Goal: Information Seeking & Learning: Learn about a topic

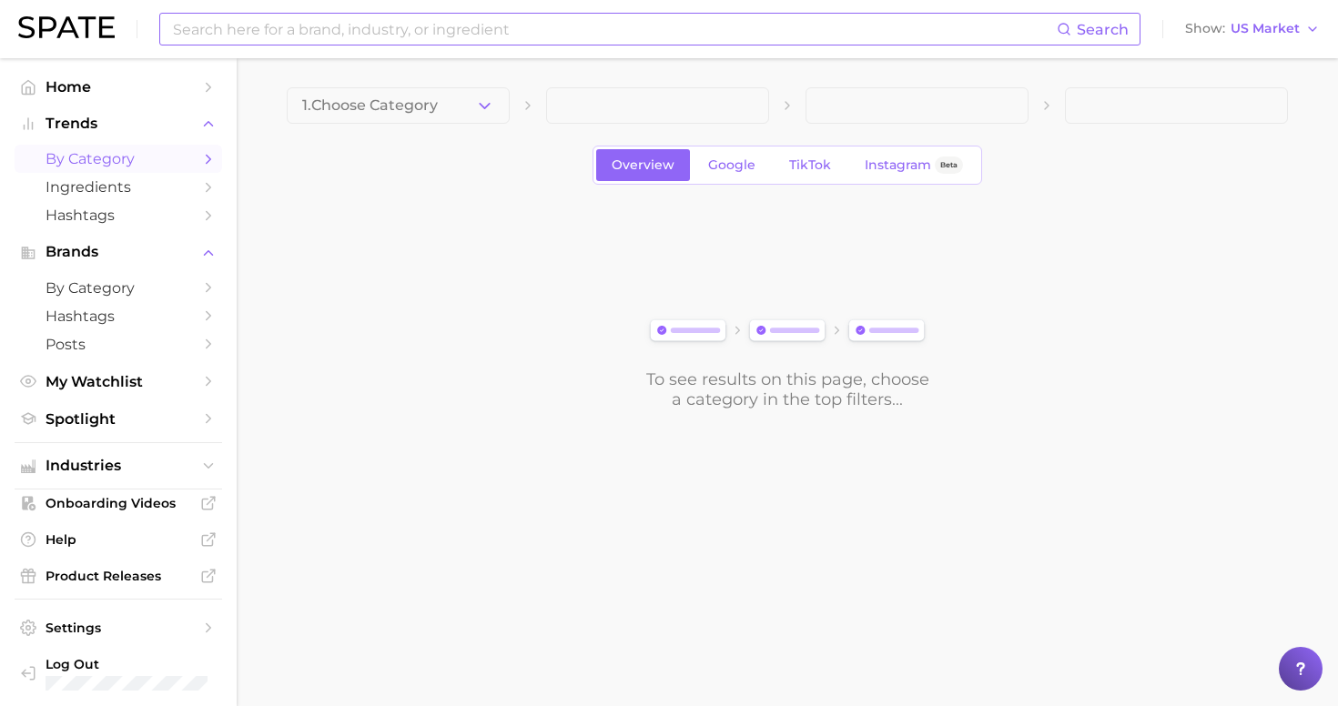
click at [558, 25] on input at bounding box center [613, 29] width 885 height 31
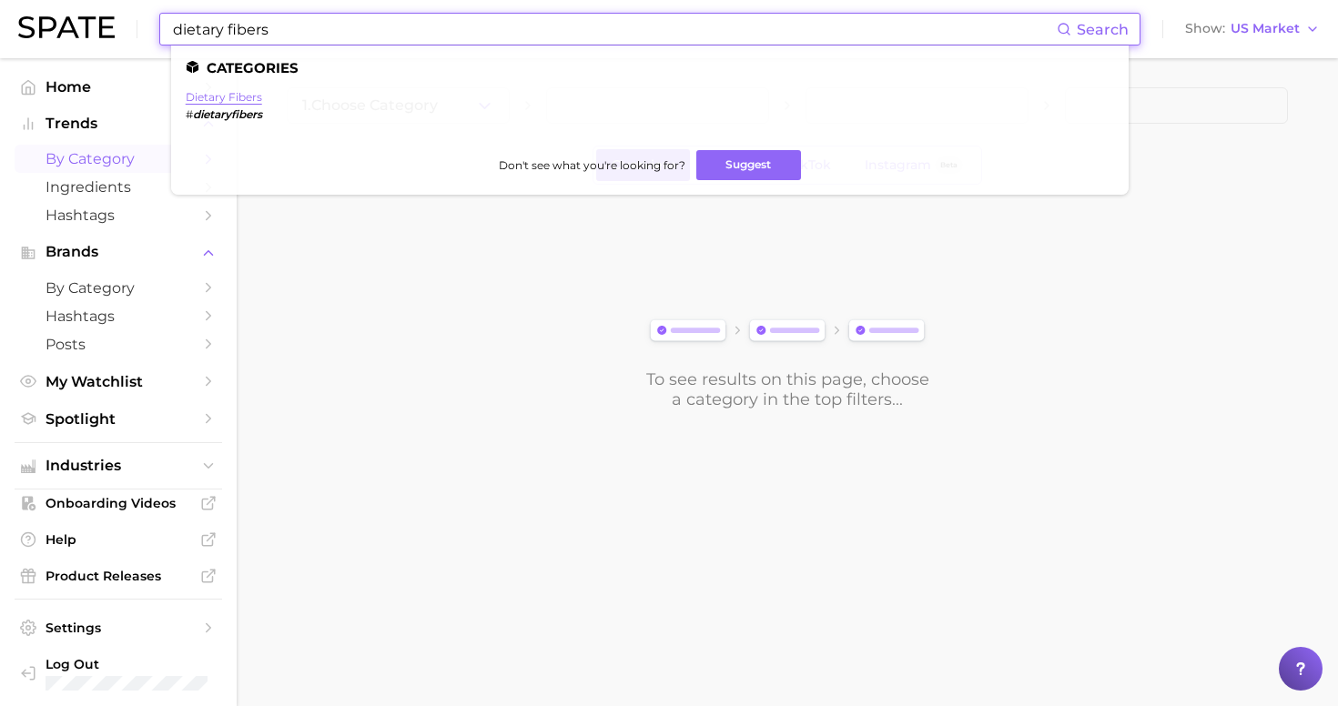
type input "dietary fibers"
click at [233, 101] on link "dietary fibers" at bounding box center [224, 97] width 76 height 14
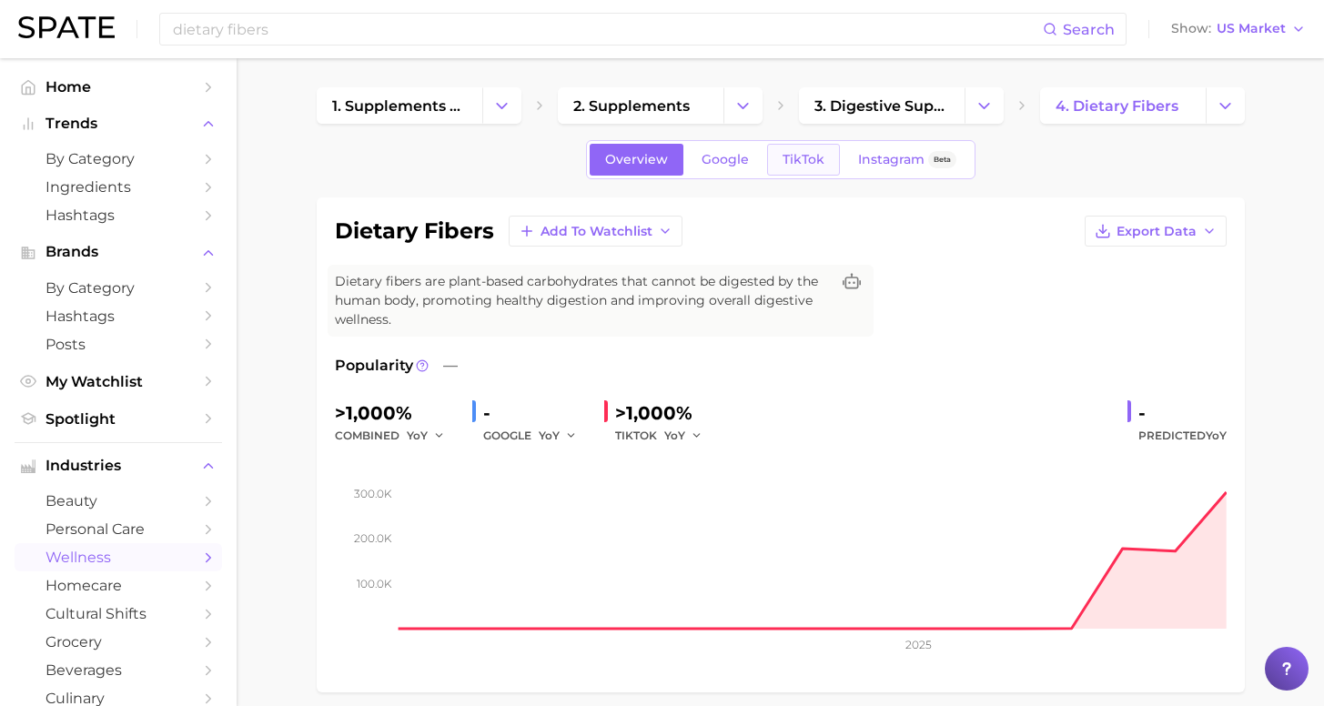
click at [797, 164] on span "TikTok" at bounding box center [804, 159] width 42 height 15
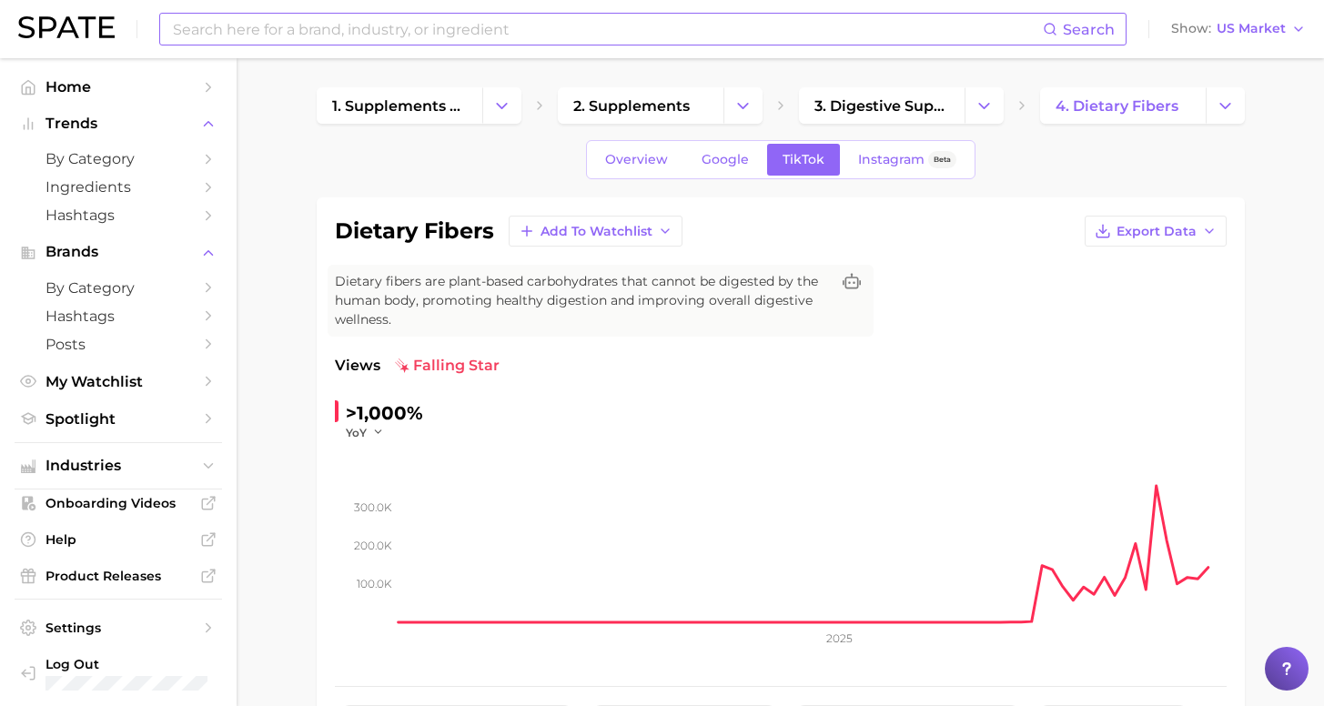
click at [361, 12] on div "Search Show US Market" at bounding box center [662, 29] width 1288 height 58
click at [364, 23] on input at bounding box center [607, 29] width 872 height 31
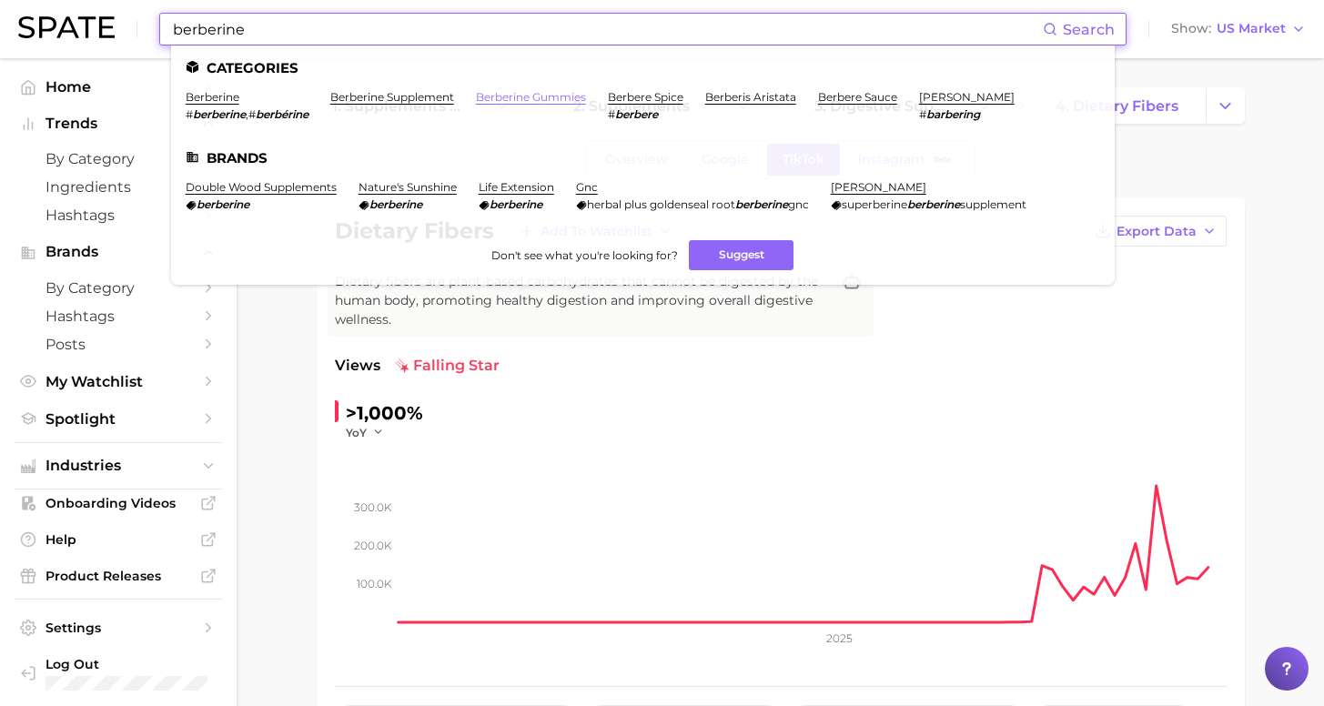
type input "berberine"
click at [490, 97] on link "berberine gummies" at bounding box center [531, 97] width 110 height 14
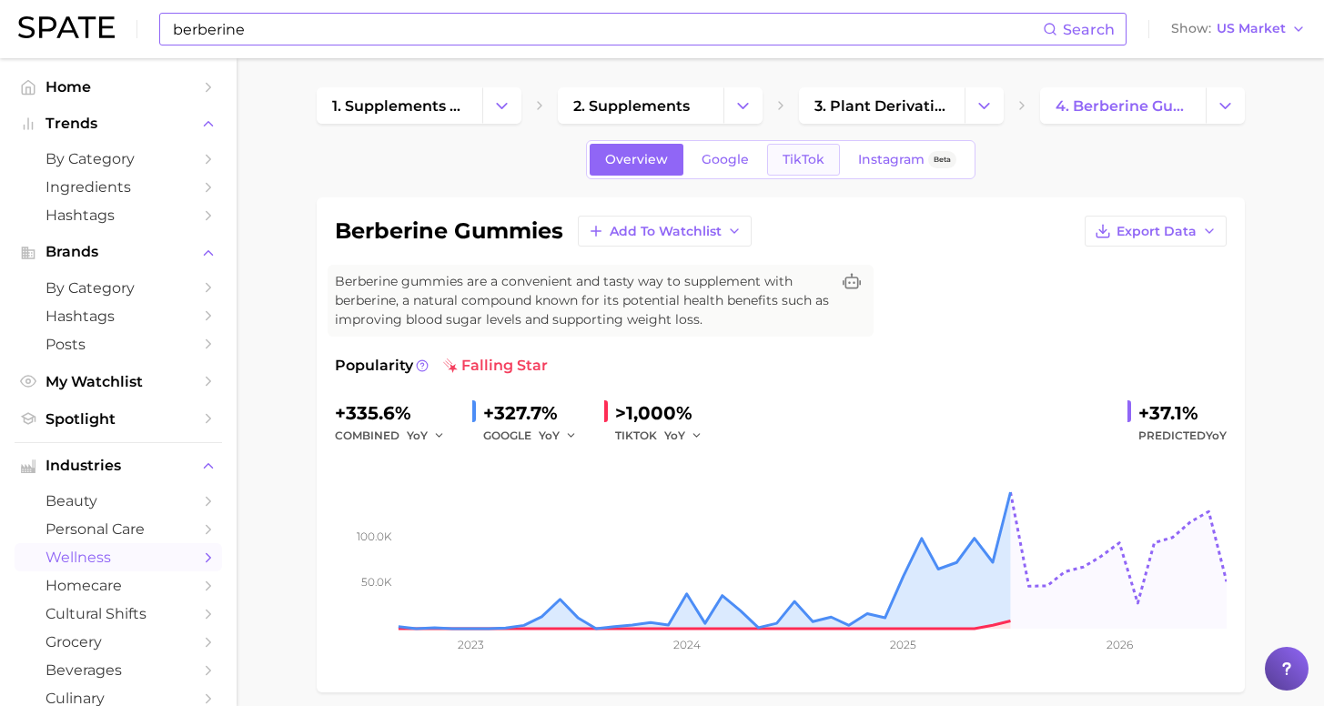
click at [793, 159] on span "TikTok" at bounding box center [804, 159] width 42 height 15
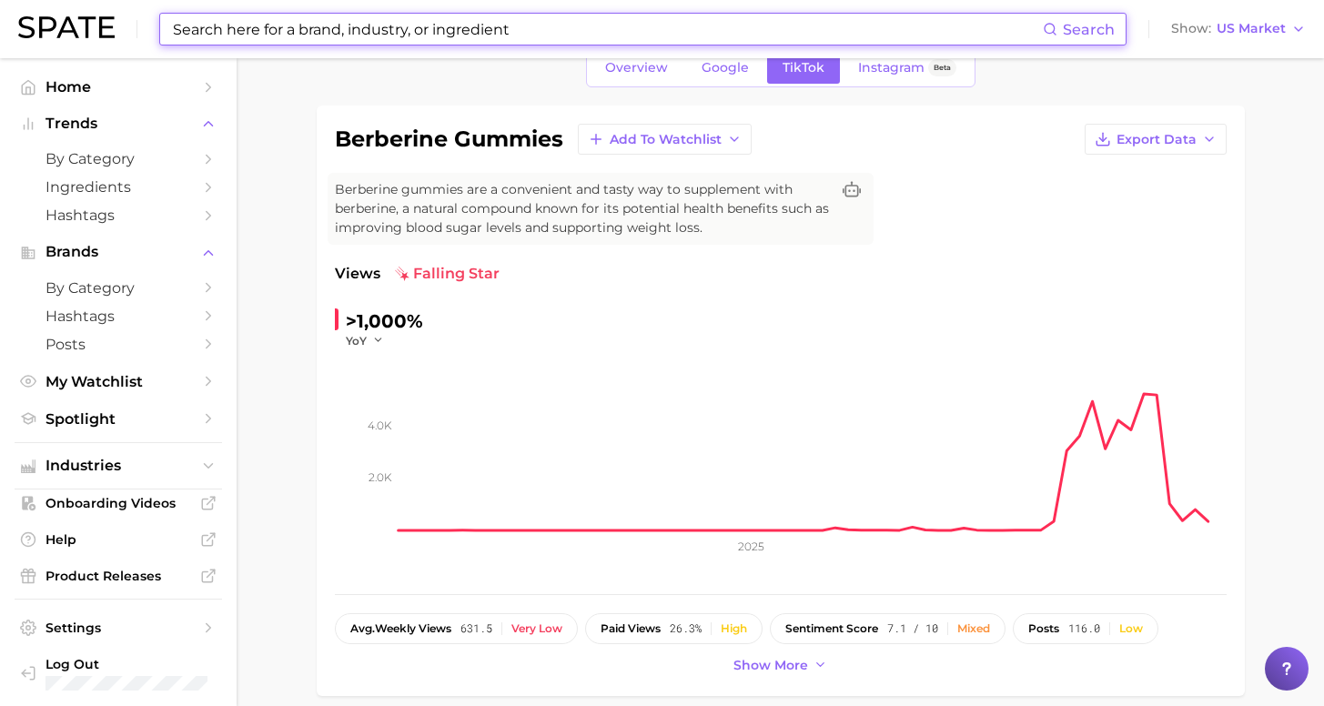
click at [408, 18] on input at bounding box center [607, 29] width 872 height 31
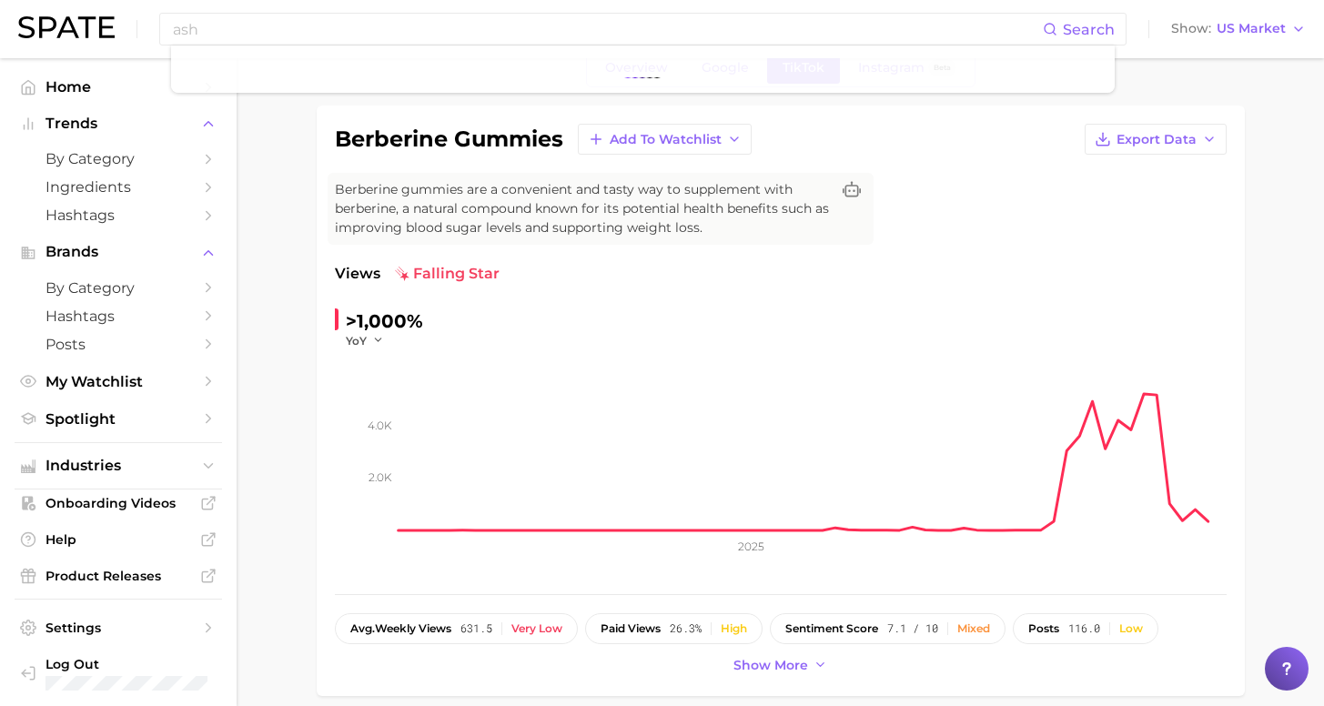
drag, startPoint x: 408, startPoint y: 18, endPoint x: 483, endPoint y: 94, distance: 106.8
click at [341, 28] on input "ash" at bounding box center [607, 29] width 872 height 31
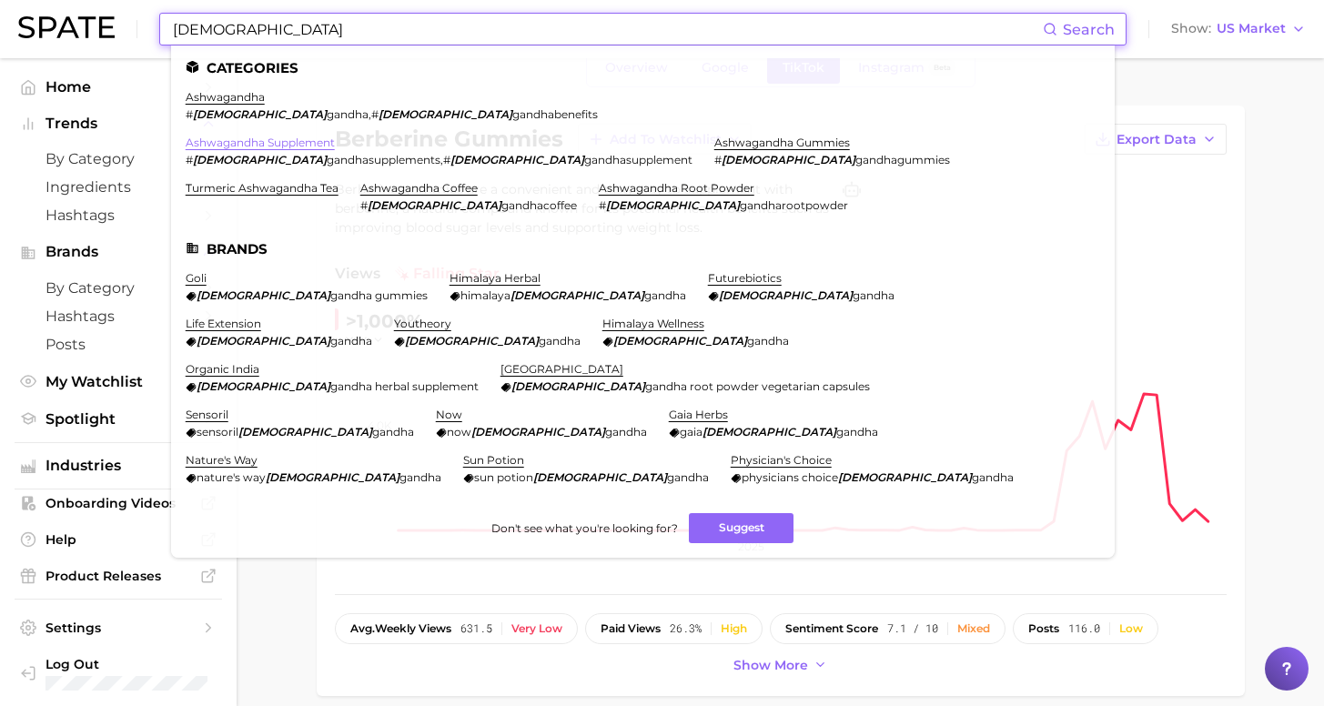
type input "[DEMOGRAPHIC_DATA]"
click at [335, 136] on link "ashwagandha supplement" at bounding box center [260, 143] width 149 height 14
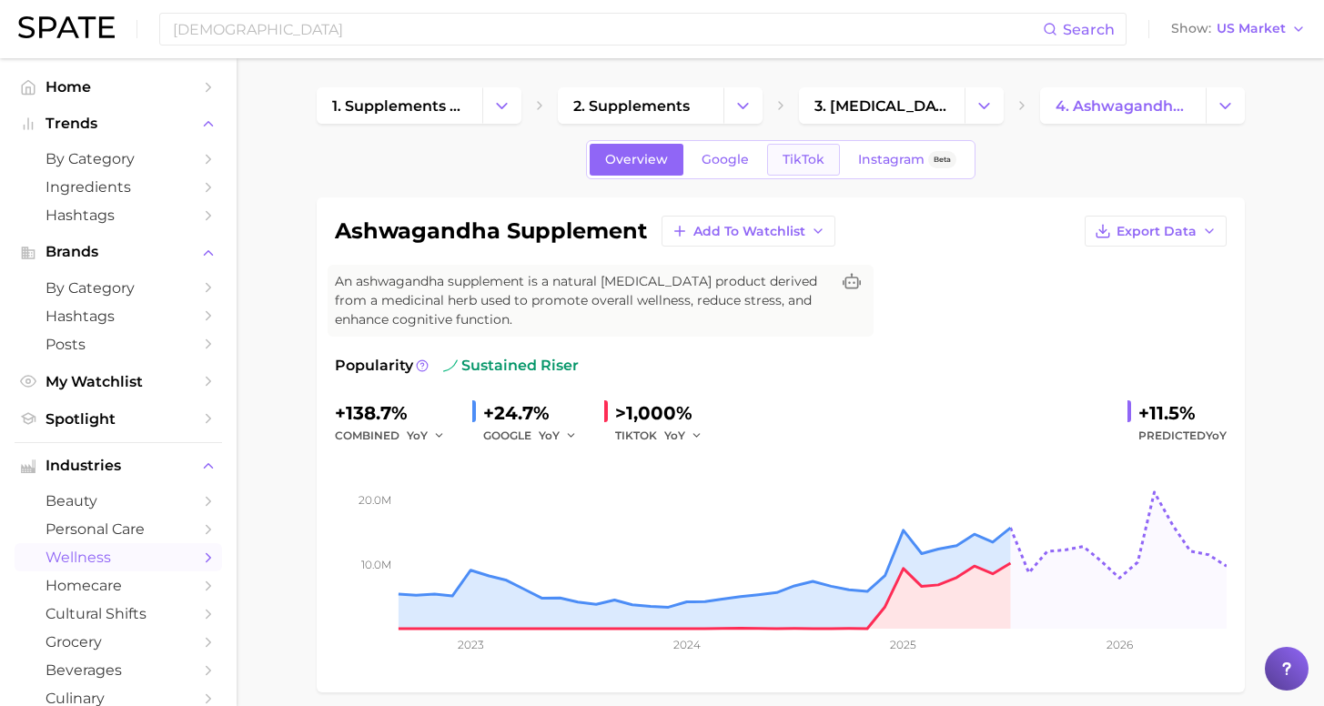
click at [805, 154] on span "TikTok" at bounding box center [804, 159] width 42 height 15
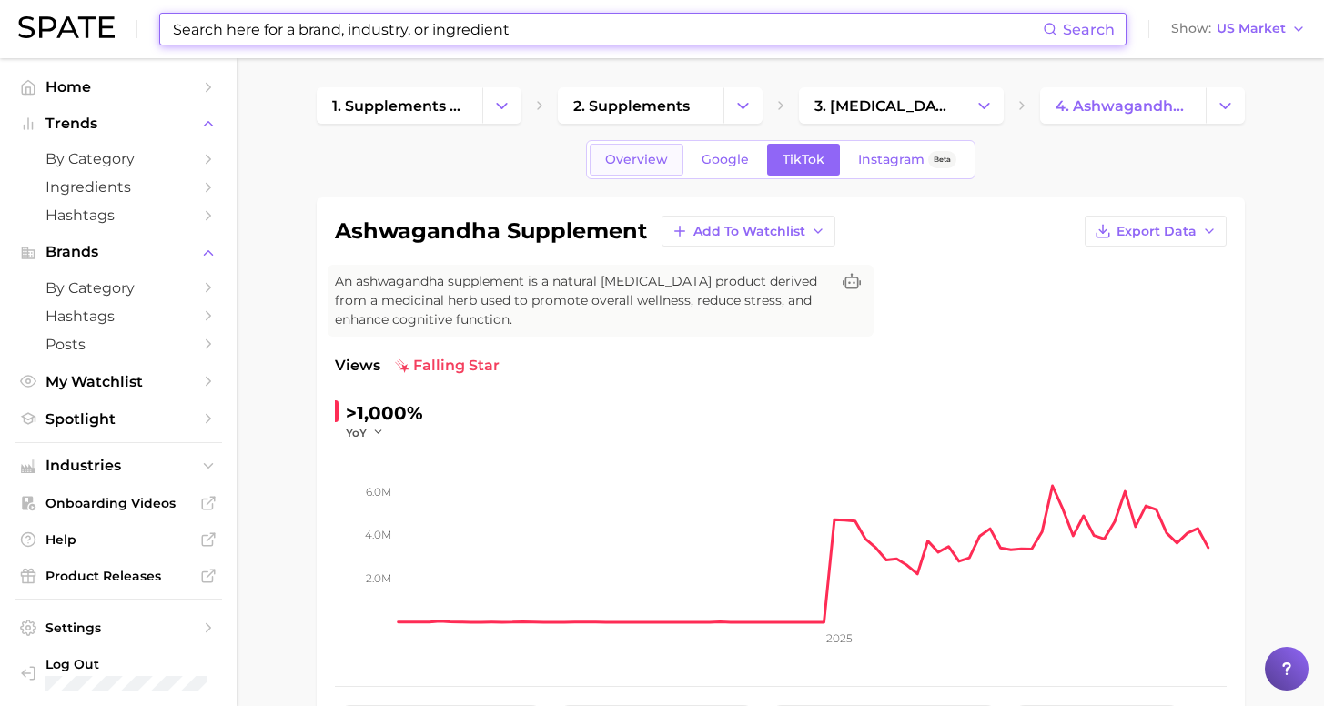
click at [667, 166] on span "Overview" at bounding box center [636, 159] width 63 height 15
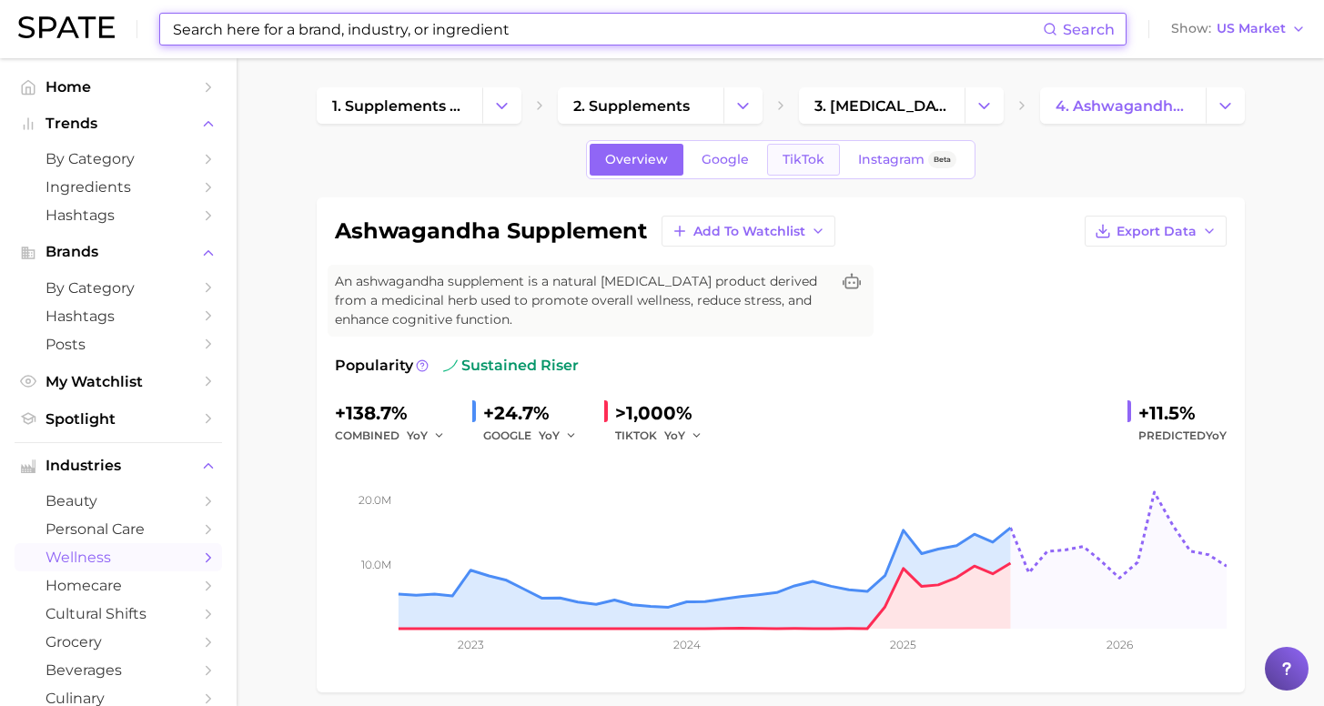
click at [815, 167] on span "TikTok" at bounding box center [804, 159] width 42 height 15
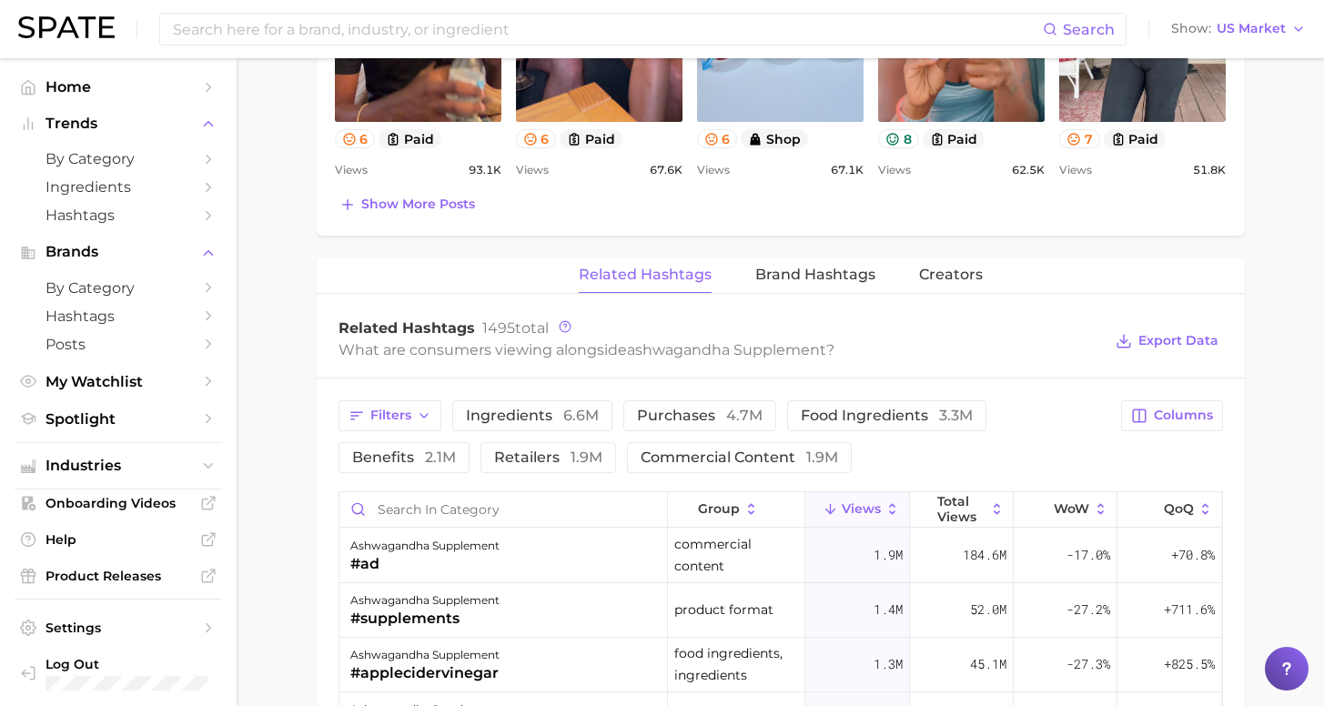
scroll to position [96, 0]
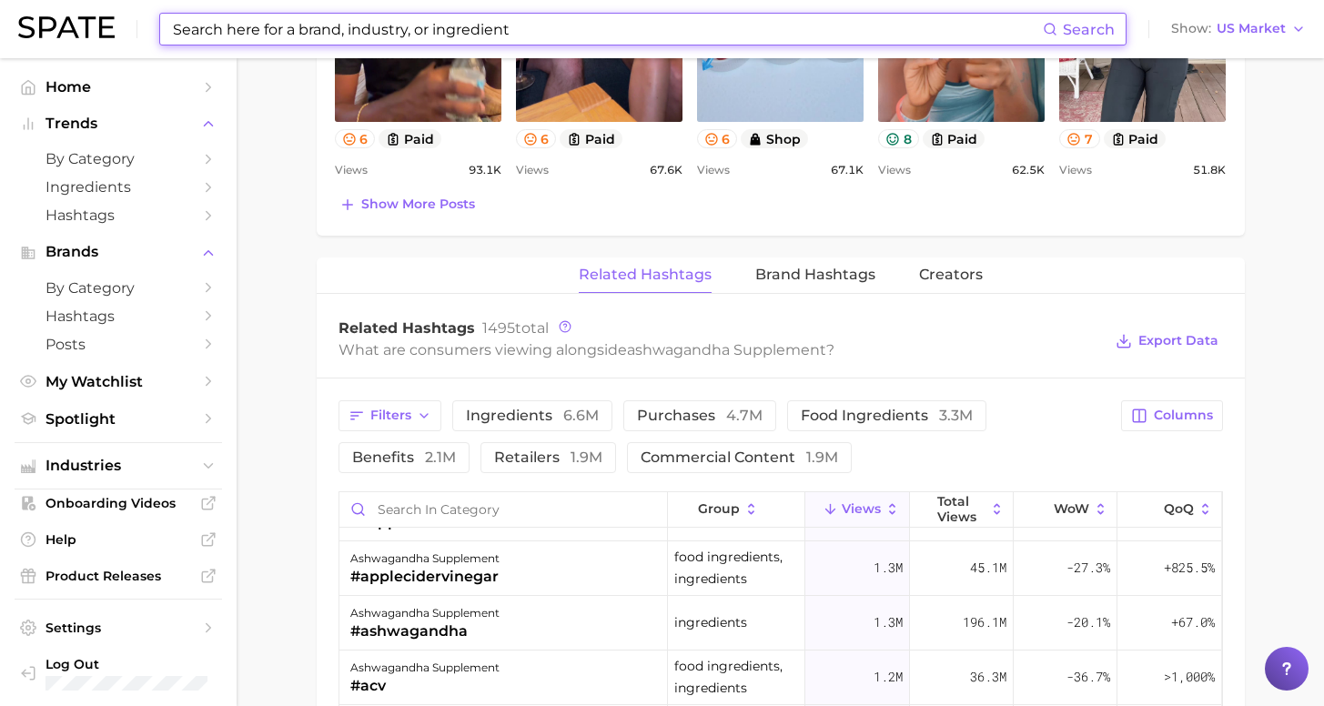
click at [421, 24] on input at bounding box center [607, 29] width 872 height 31
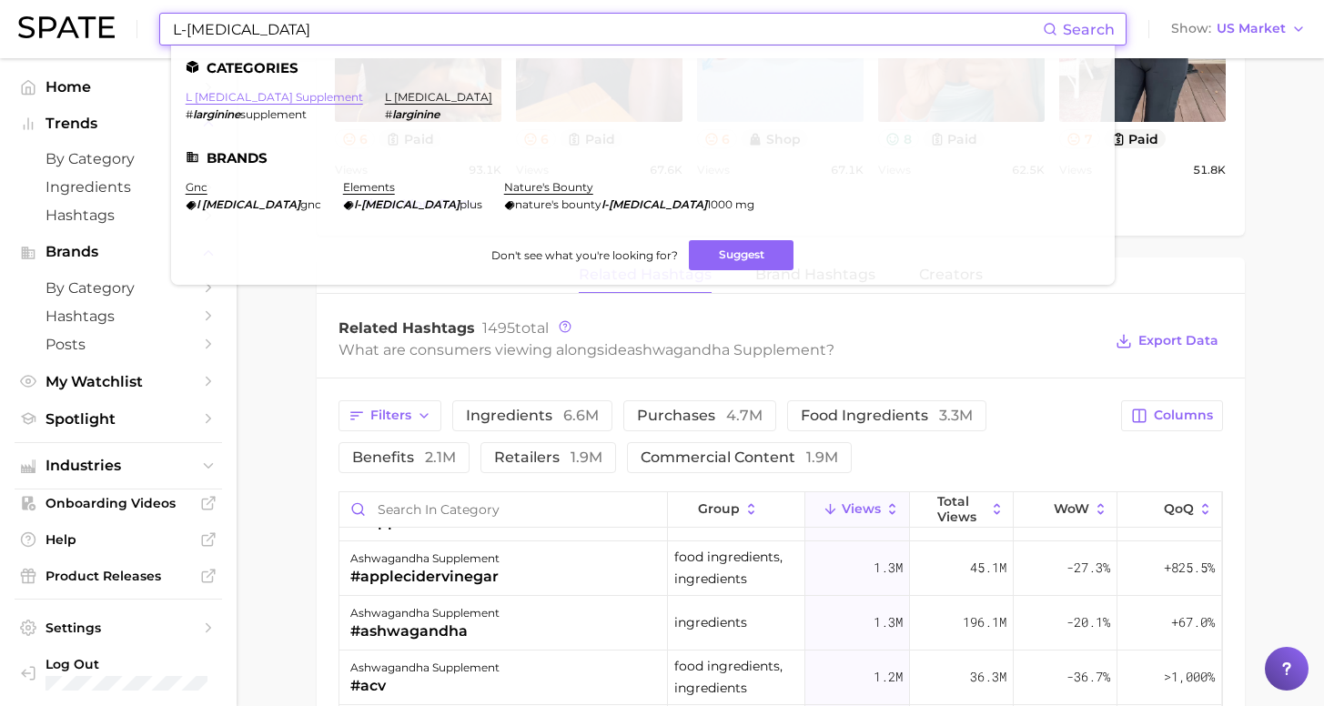
type input "L-[MEDICAL_DATA]"
click at [288, 96] on link "l [MEDICAL_DATA] supplement" at bounding box center [274, 97] width 177 height 14
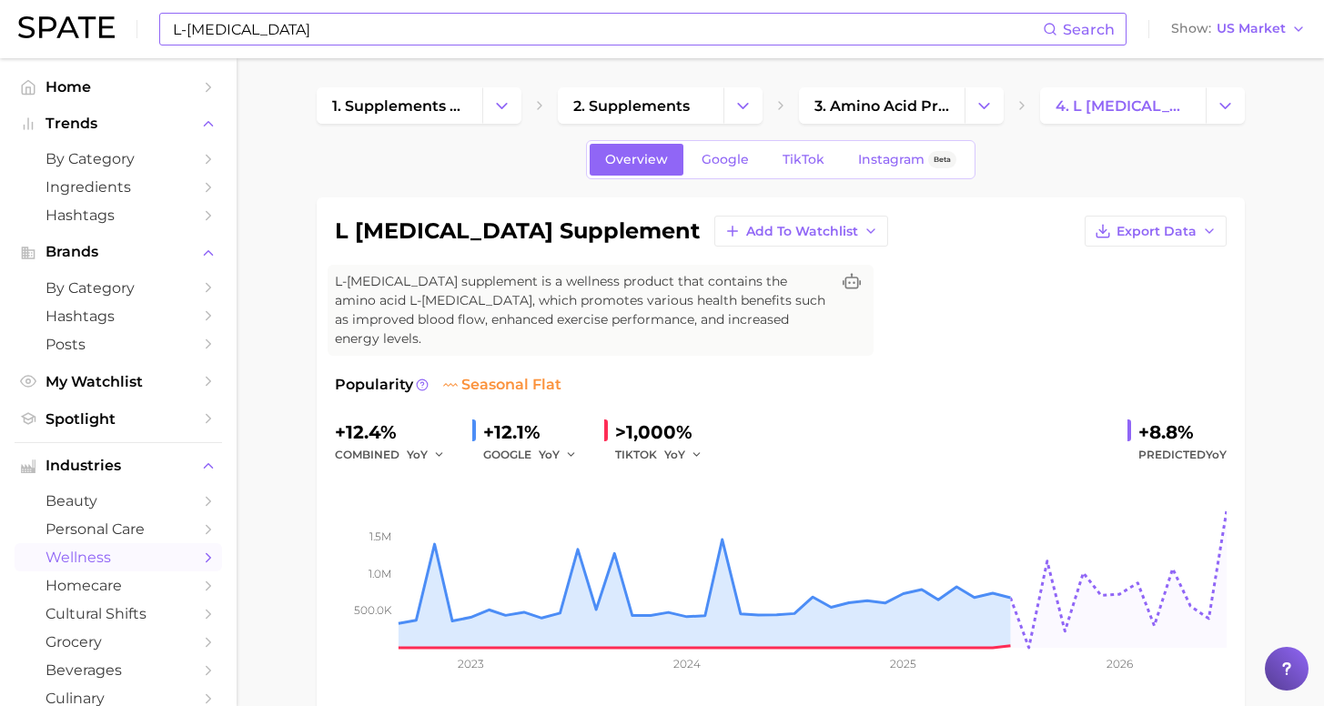
click at [302, 18] on input "L-[MEDICAL_DATA]" at bounding box center [607, 29] width 872 height 31
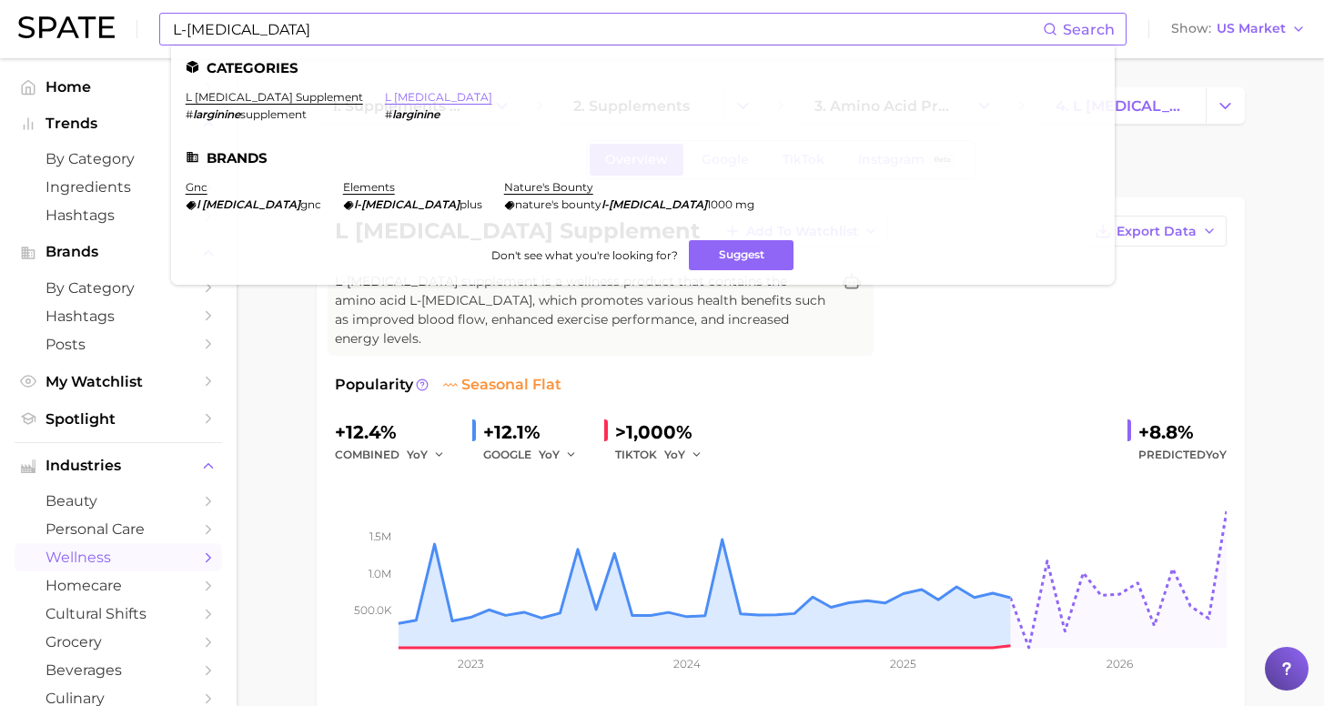
click at [385, 96] on link "l [MEDICAL_DATA]" at bounding box center [438, 97] width 107 height 14
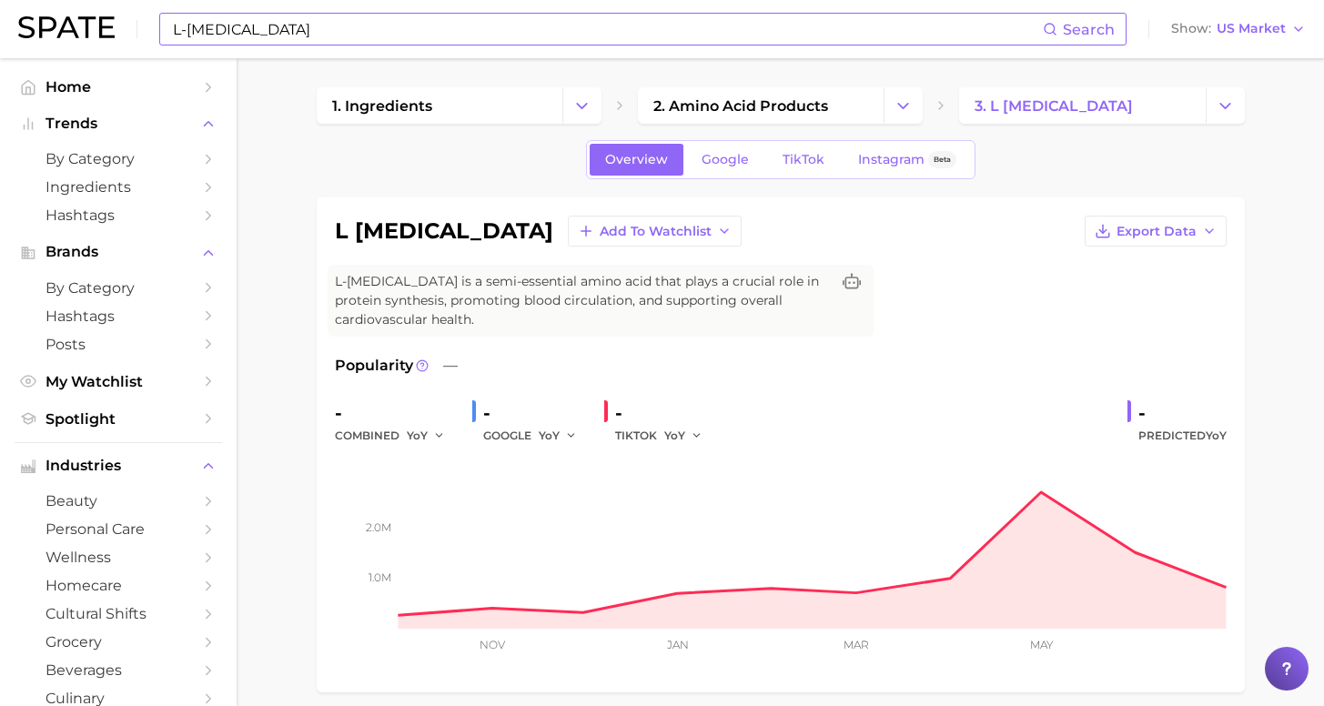
click at [286, 28] on input "L-[MEDICAL_DATA]" at bounding box center [607, 29] width 872 height 31
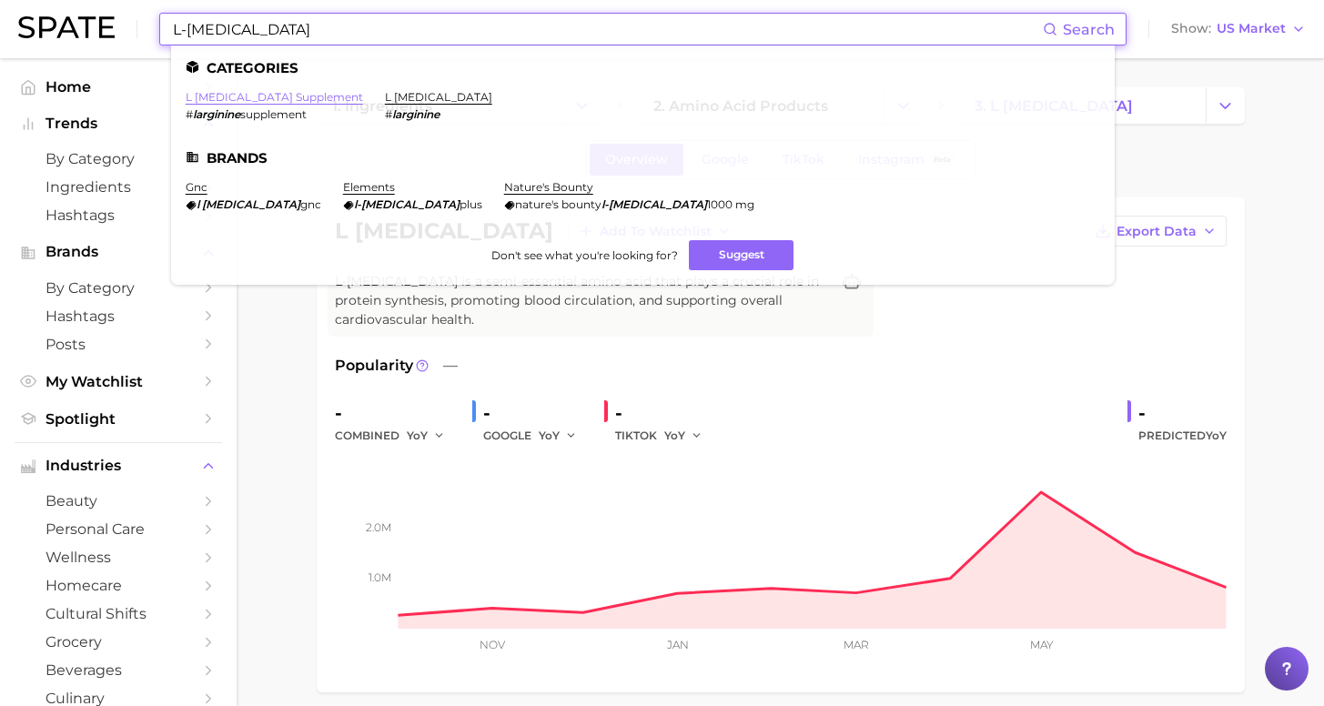
click at [261, 94] on link "l [MEDICAL_DATA] supplement" at bounding box center [274, 97] width 177 height 14
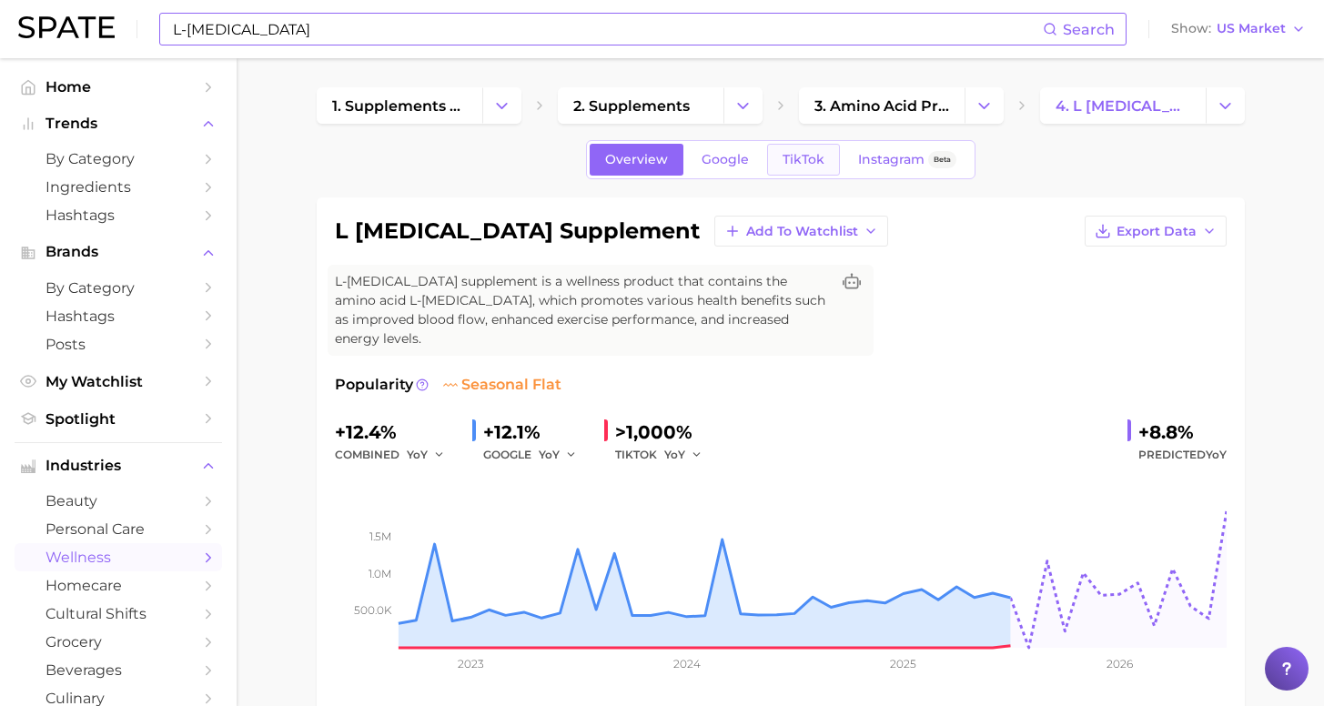
click at [800, 162] on span "TikTok" at bounding box center [804, 159] width 42 height 15
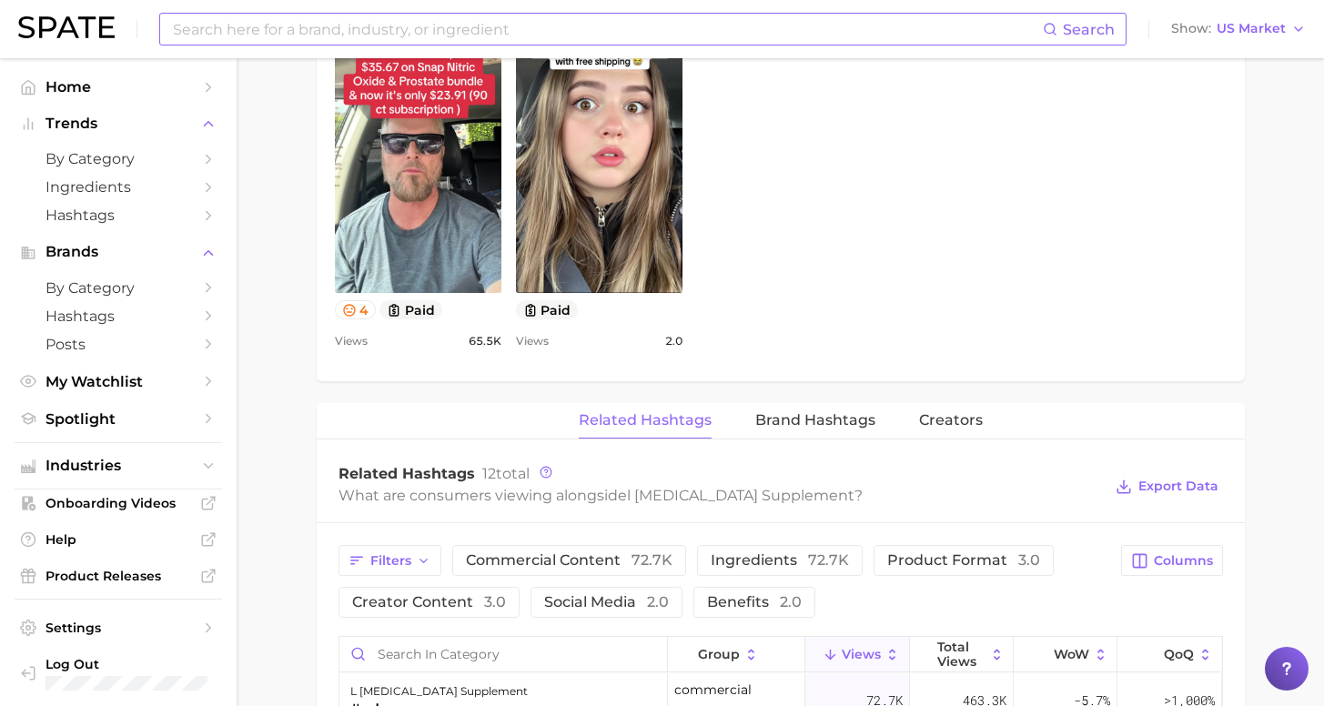
scroll to position [897, 0]
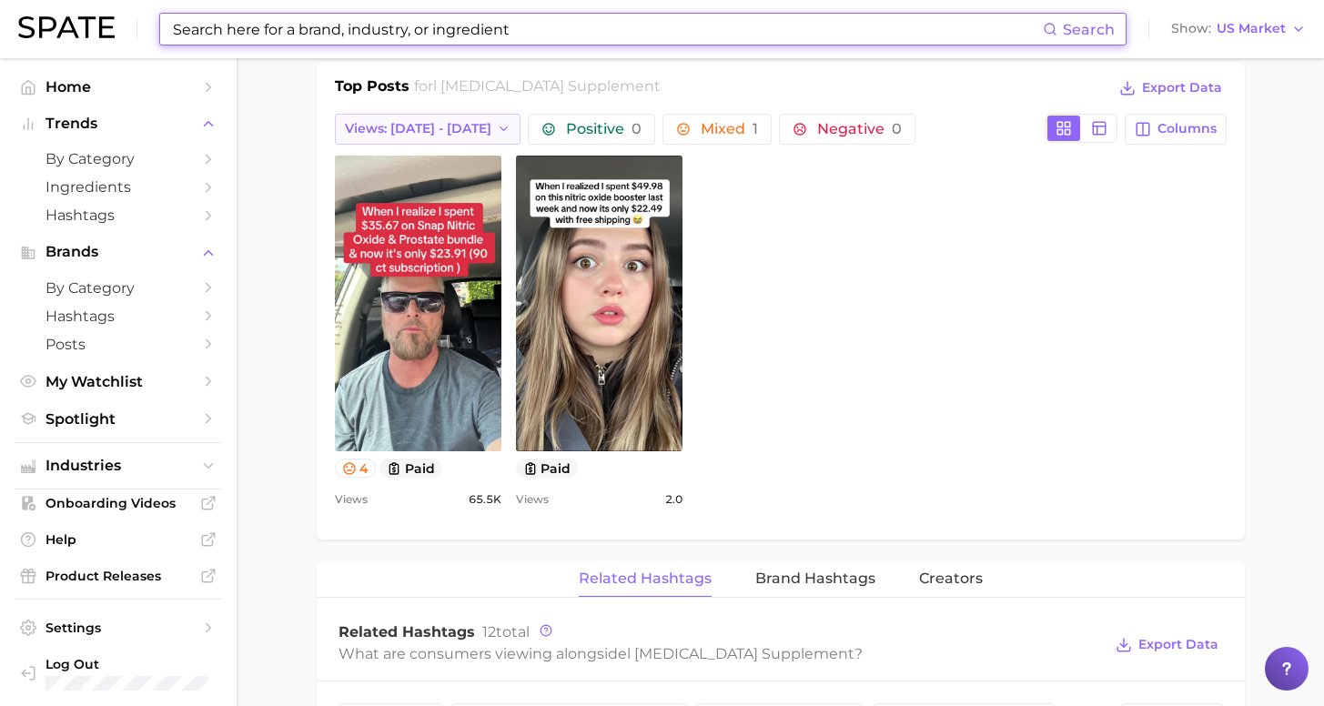
click at [409, 121] on span "Views: [DATE] - [DATE]" at bounding box center [418, 128] width 147 height 15
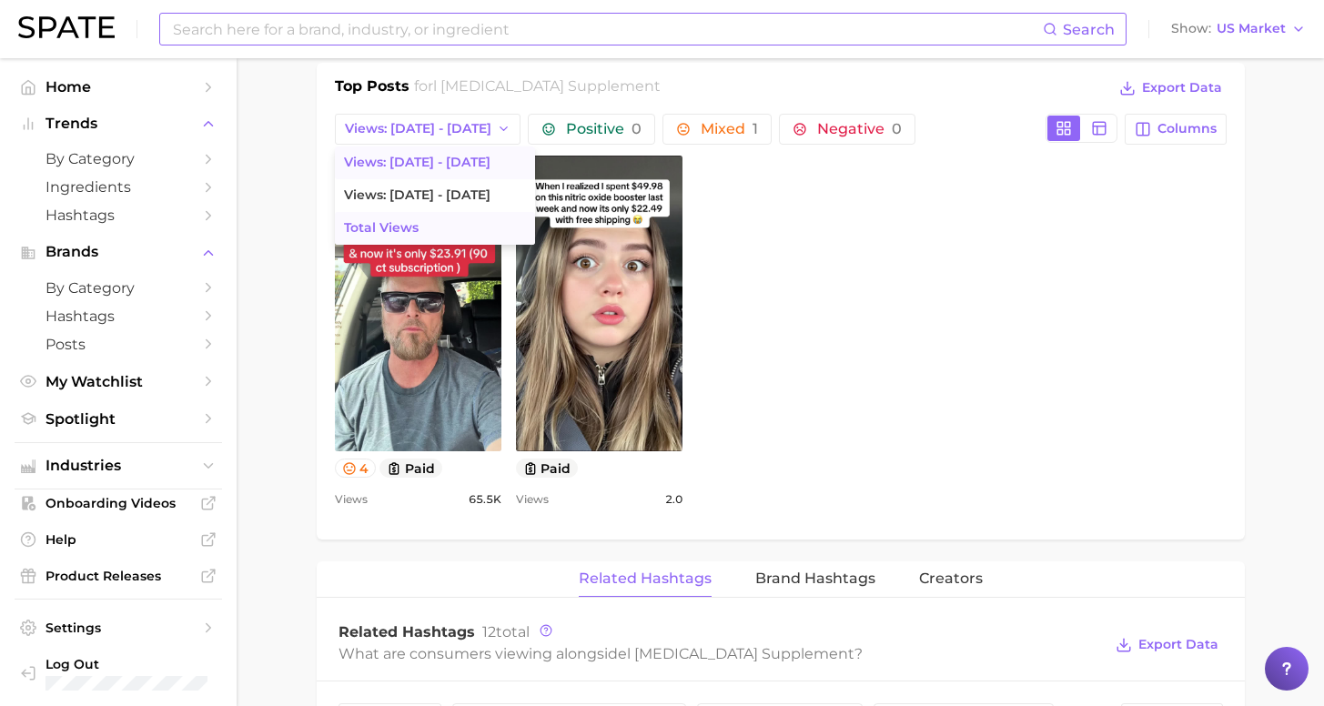
click at [410, 212] on button "Total Views" at bounding box center [435, 228] width 200 height 33
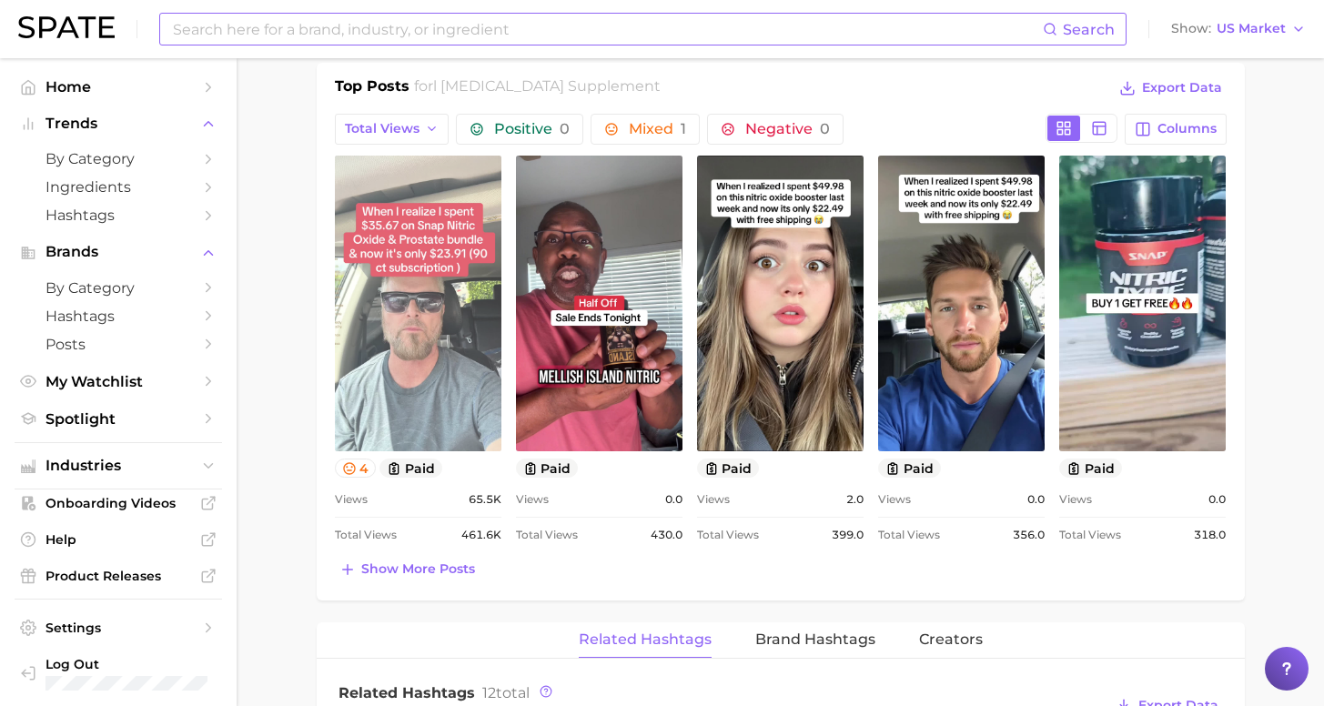
scroll to position [0, 0]
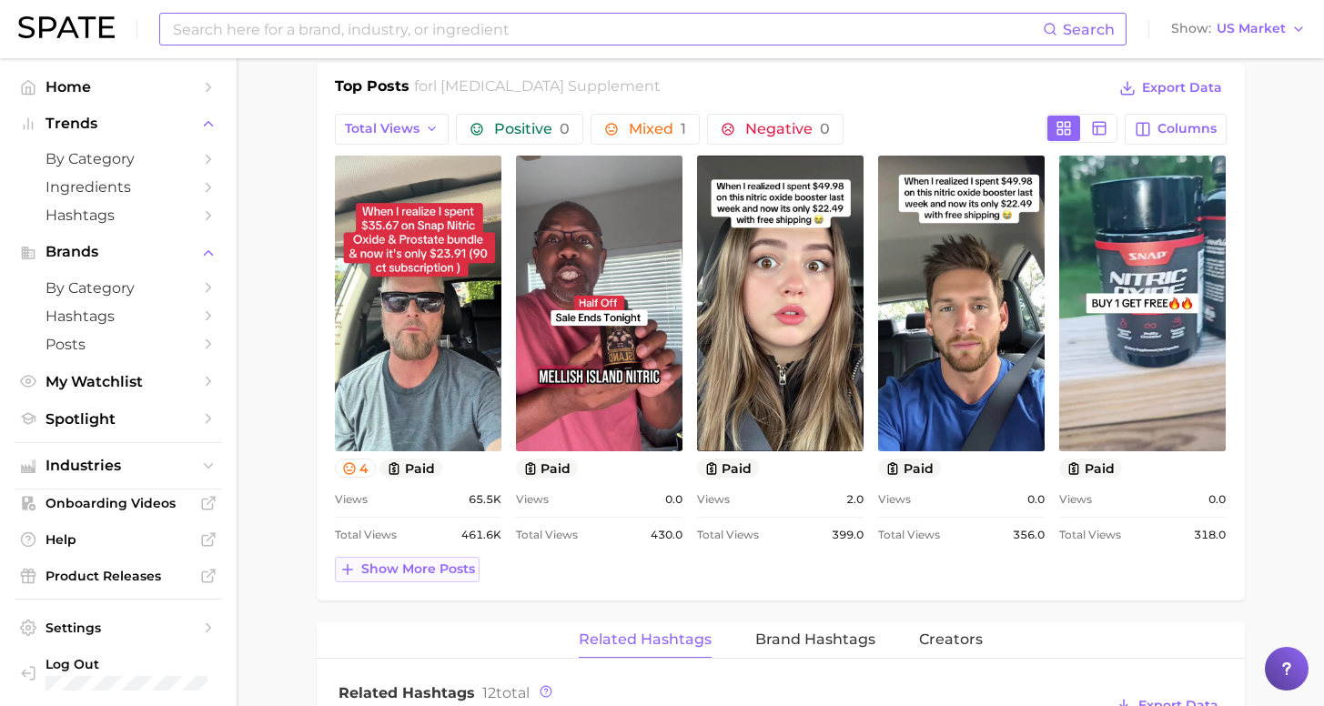
click at [414, 557] on button "Show more posts" at bounding box center [407, 569] width 145 height 25
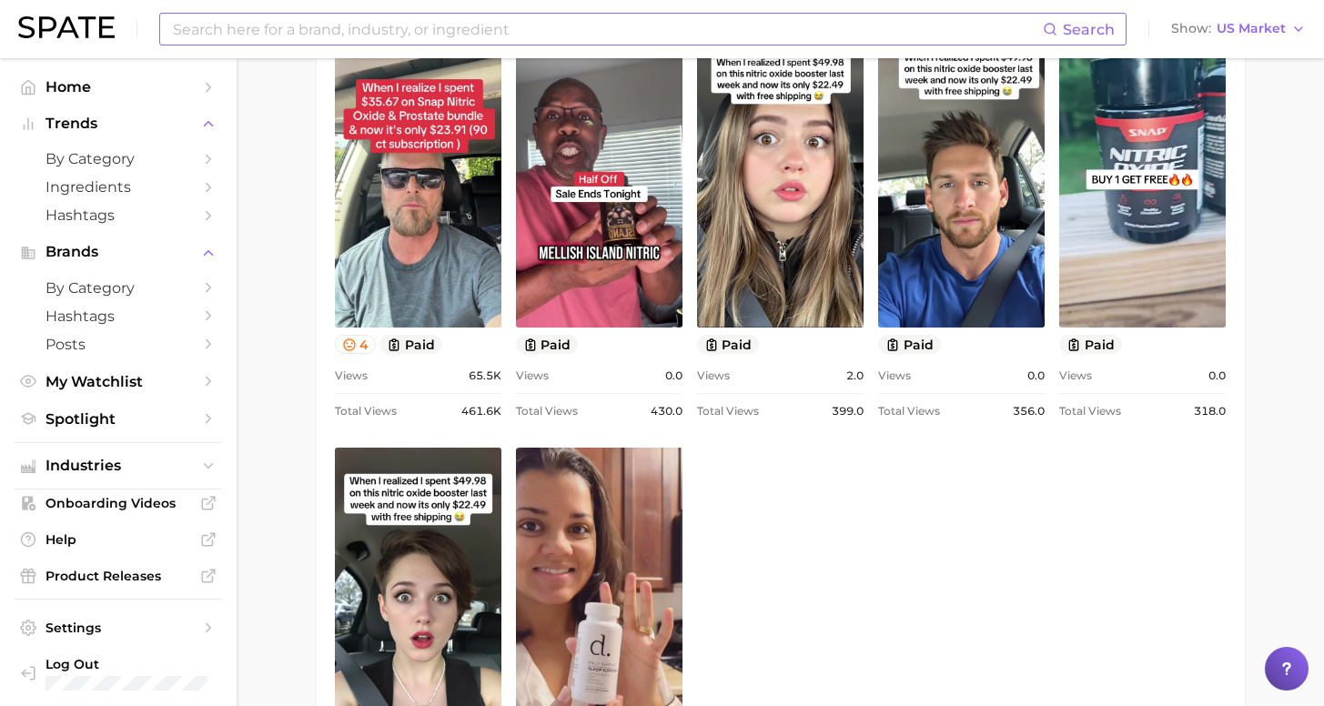
scroll to position [392, 0]
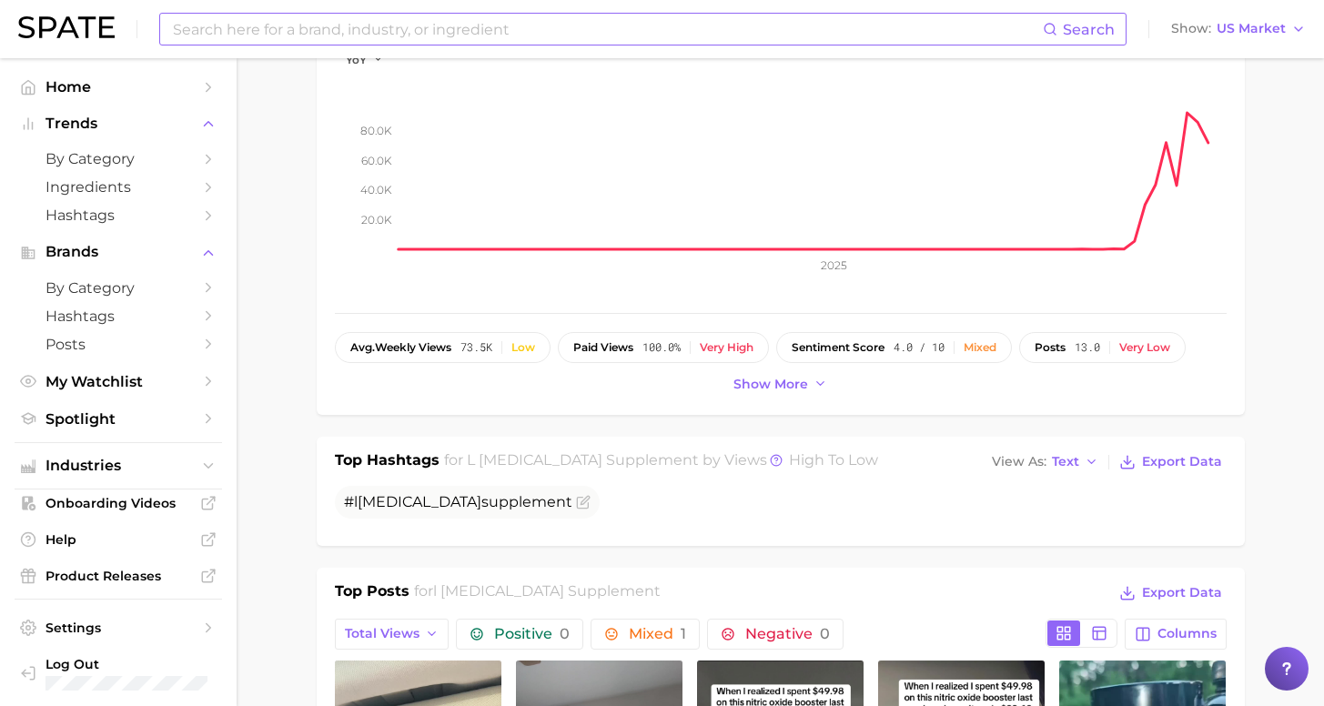
click at [334, 25] on input at bounding box center [607, 29] width 872 height 31
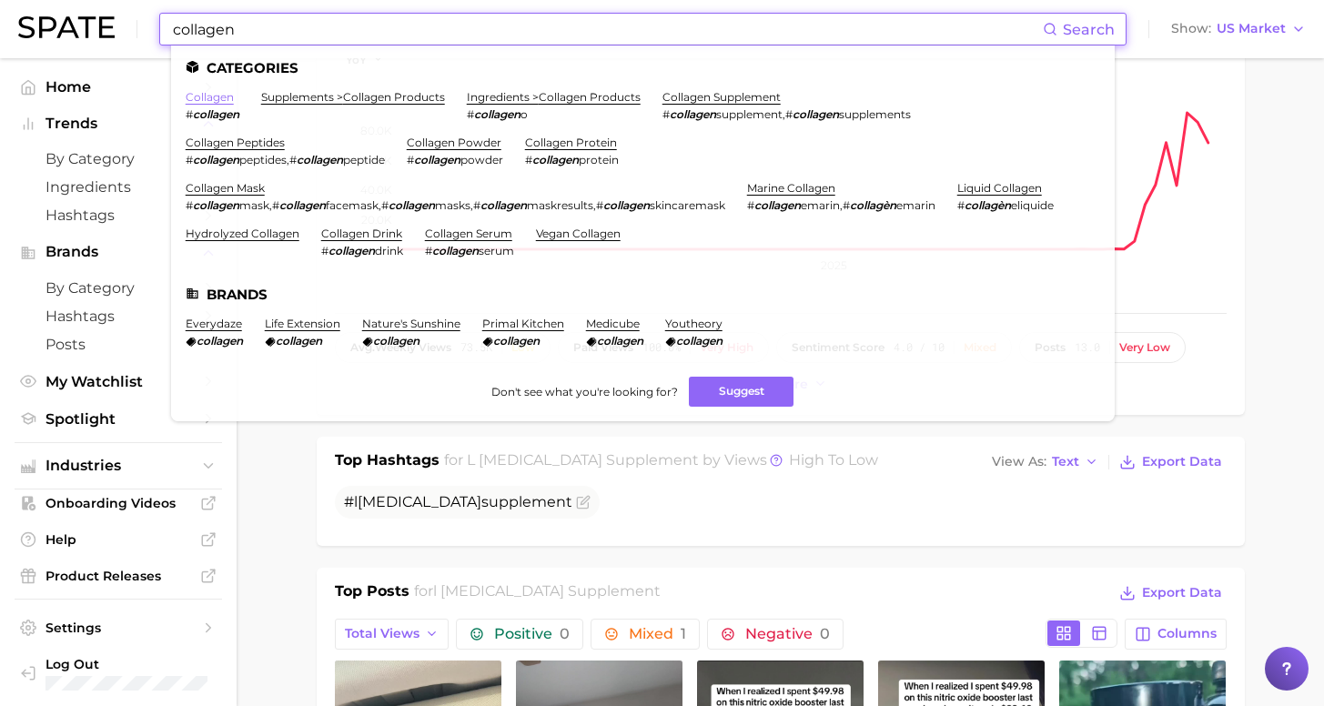
type input "collagen"
click at [213, 95] on link "collagen" at bounding box center [210, 97] width 48 height 14
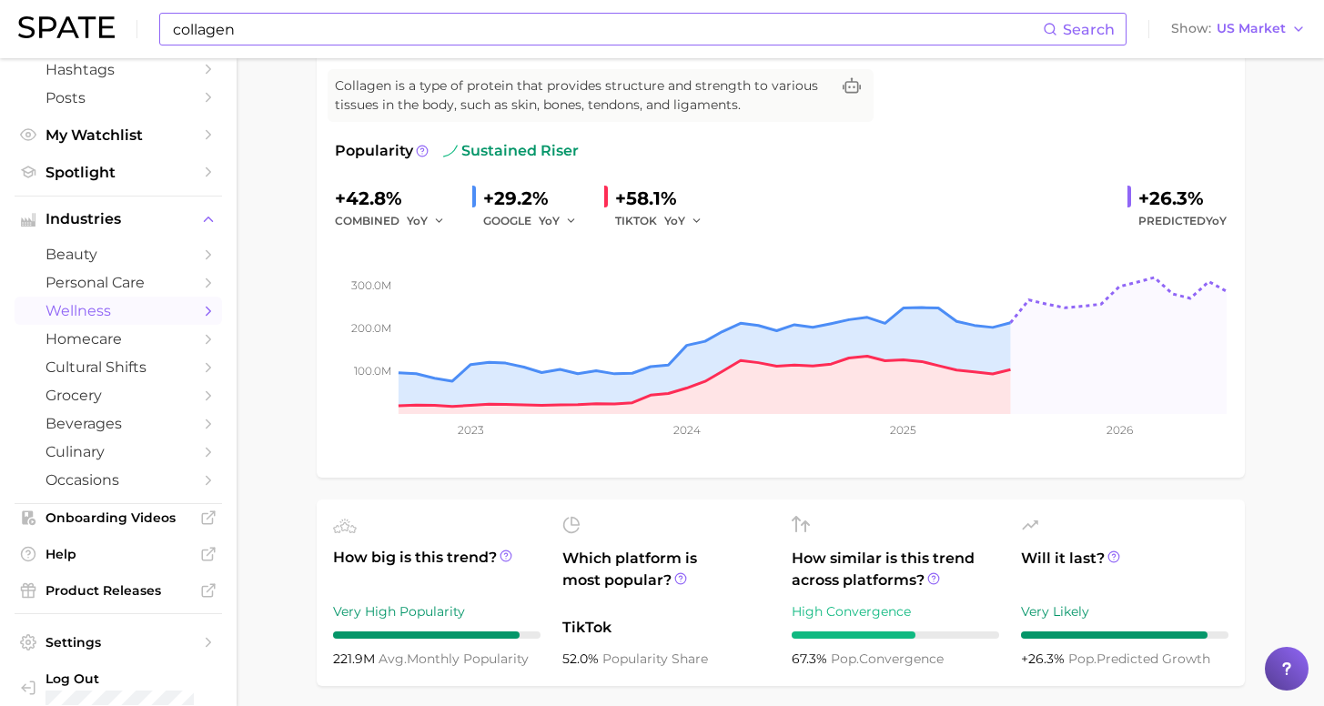
scroll to position [26, 0]
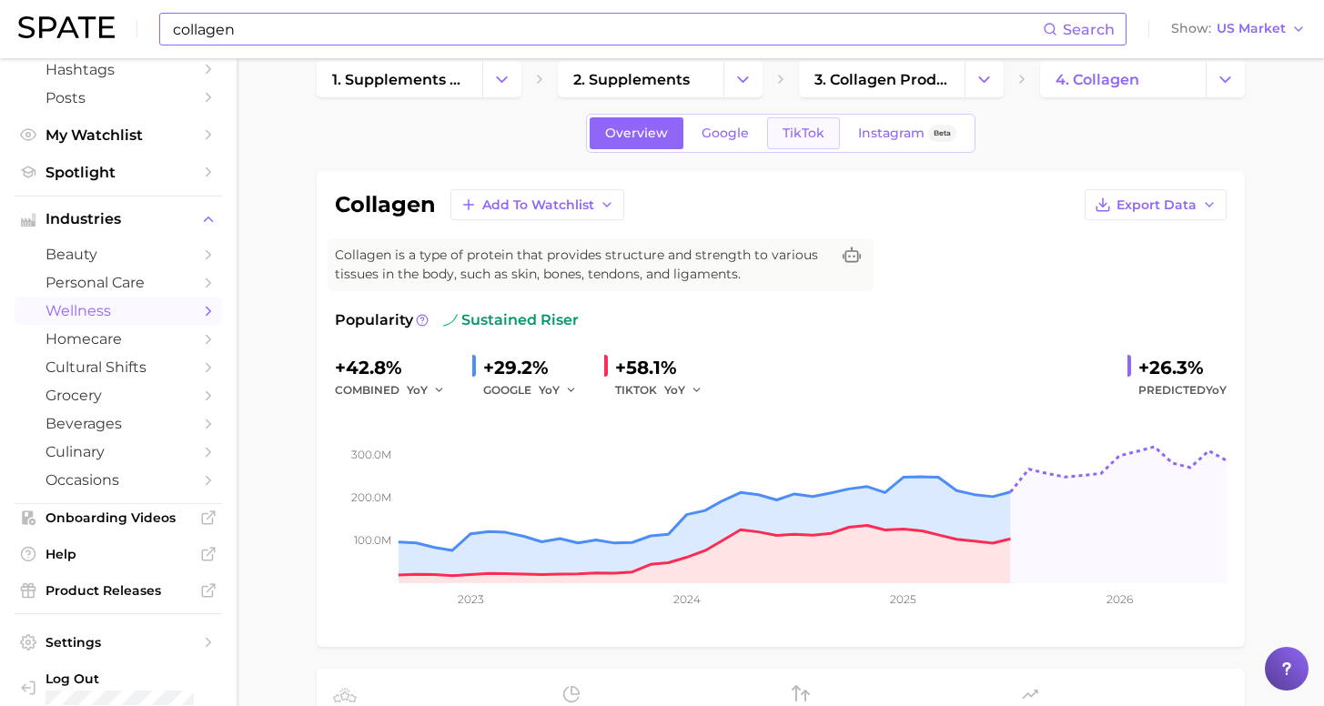
click at [808, 132] on span "TikTok" at bounding box center [804, 133] width 42 height 15
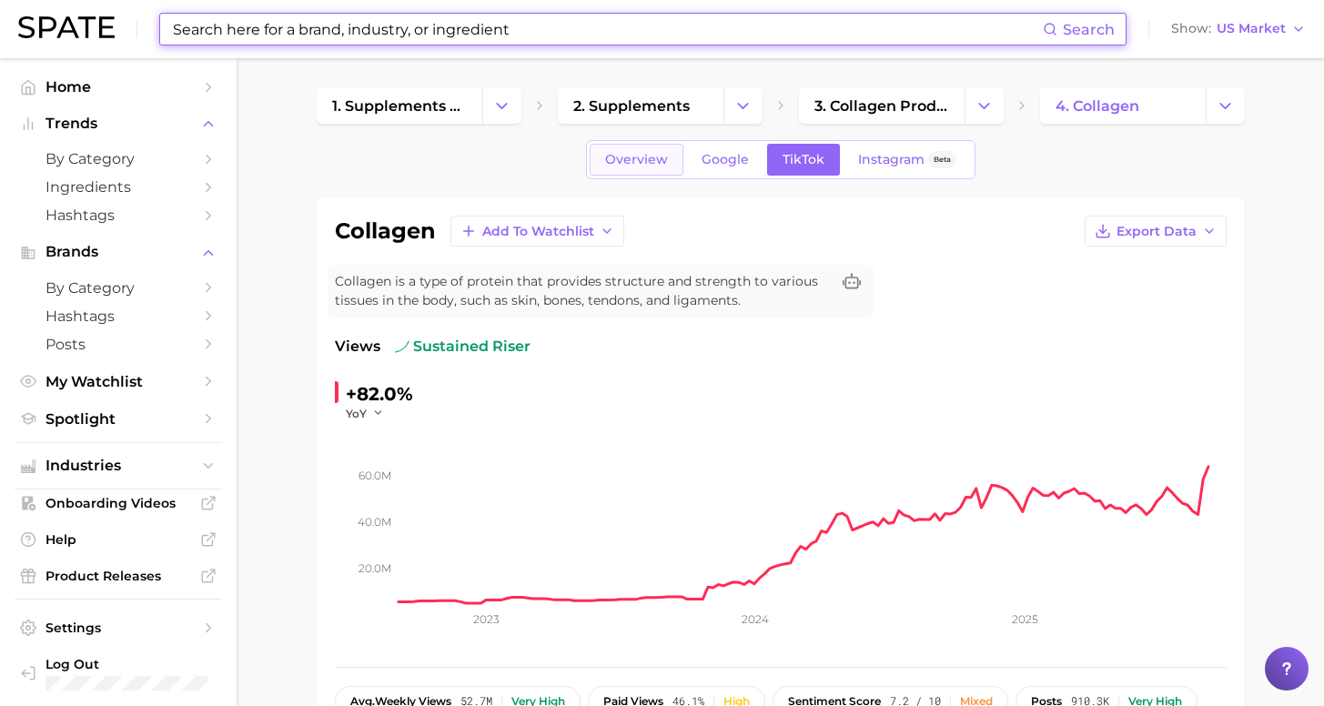
click at [641, 161] on span "Overview" at bounding box center [636, 159] width 63 height 15
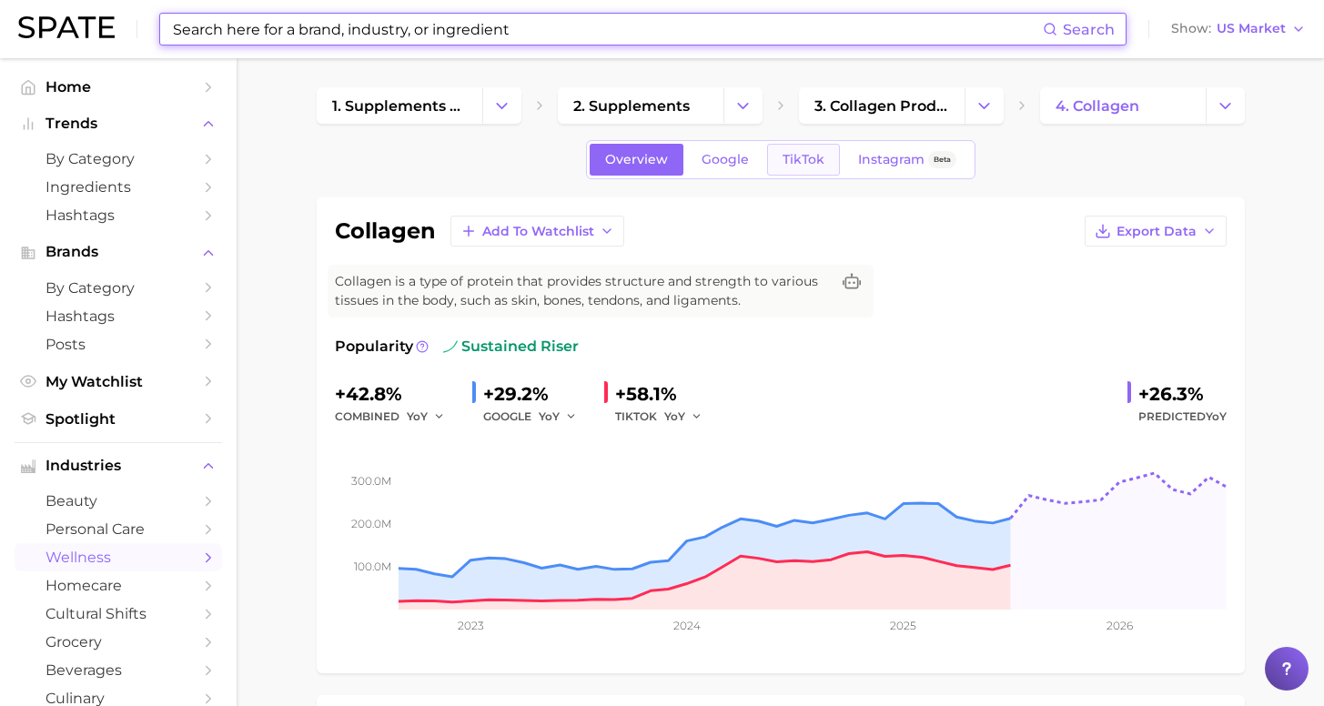
click at [799, 163] on span "TikTok" at bounding box center [804, 159] width 42 height 15
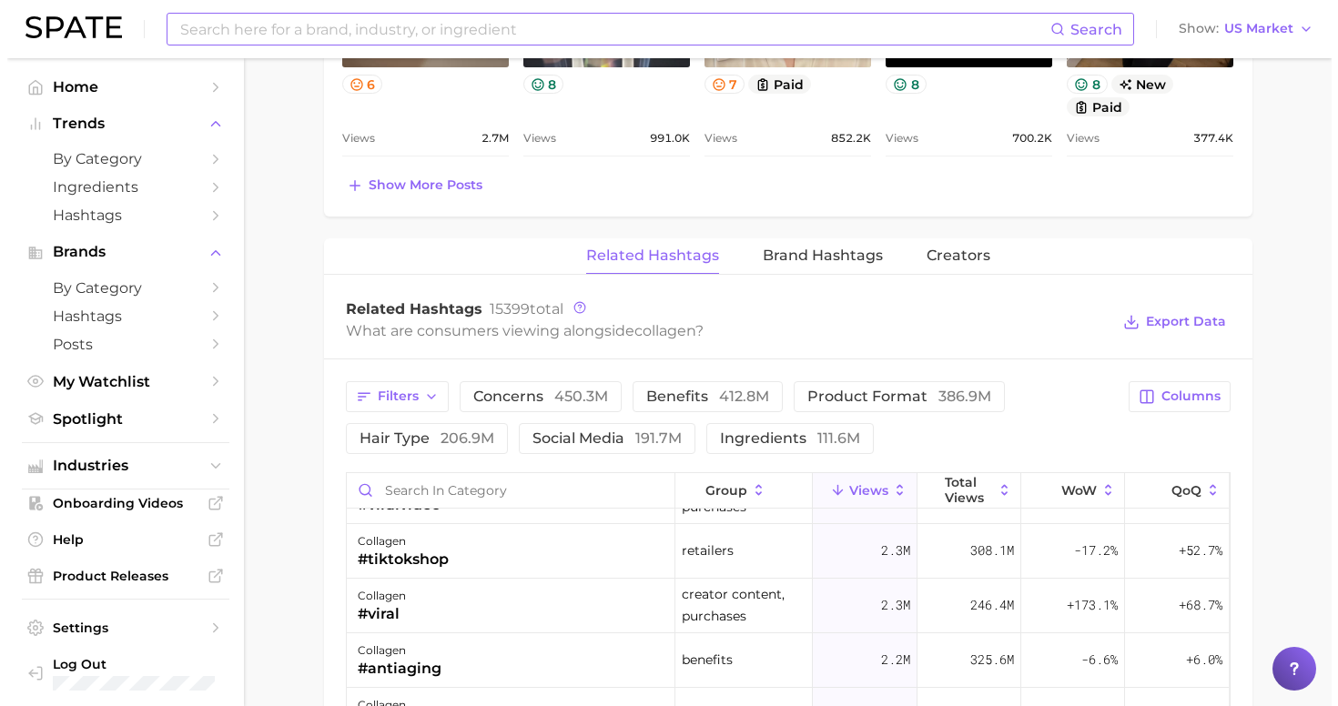
scroll to position [1397, 0]
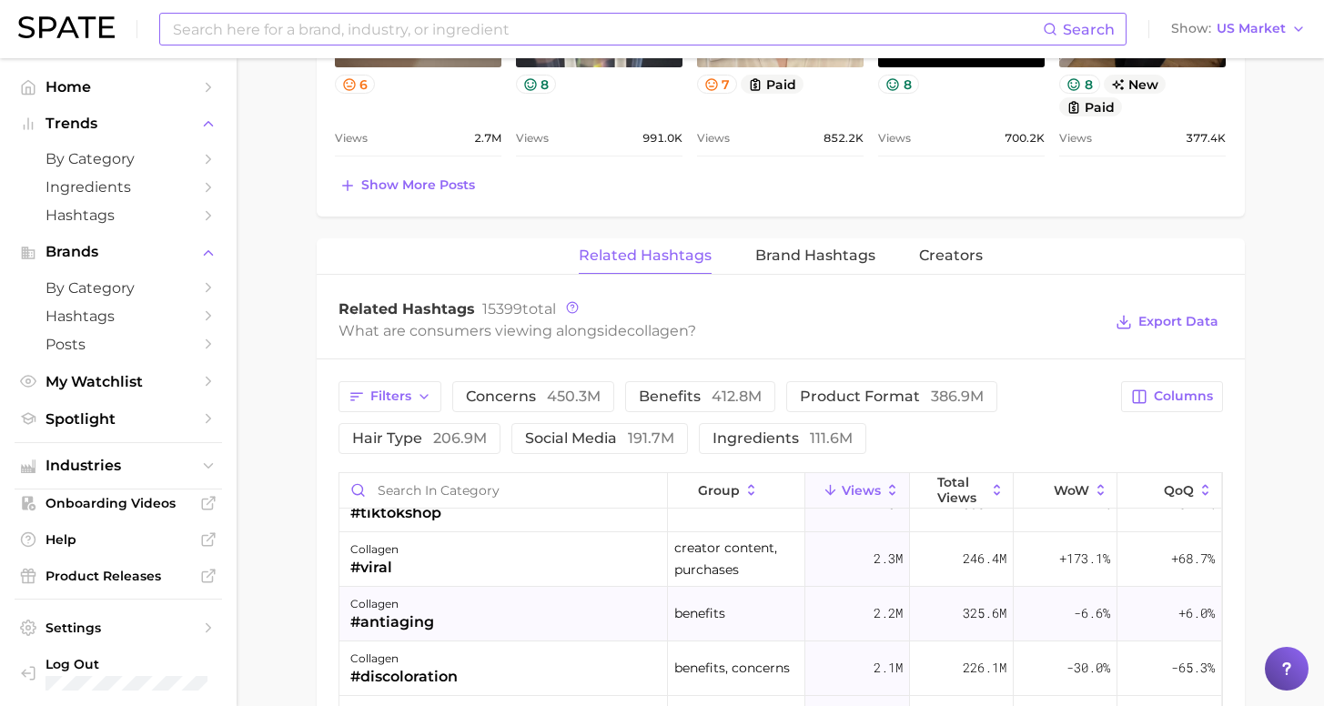
click at [485, 613] on div "collagen #antiaging" at bounding box center [503, 614] width 329 height 55
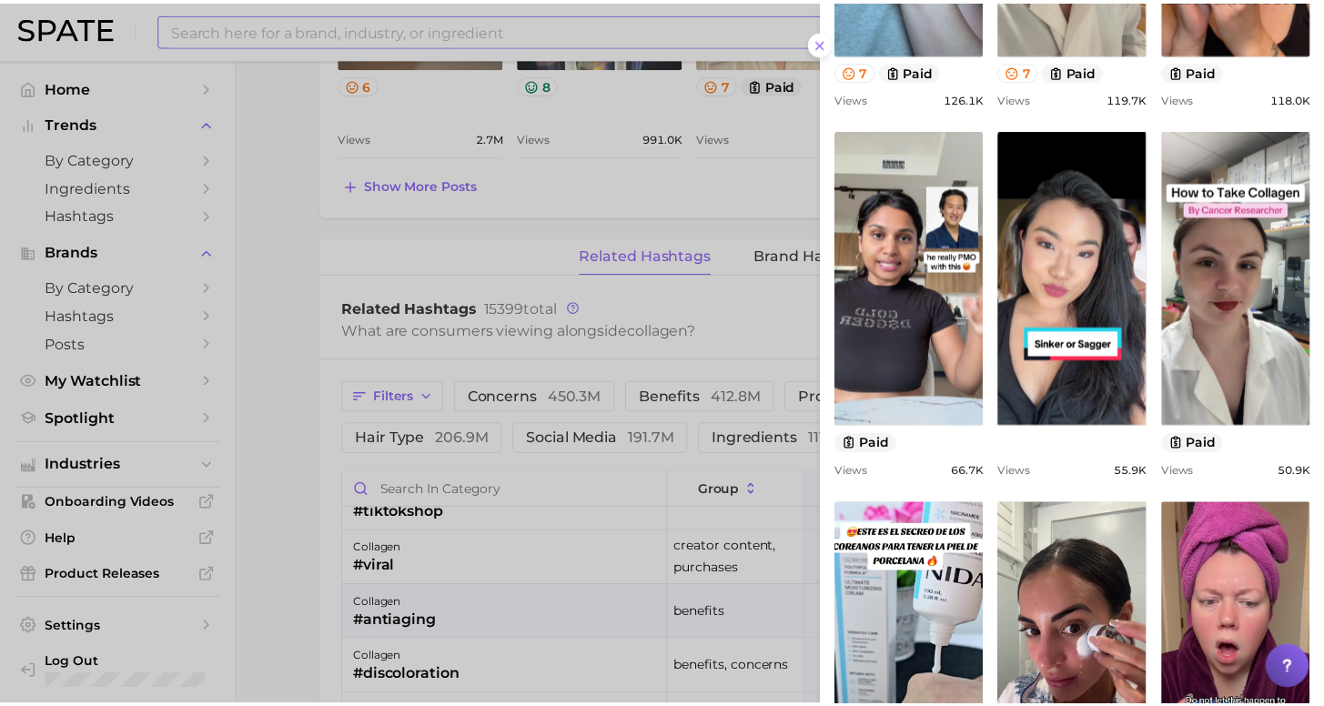
scroll to position [649, 0]
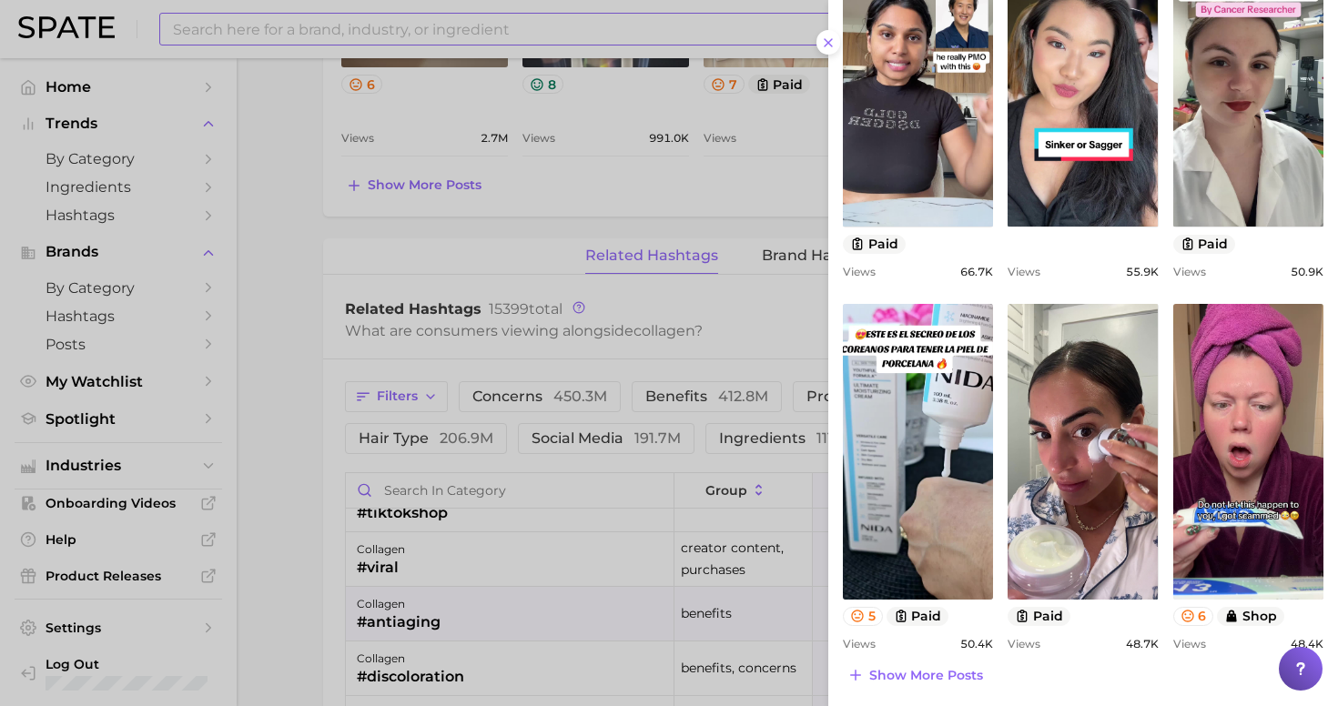
click at [274, 520] on div at bounding box center [669, 353] width 1338 height 706
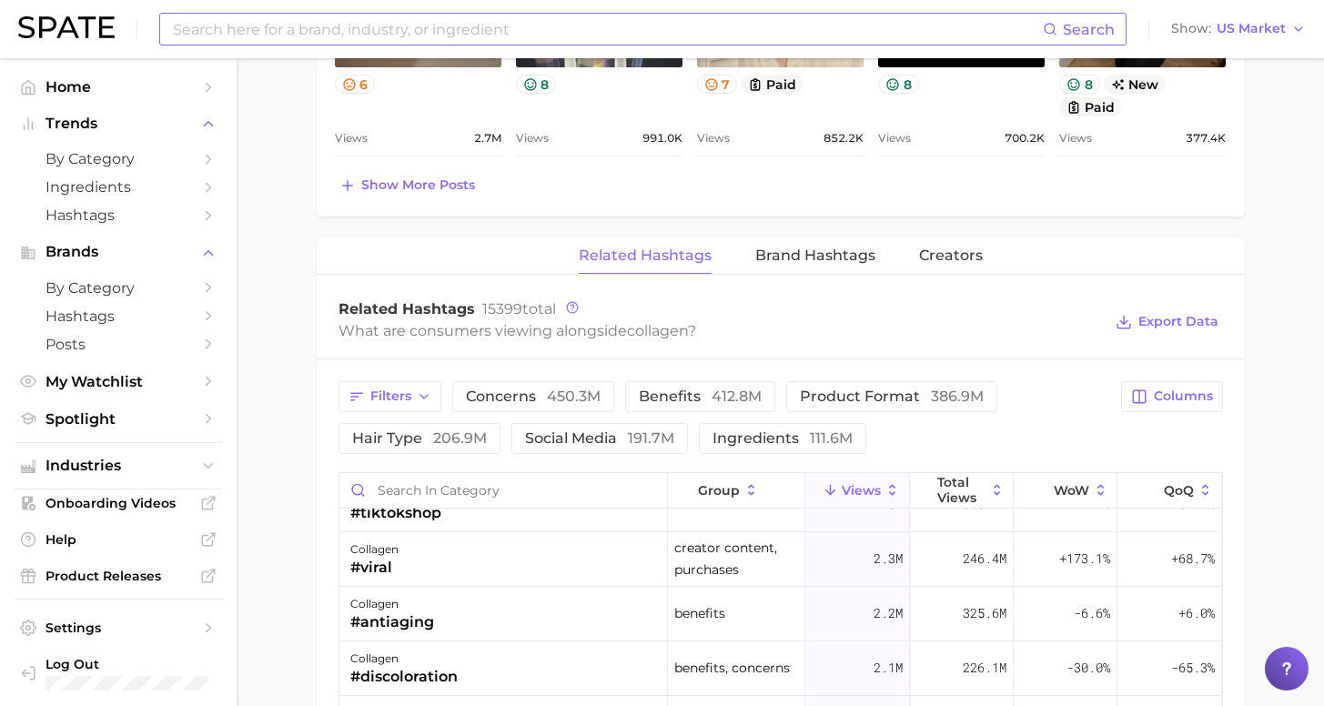
click at [465, 31] on input at bounding box center [607, 29] width 872 height 31
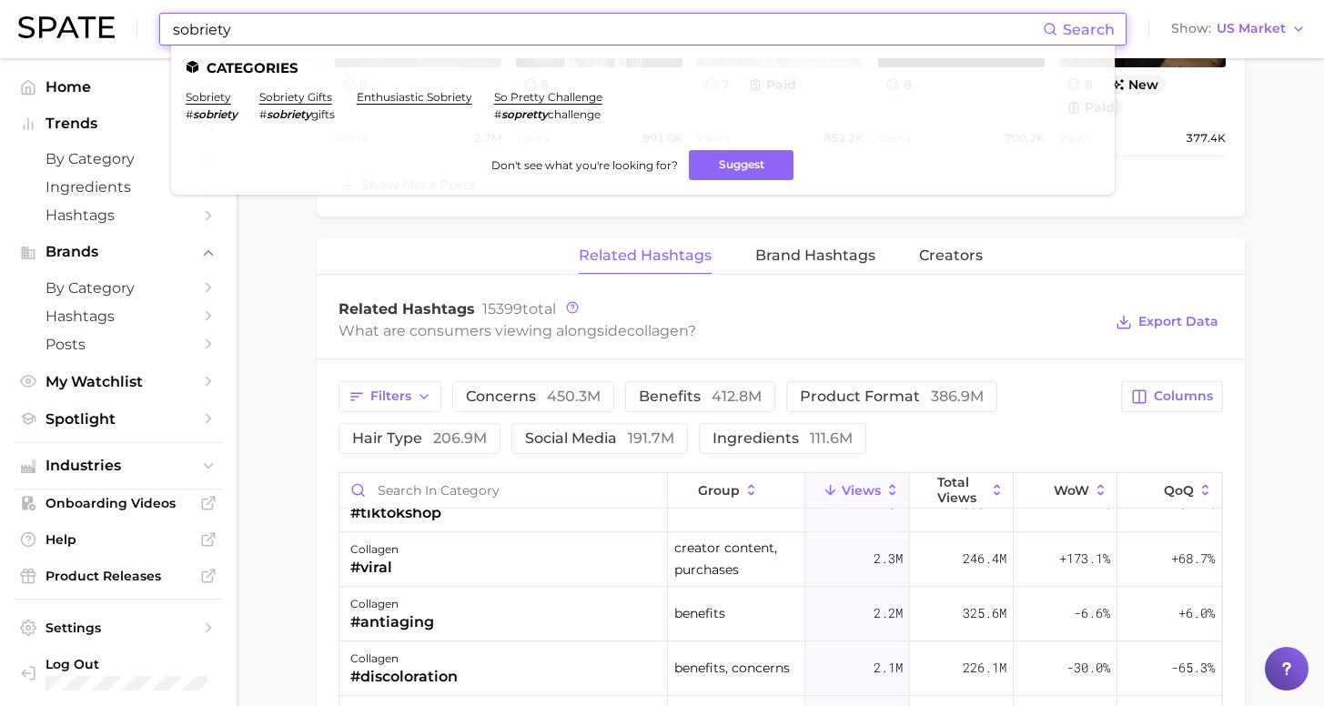
drag, startPoint x: 483, startPoint y: 32, endPoint x: 311, endPoint y: 37, distance: 172.1
click at [311, 37] on input "sobriety" at bounding box center [607, 29] width 872 height 31
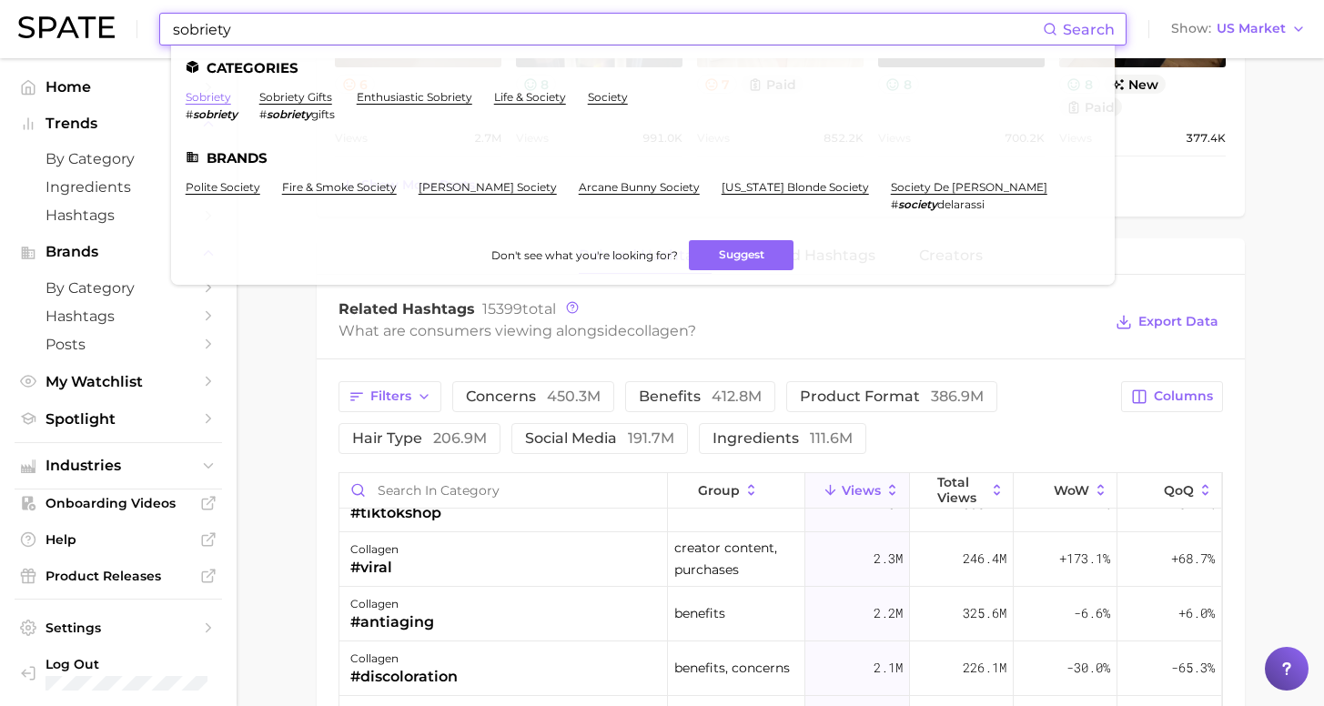
type input "sobriety"
click at [201, 98] on link "sobriety" at bounding box center [208, 97] width 45 height 14
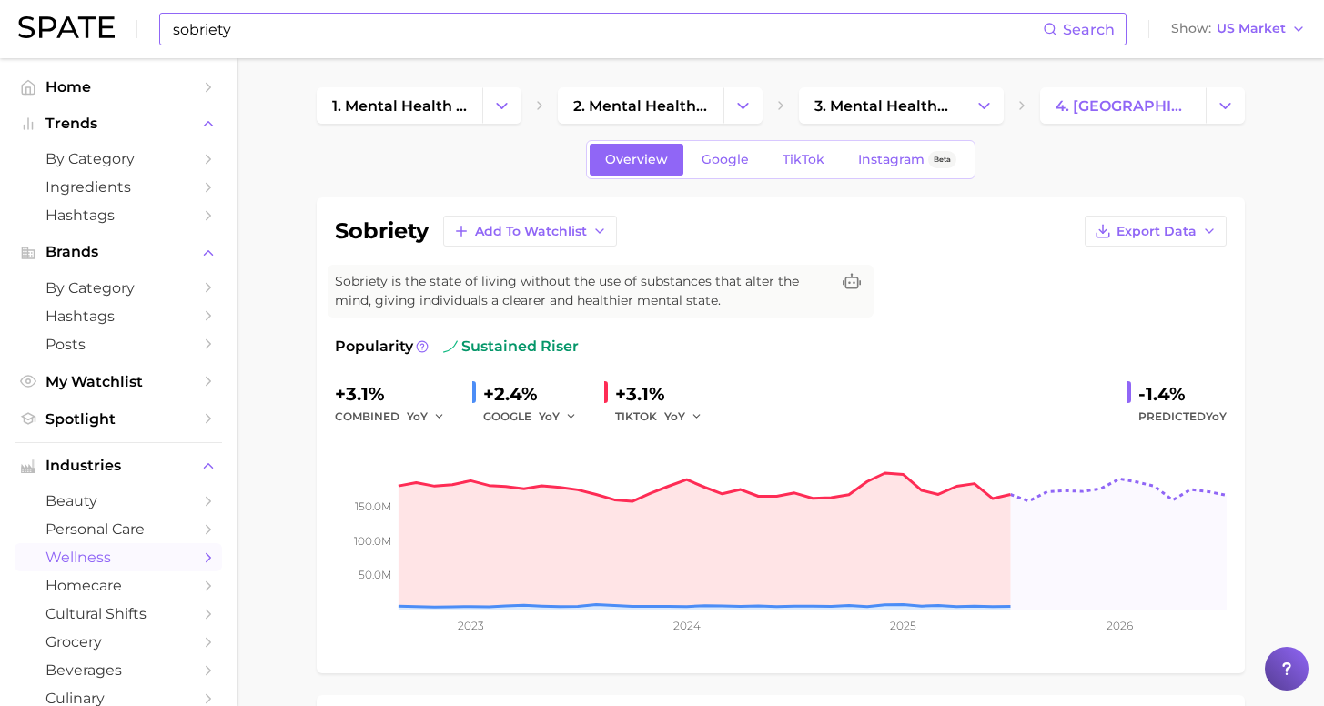
click at [231, 40] on input "sobriety" at bounding box center [607, 29] width 872 height 31
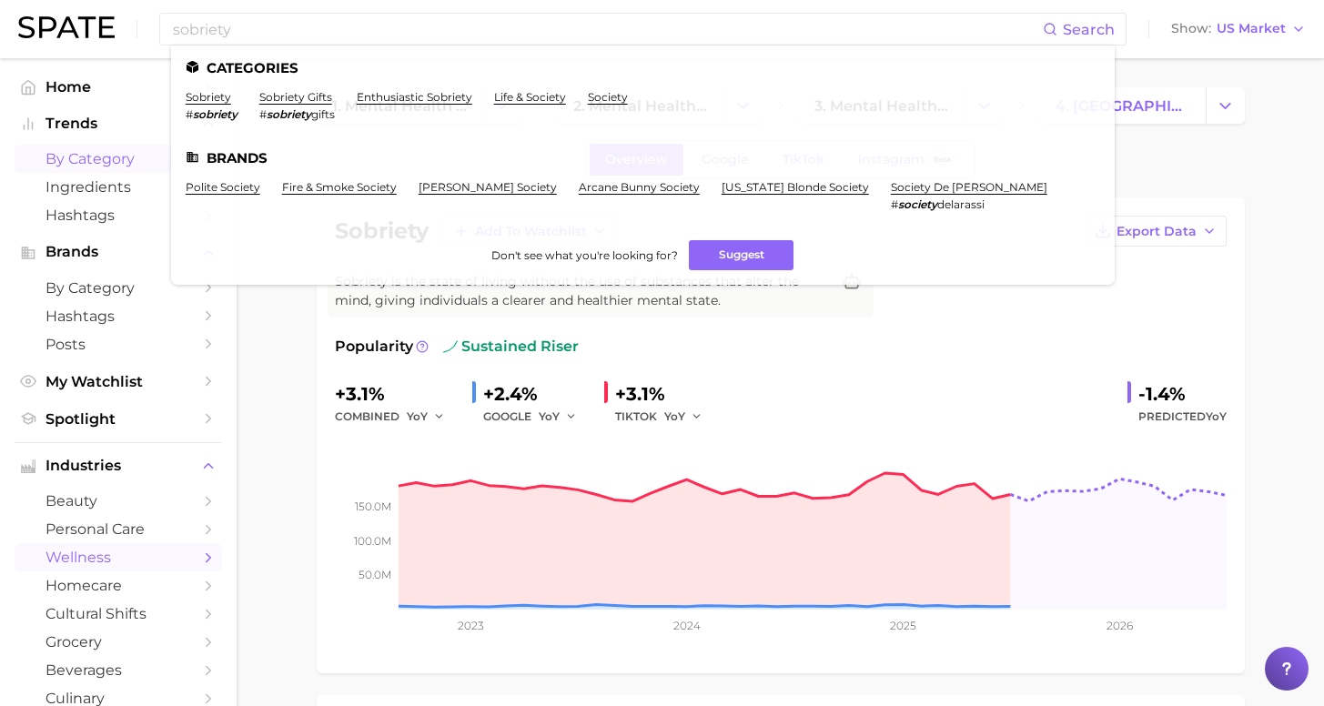
drag, startPoint x: 233, startPoint y: 38, endPoint x: 94, endPoint y: 154, distance: 180.9
click at [94, 154] on span "by Category" at bounding box center [118, 158] width 146 height 17
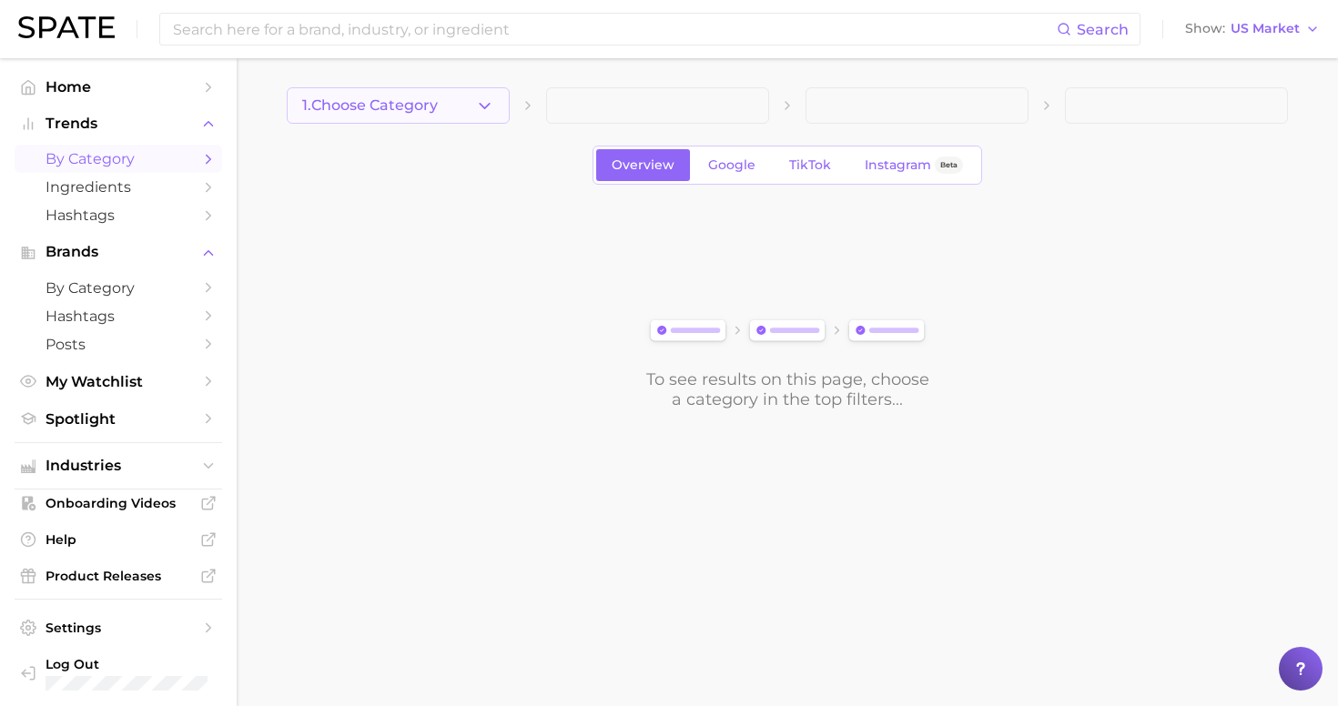
click at [431, 99] on span "1. Choose Category" at bounding box center [370, 105] width 136 height 16
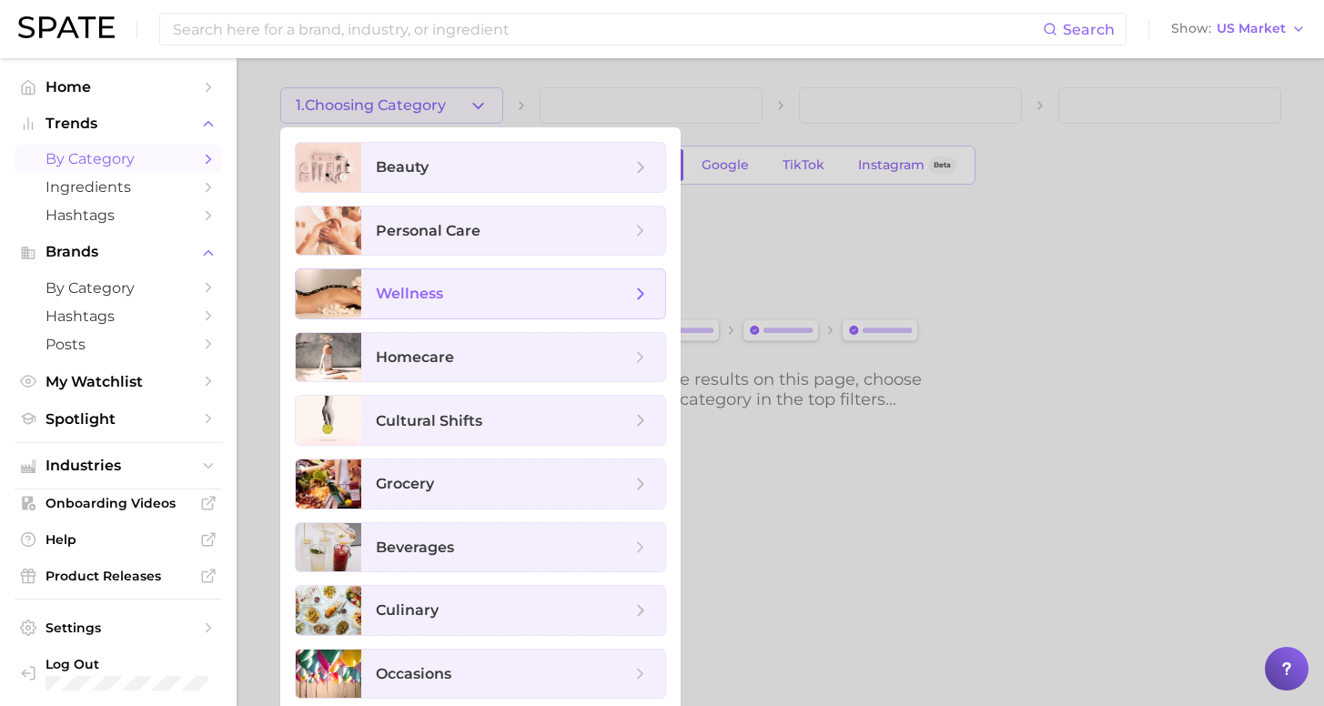
click at [450, 292] on span "wellness" at bounding box center [503, 294] width 255 height 20
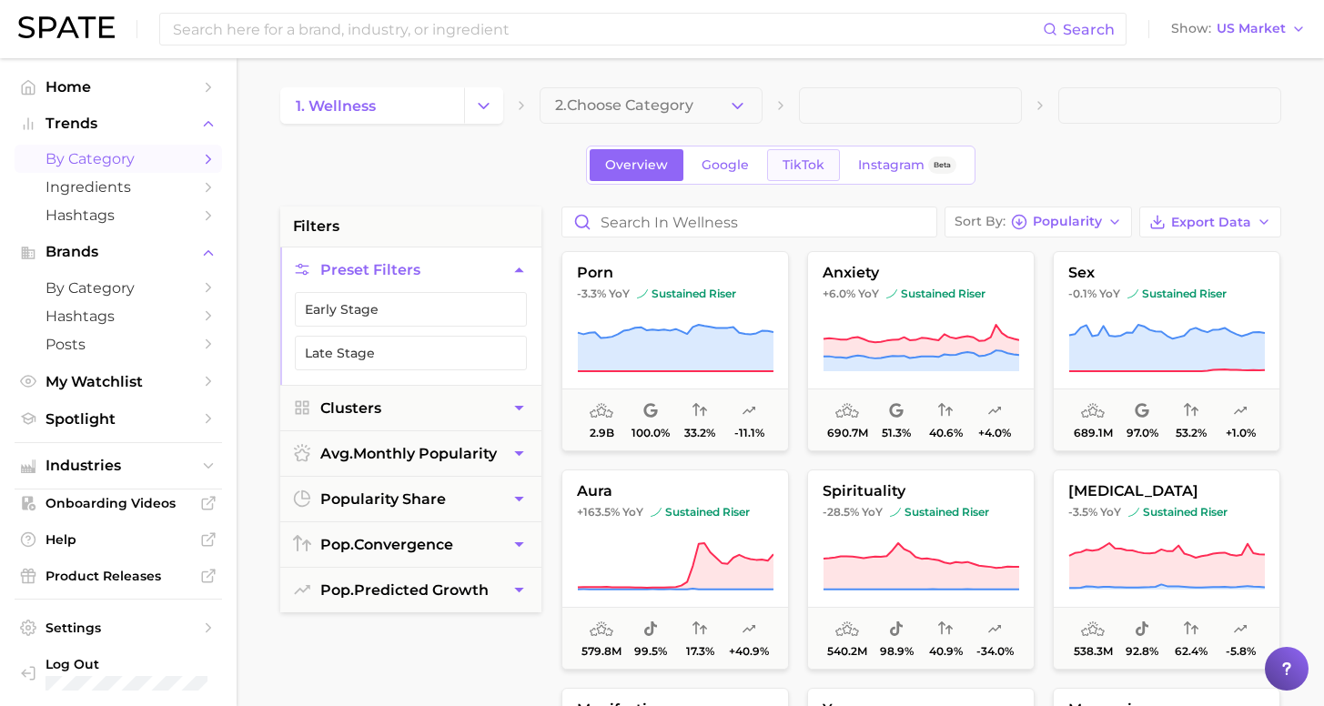
click at [824, 174] on link "TikTok" at bounding box center [803, 165] width 73 height 32
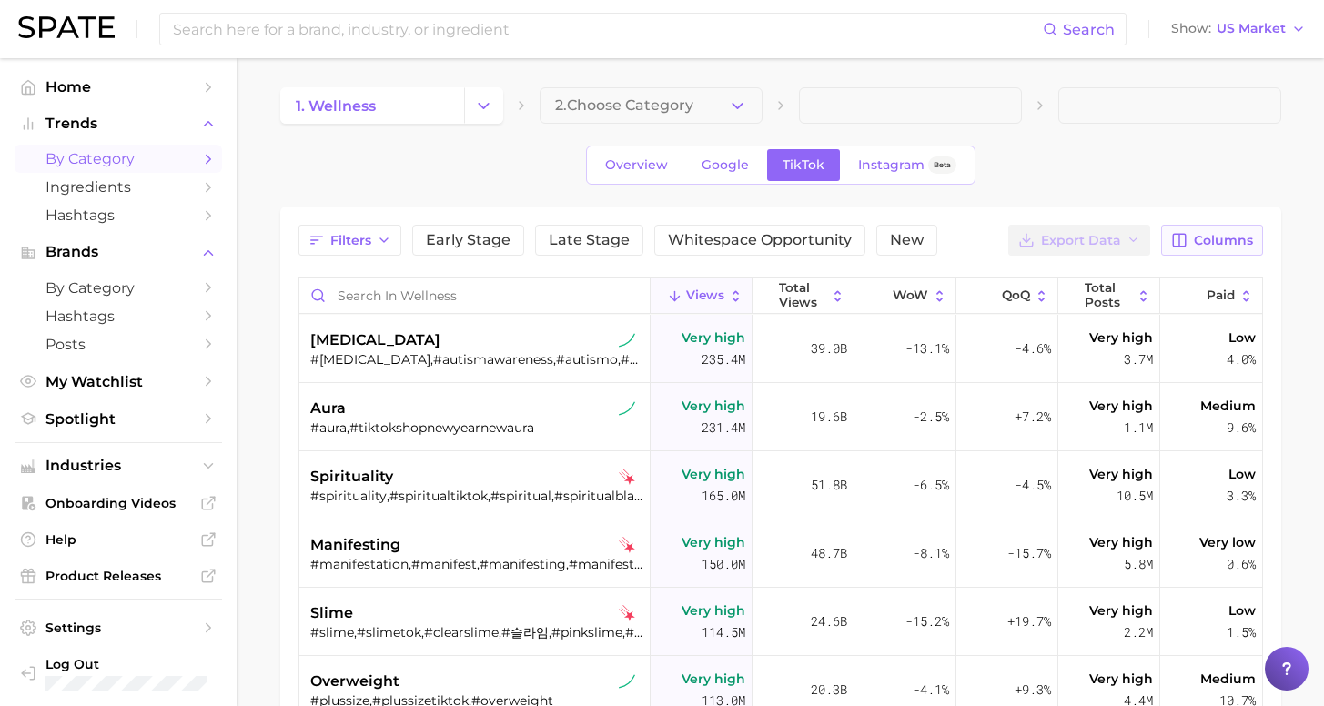
click at [1229, 241] on span "Columns" at bounding box center [1223, 240] width 59 height 15
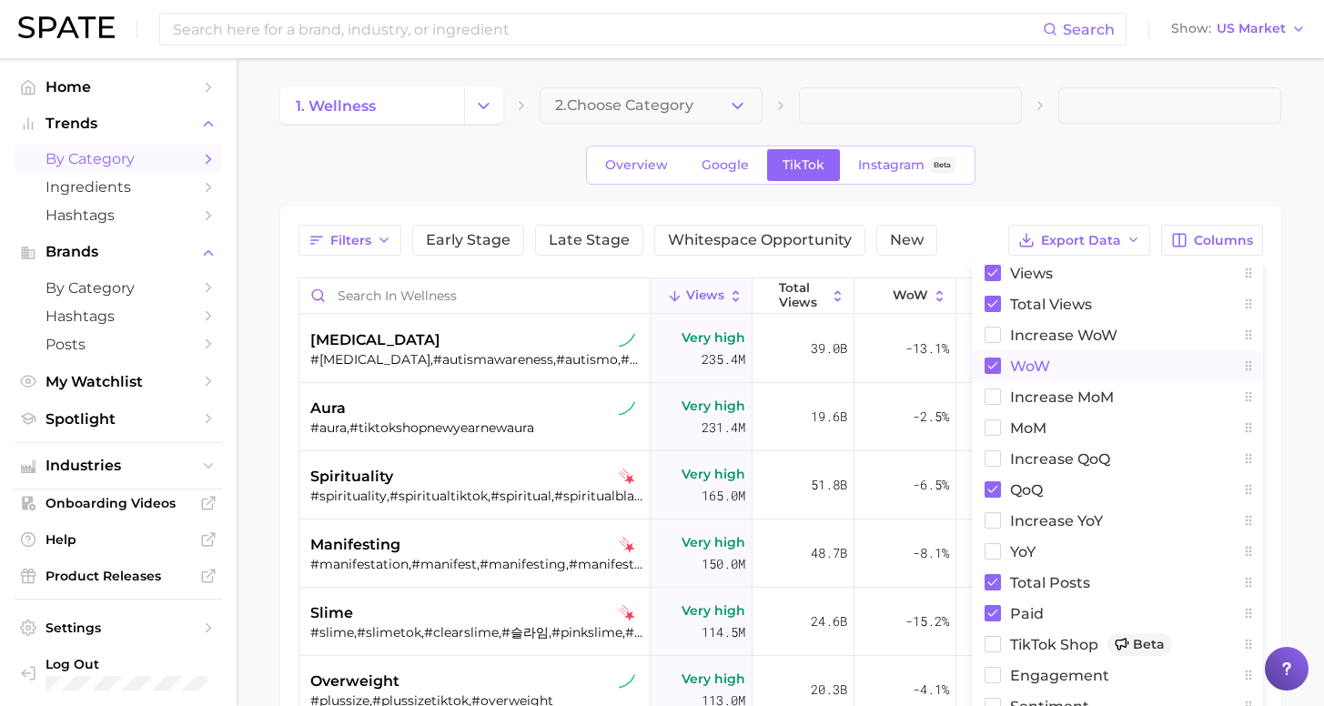
click at [1038, 368] on span "WoW" at bounding box center [1030, 366] width 40 height 15
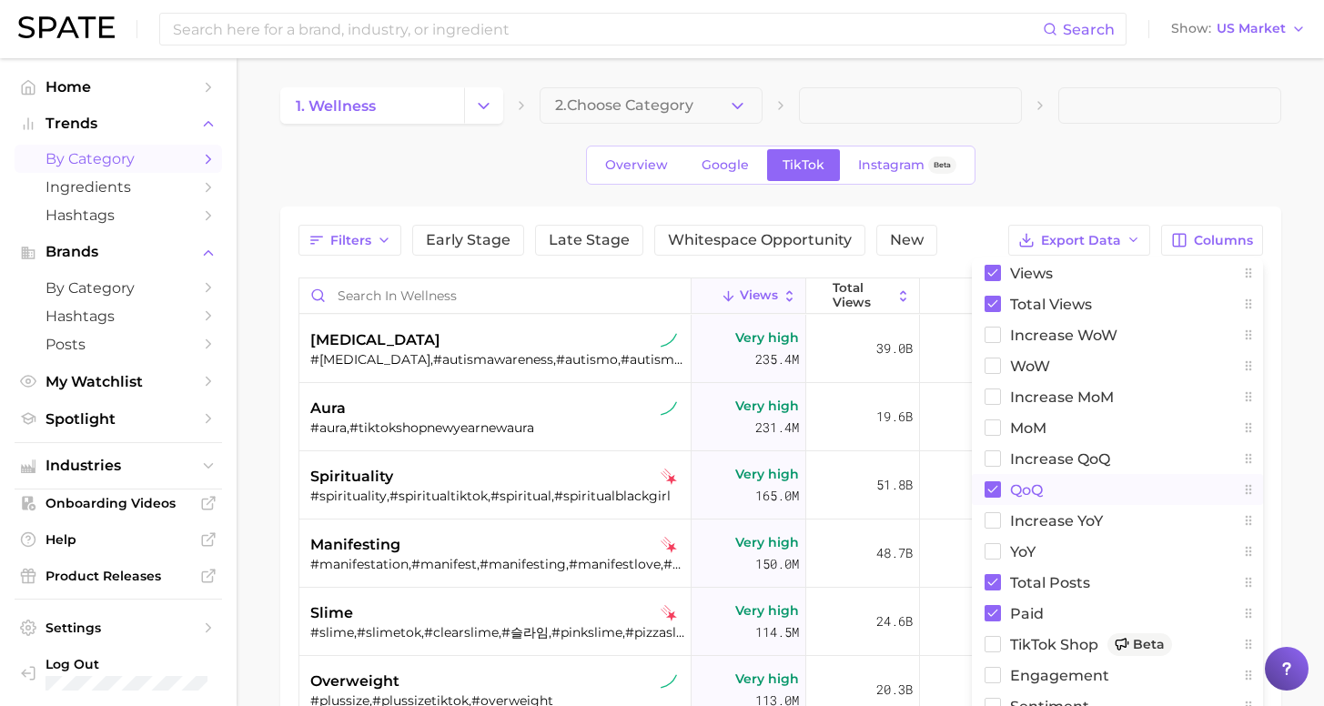
click at [1026, 490] on span "QoQ" at bounding box center [1026, 489] width 33 height 15
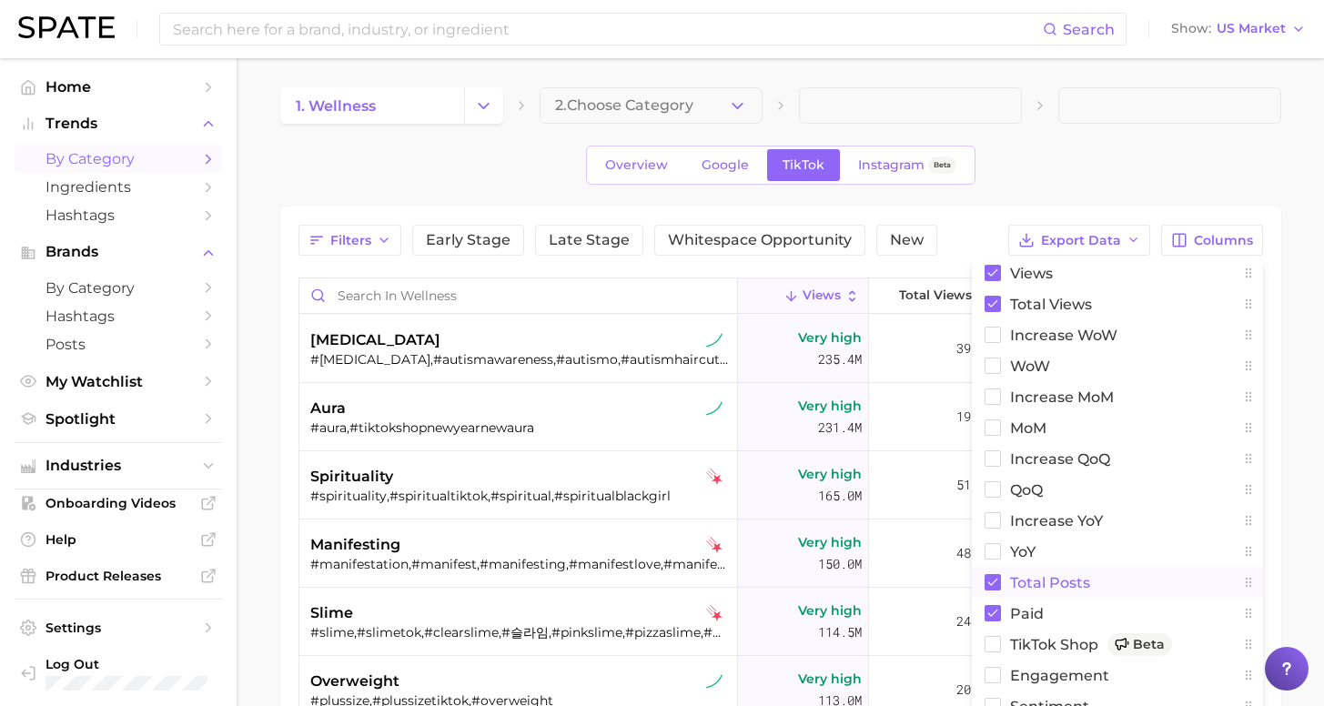
click at [1032, 578] on span "Total Posts" at bounding box center [1050, 582] width 80 height 15
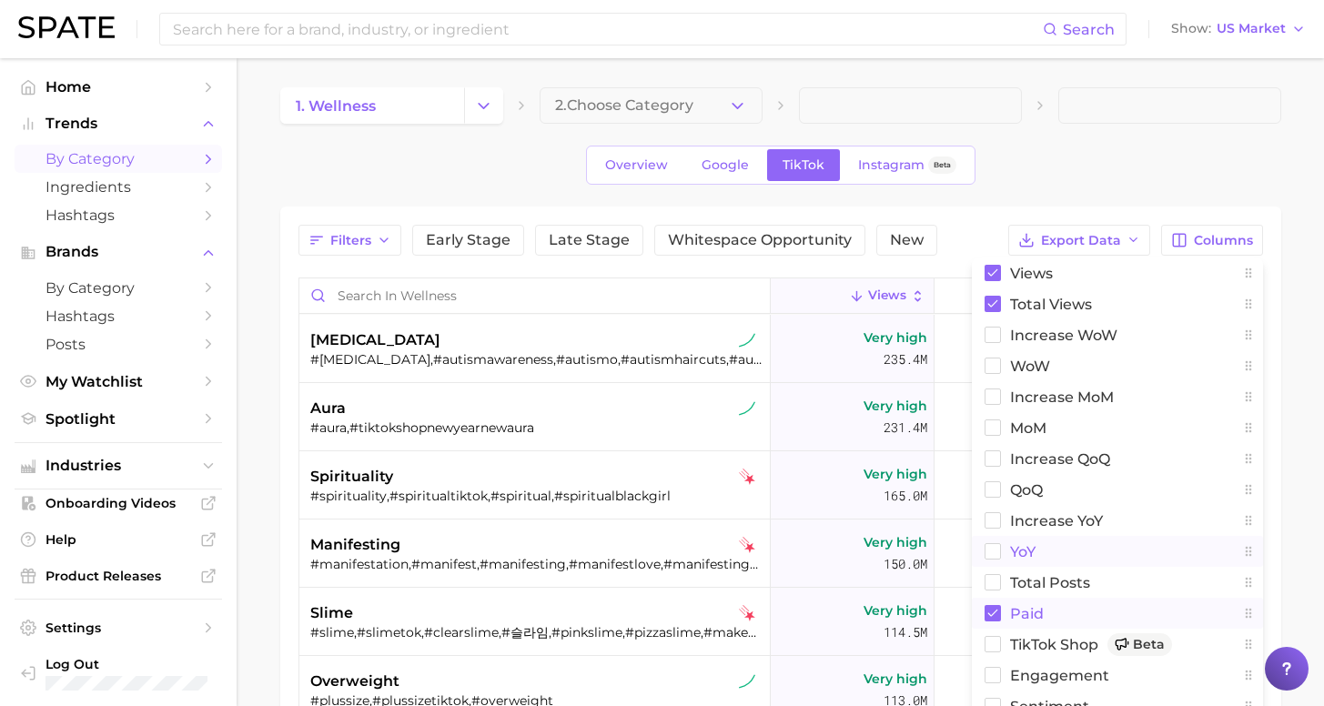
drag, startPoint x: 1026, startPoint y: 618, endPoint x: 1019, endPoint y: 564, distance: 54.2
click at [1026, 615] on span "Paid" at bounding box center [1027, 613] width 34 height 15
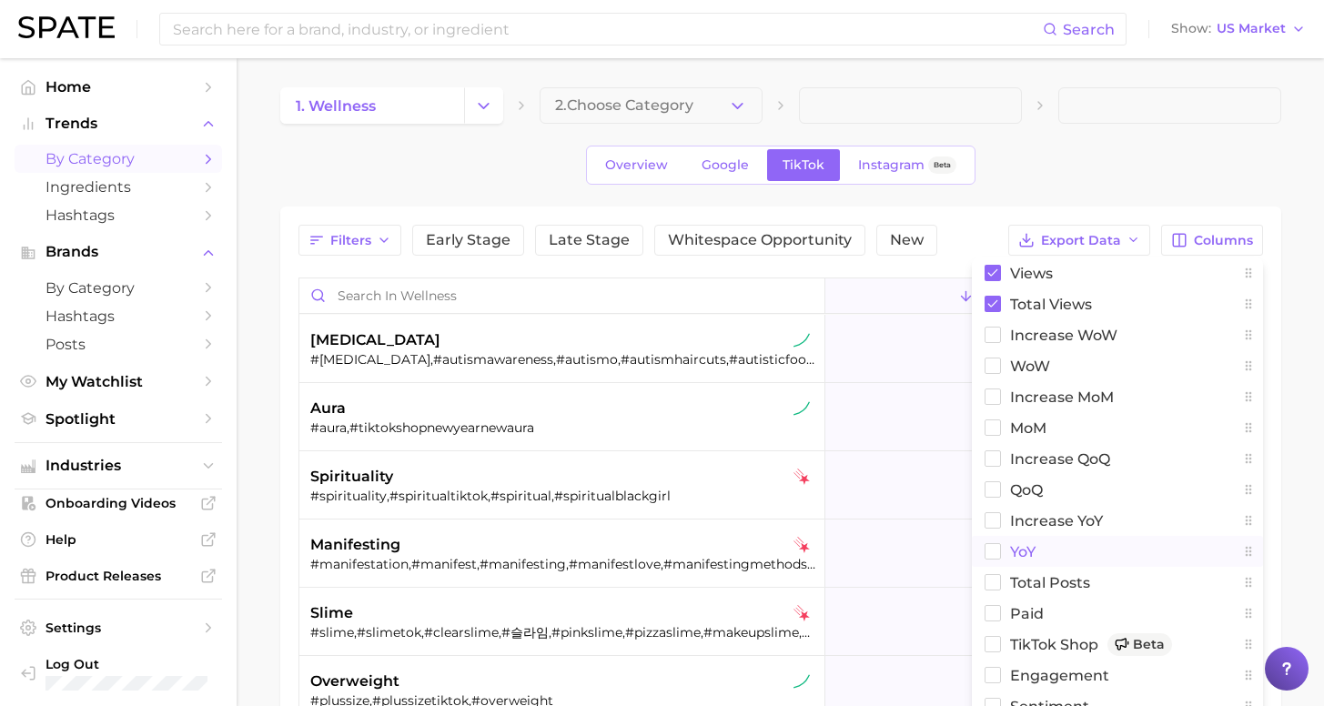
click at [1019, 537] on button "YoY" at bounding box center [1117, 551] width 291 height 31
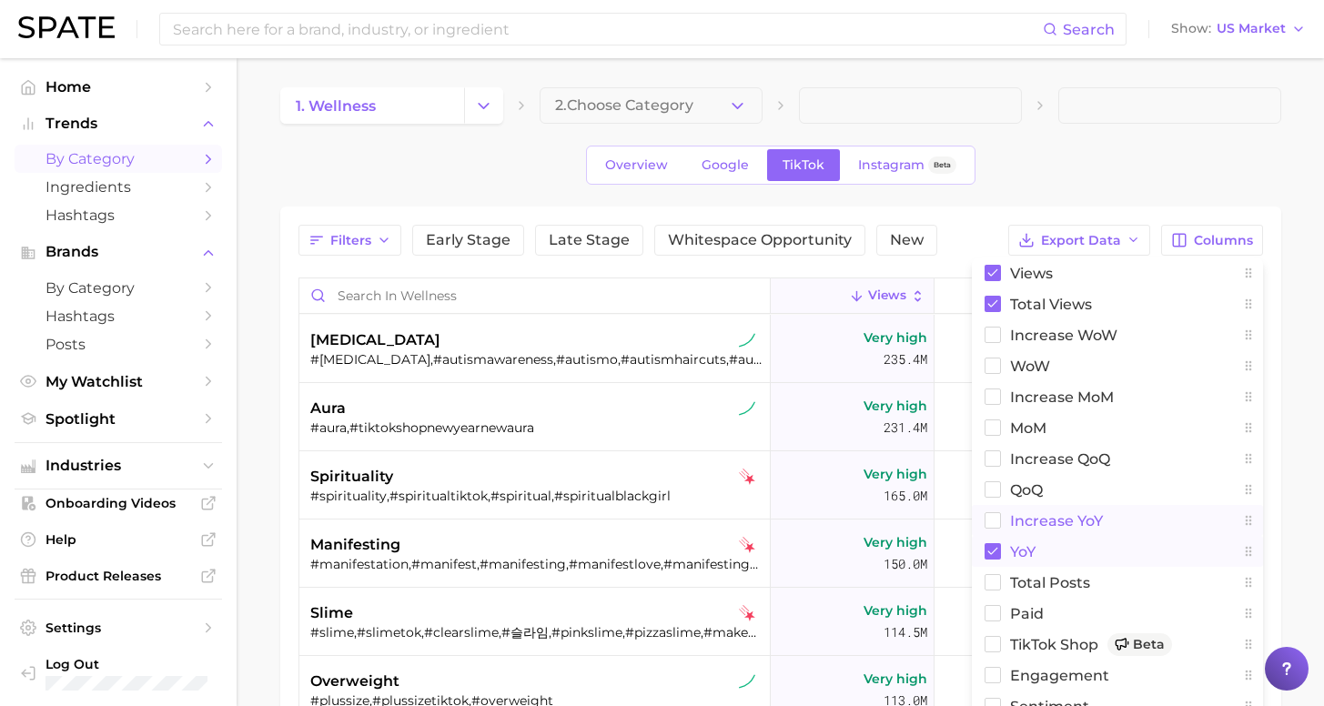
click at [1025, 513] on span "increase YoY" at bounding box center [1056, 520] width 93 height 15
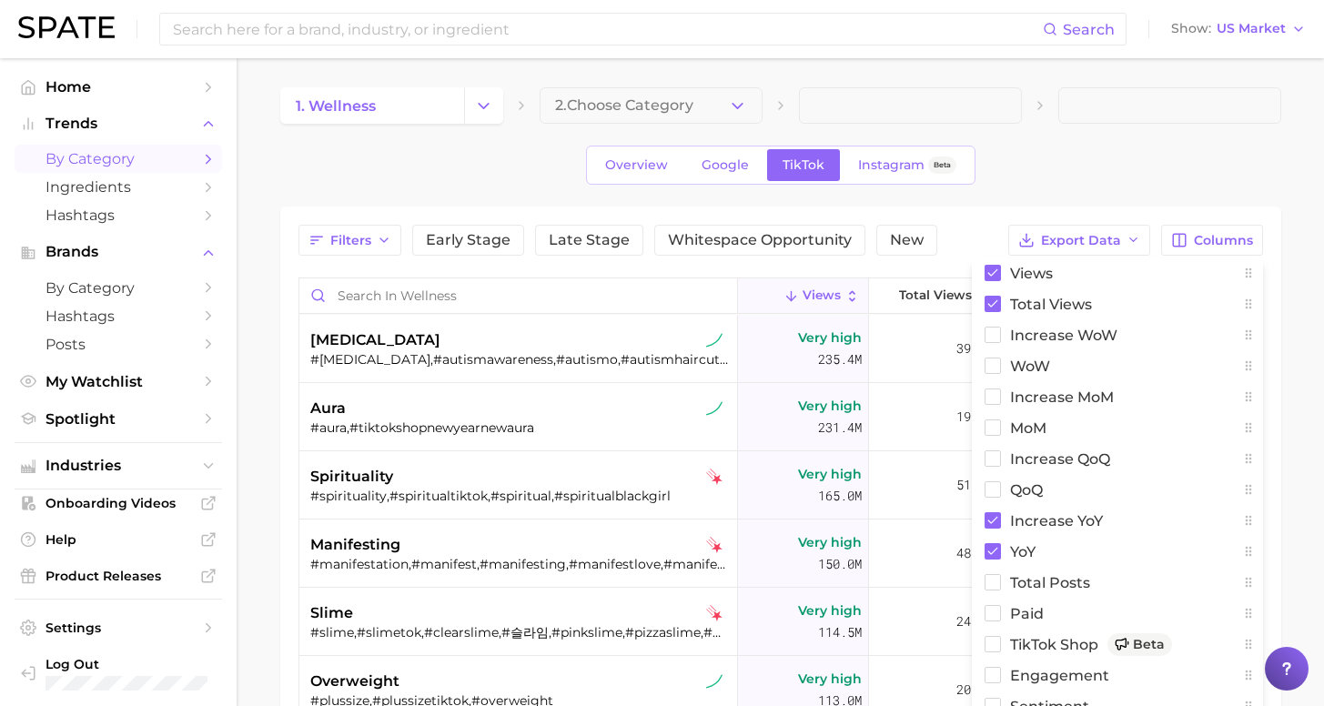
click at [1076, 131] on div "1. wellness 2. Choose Category Overview Google TikTok Instagram Beta Filters Ea…" at bounding box center [780, 544] width 1001 height 915
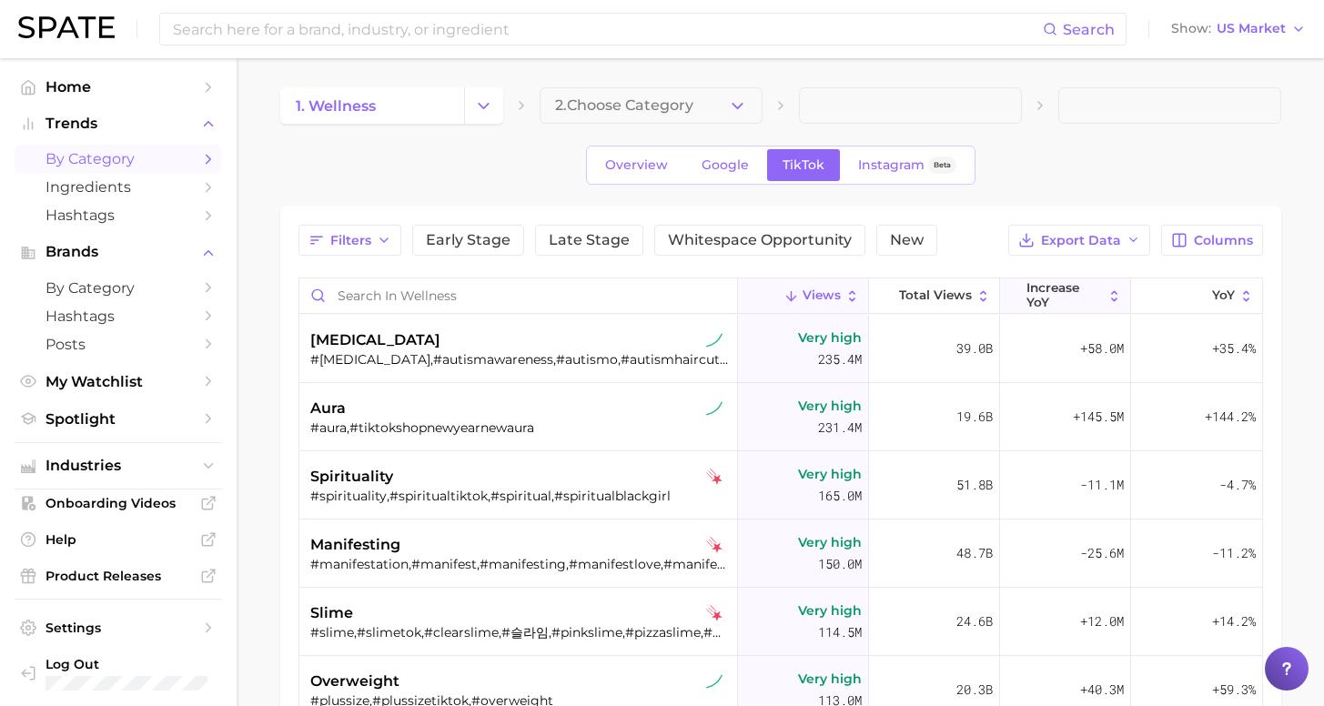
click at [1062, 303] on span "increase YoY" at bounding box center [1064, 295] width 76 height 28
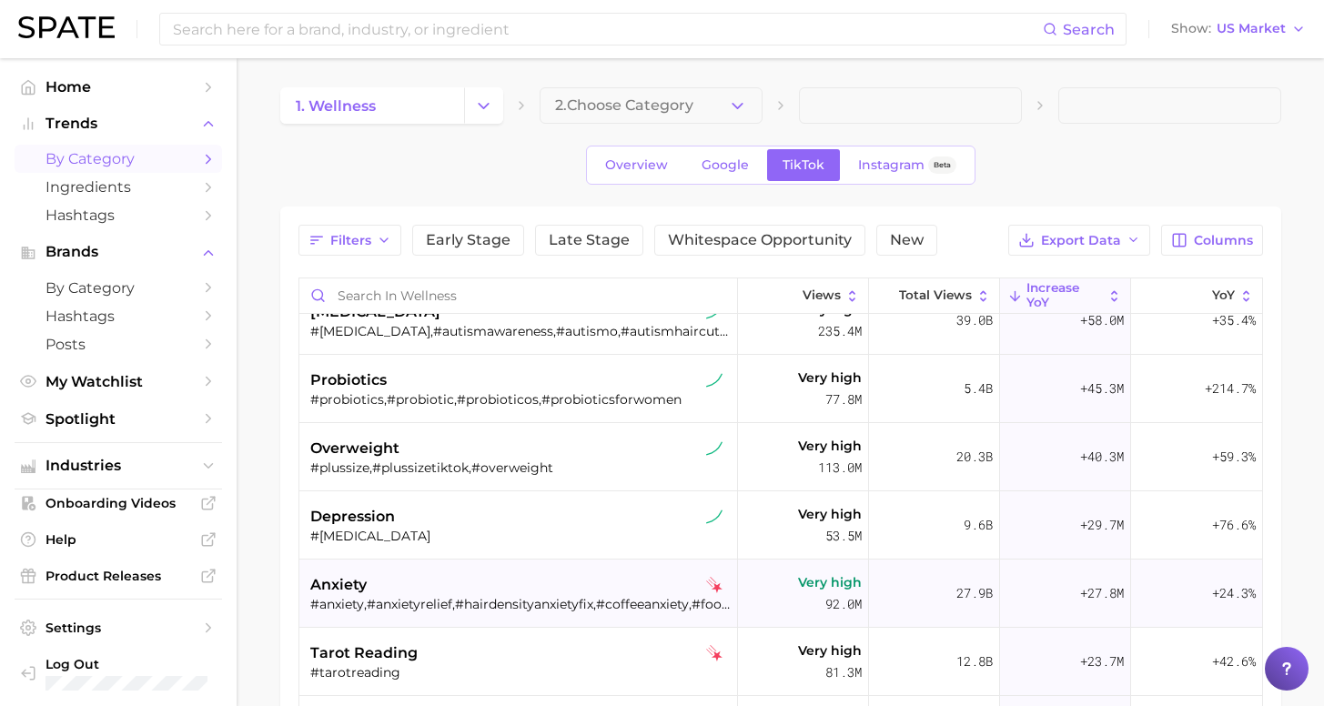
scroll to position [231, 0]
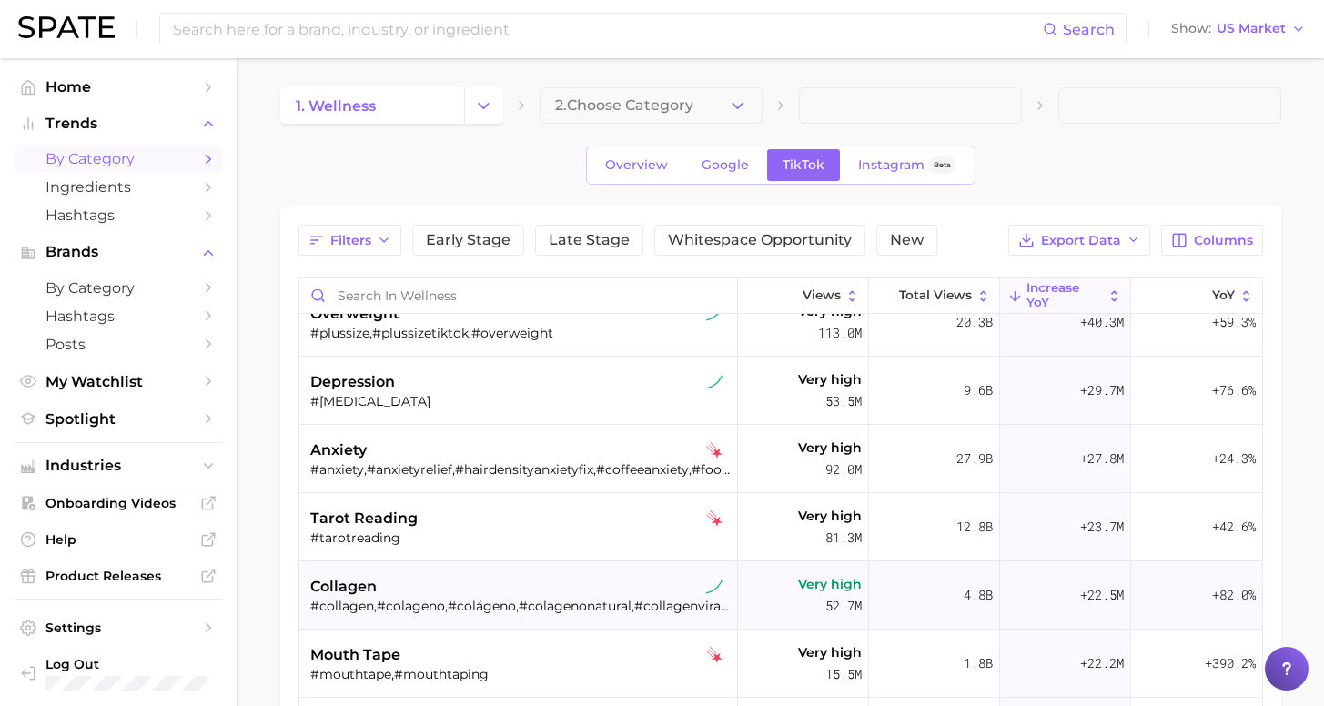
click at [630, 596] on div "collagen" at bounding box center [520, 587] width 420 height 22
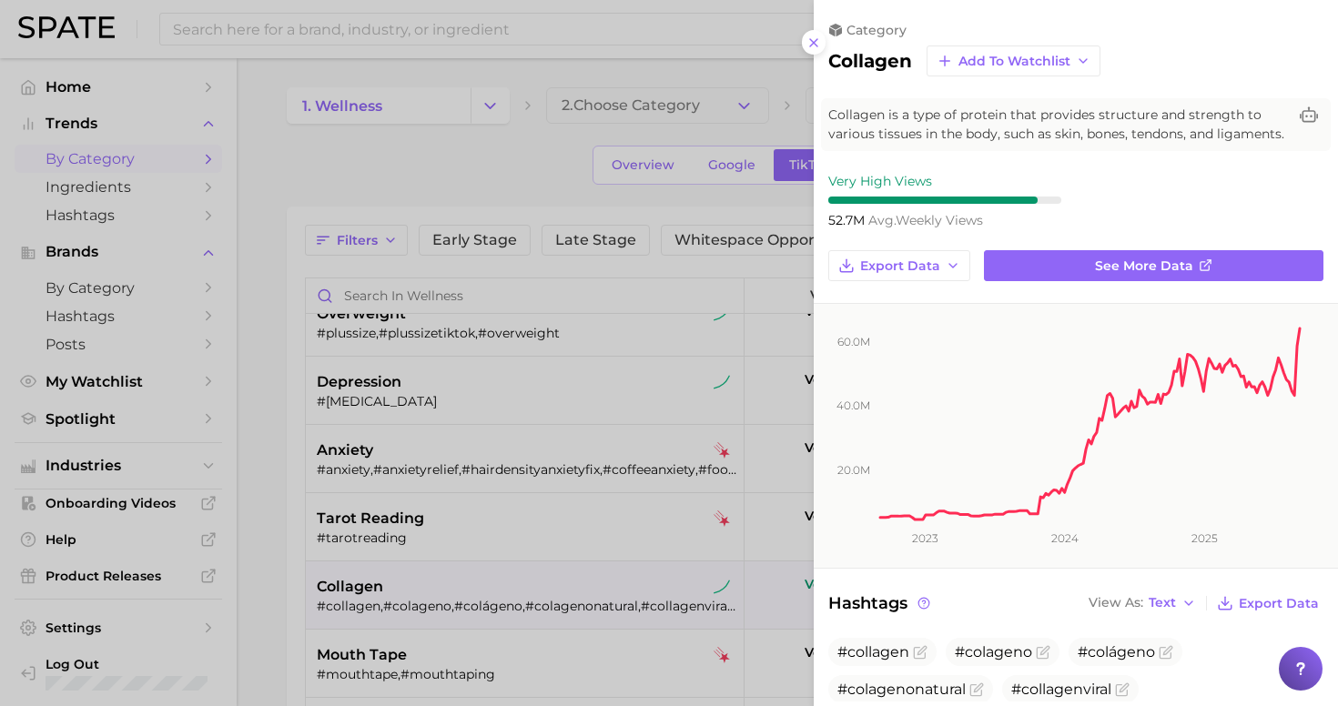
click at [272, 442] on div at bounding box center [669, 353] width 1338 height 706
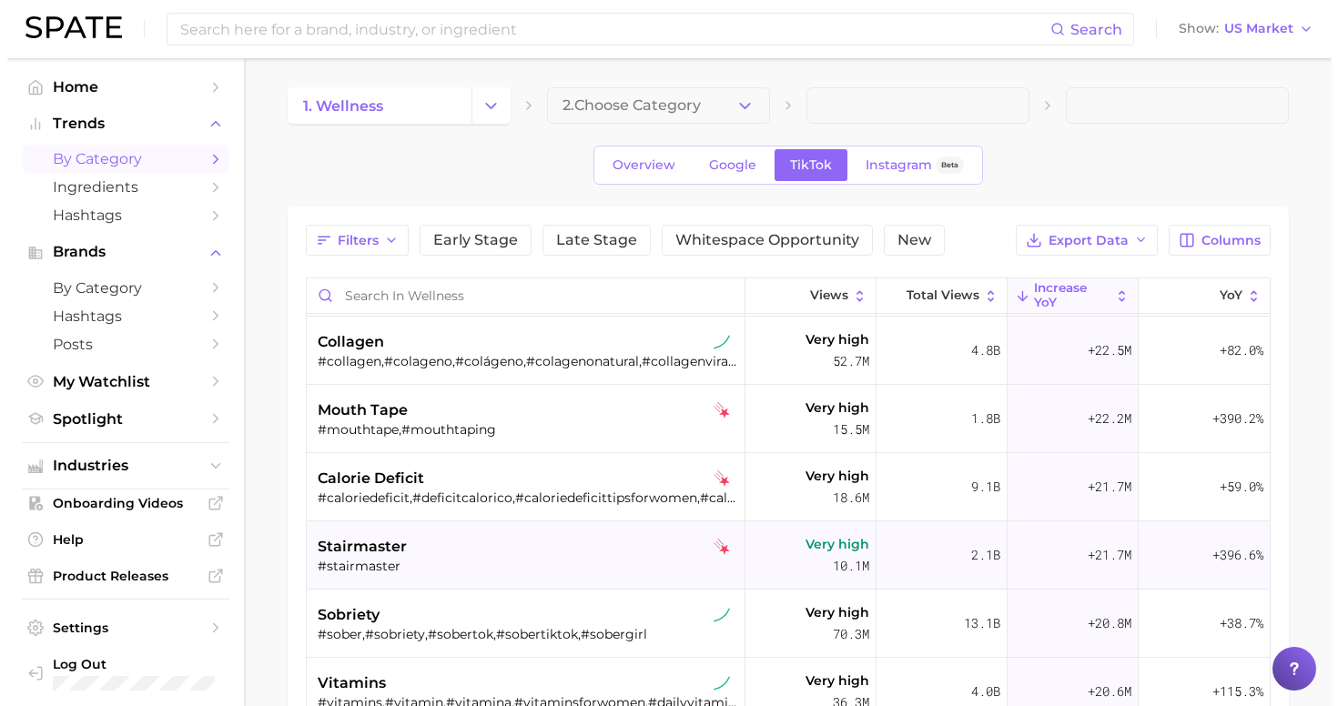
scroll to position [551, 0]
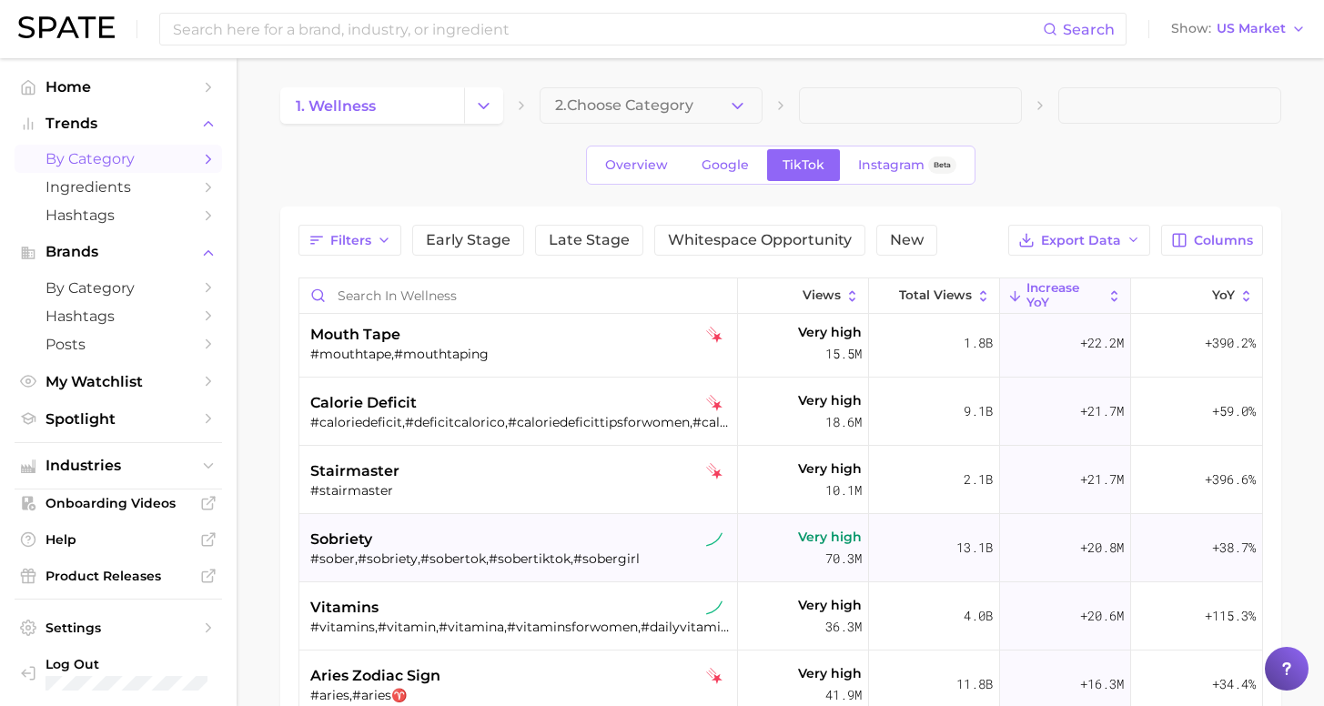
click at [478, 538] on div "sobriety" at bounding box center [520, 540] width 420 height 22
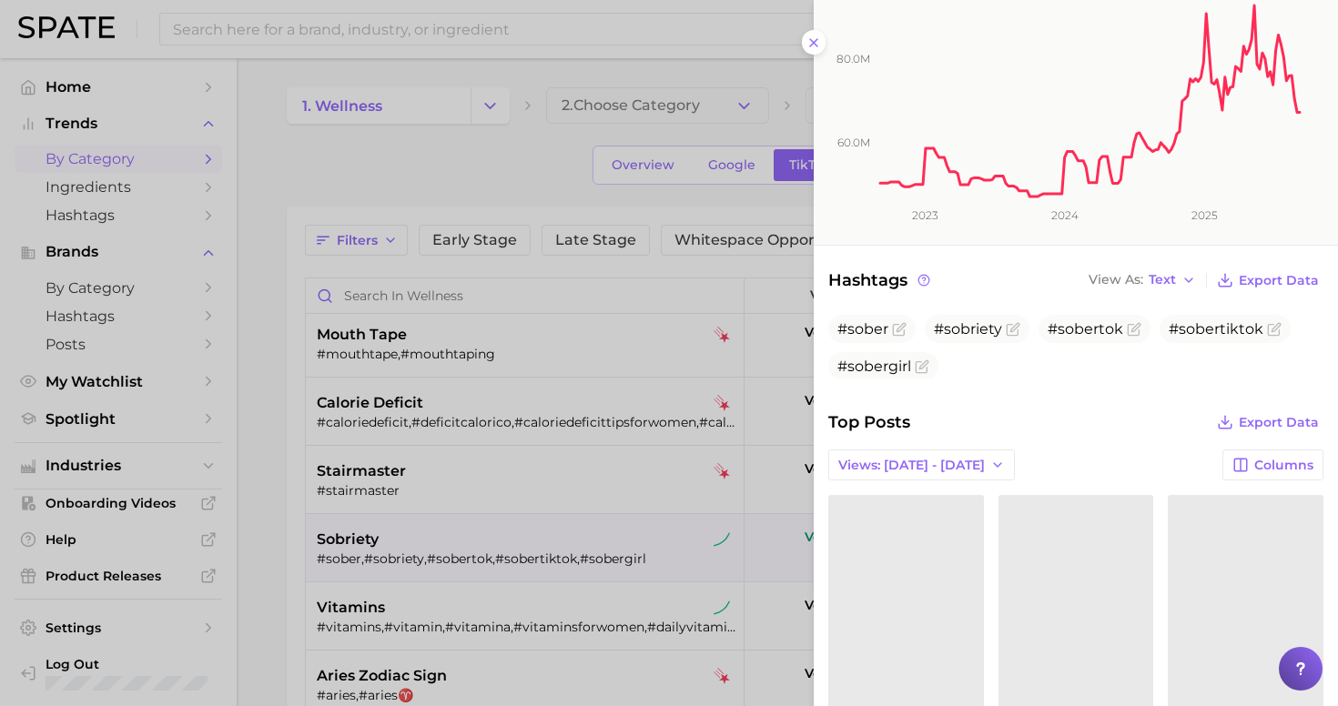
scroll to position [486, 0]
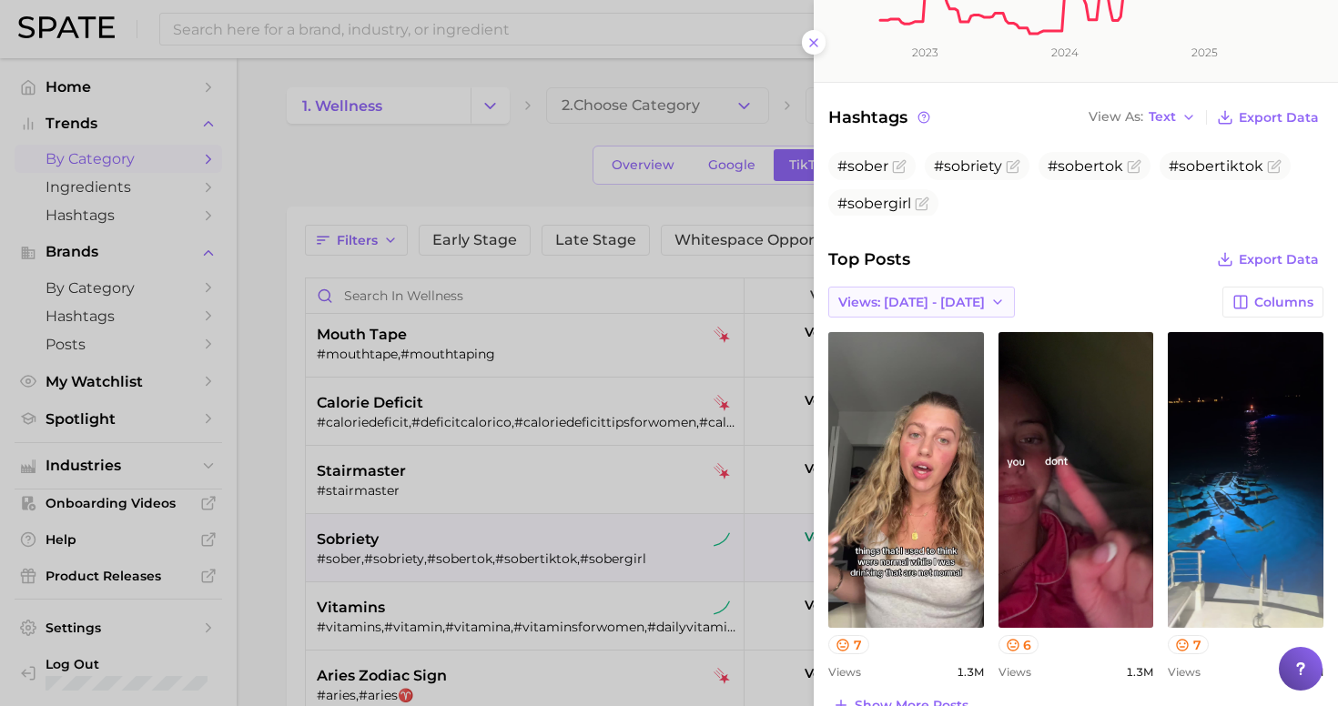
click at [894, 295] on span "Views: [DATE] - [DATE]" at bounding box center [911, 302] width 147 height 15
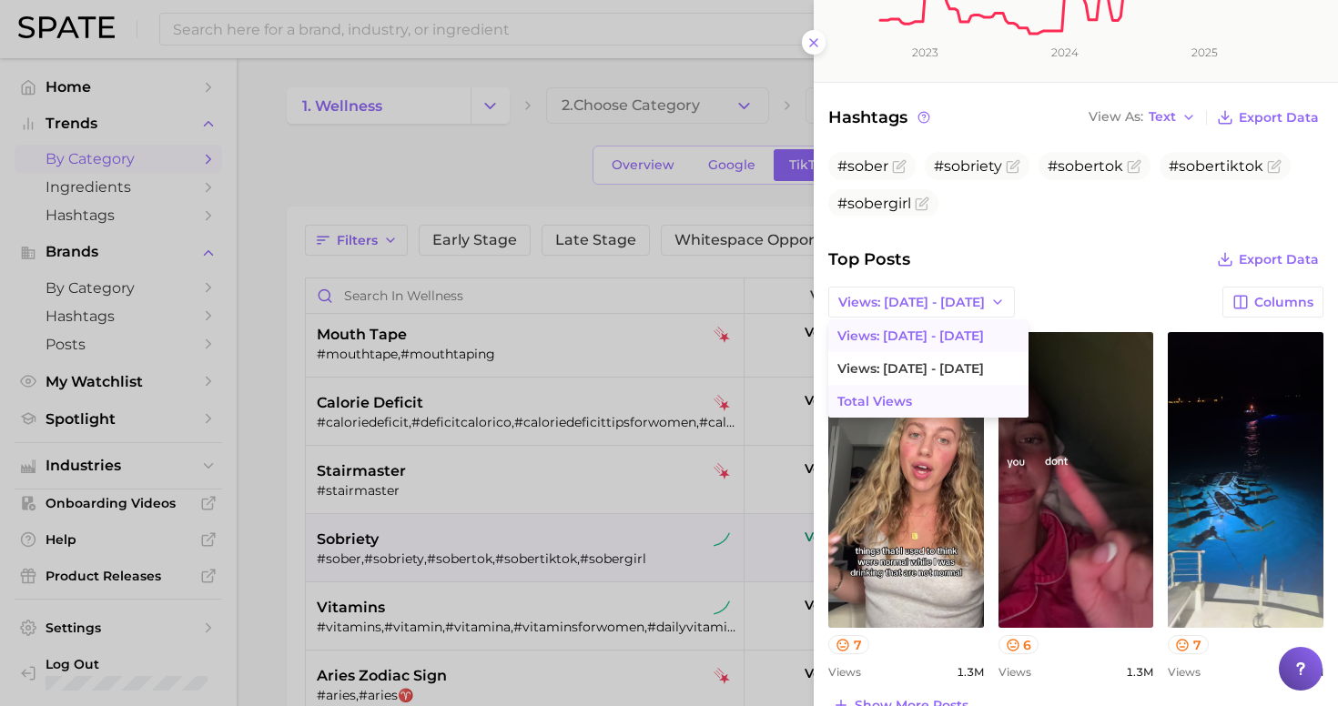
click at [928, 386] on button "Total Views" at bounding box center [928, 401] width 200 height 33
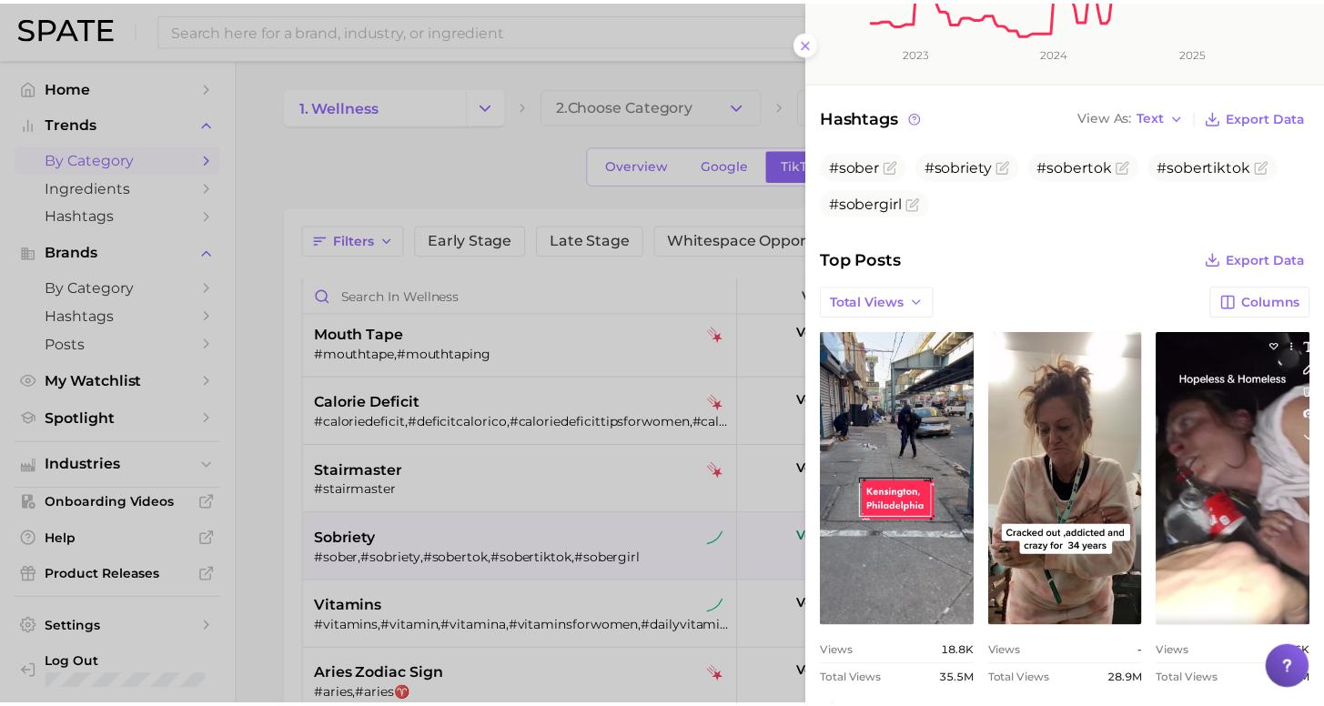
scroll to position [0, 0]
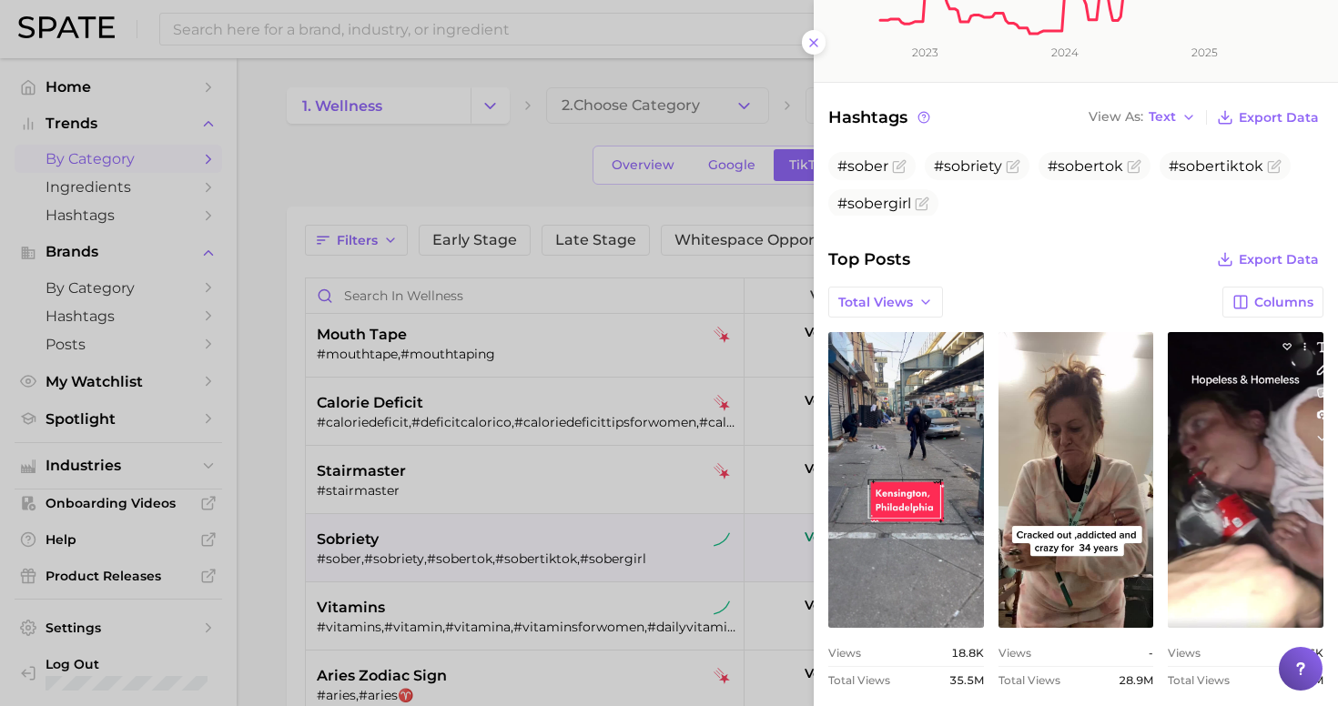
click at [260, 379] on div at bounding box center [669, 353] width 1338 height 706
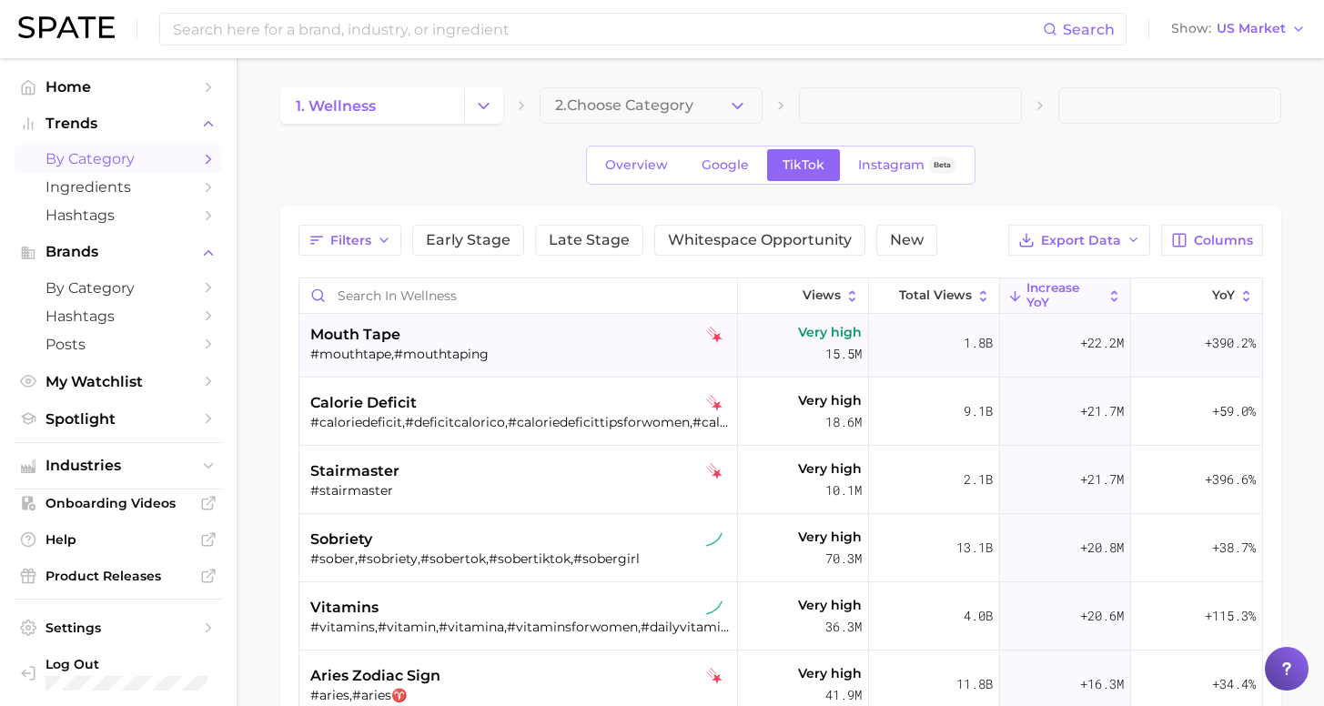
click at [459, 353] on div "#mouthtape,#mouthtaping" at bounding box center [520, 354] width 420 height 16
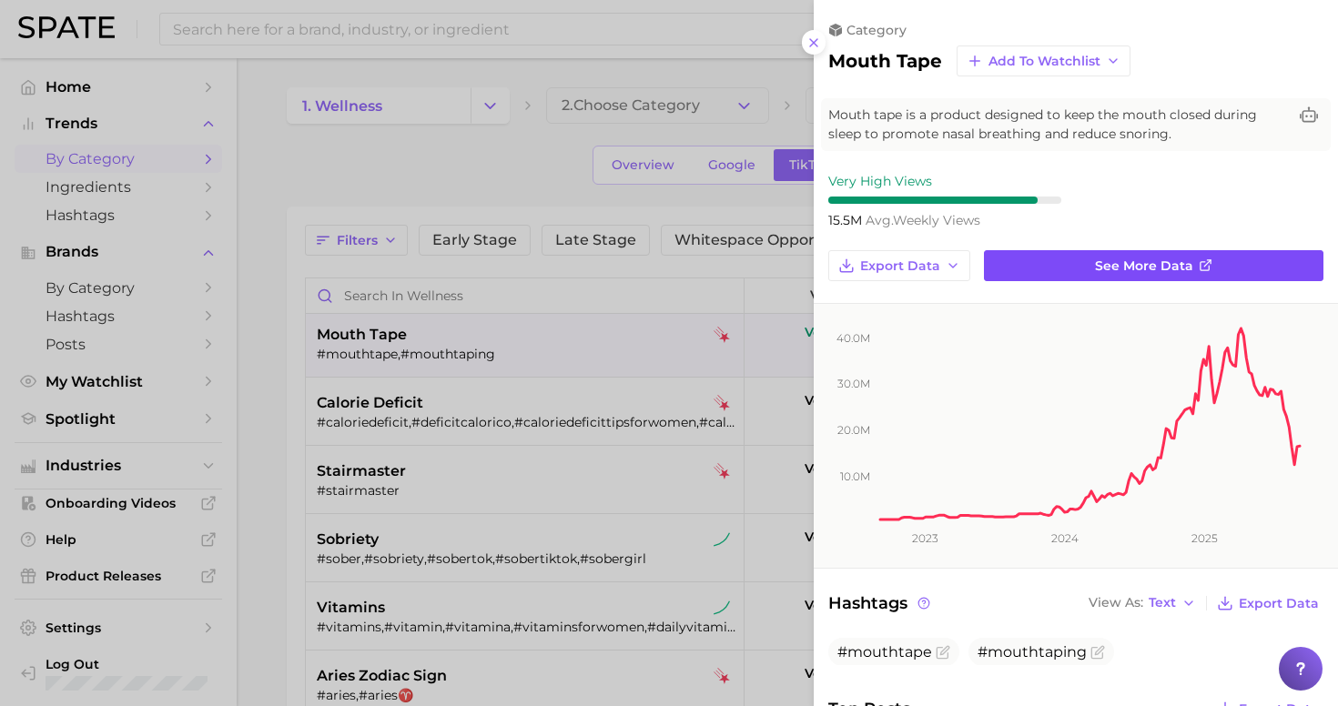
click at [1083, 264] on link "See more data" at bounding box center [1153, 265] width 339 height 31
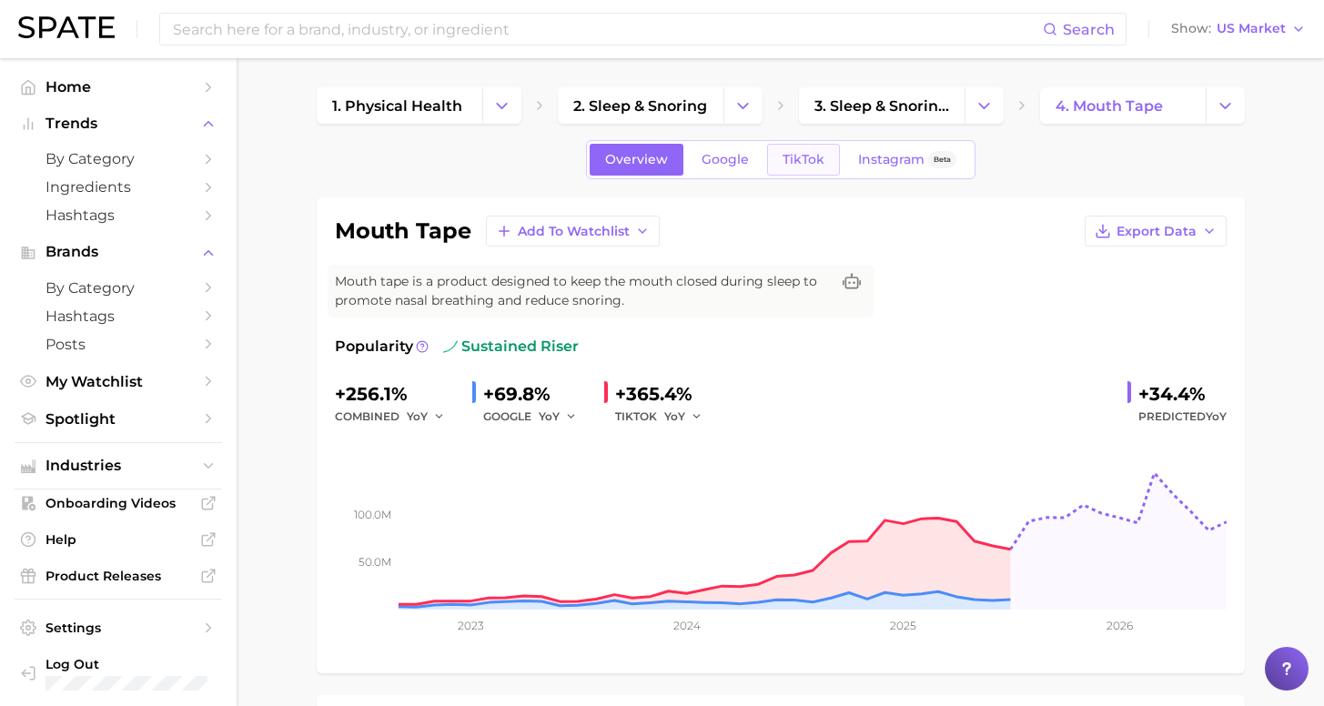
click at [797, 161] on span "TikTok" at bounding box center [804, 159] width 42 height 15
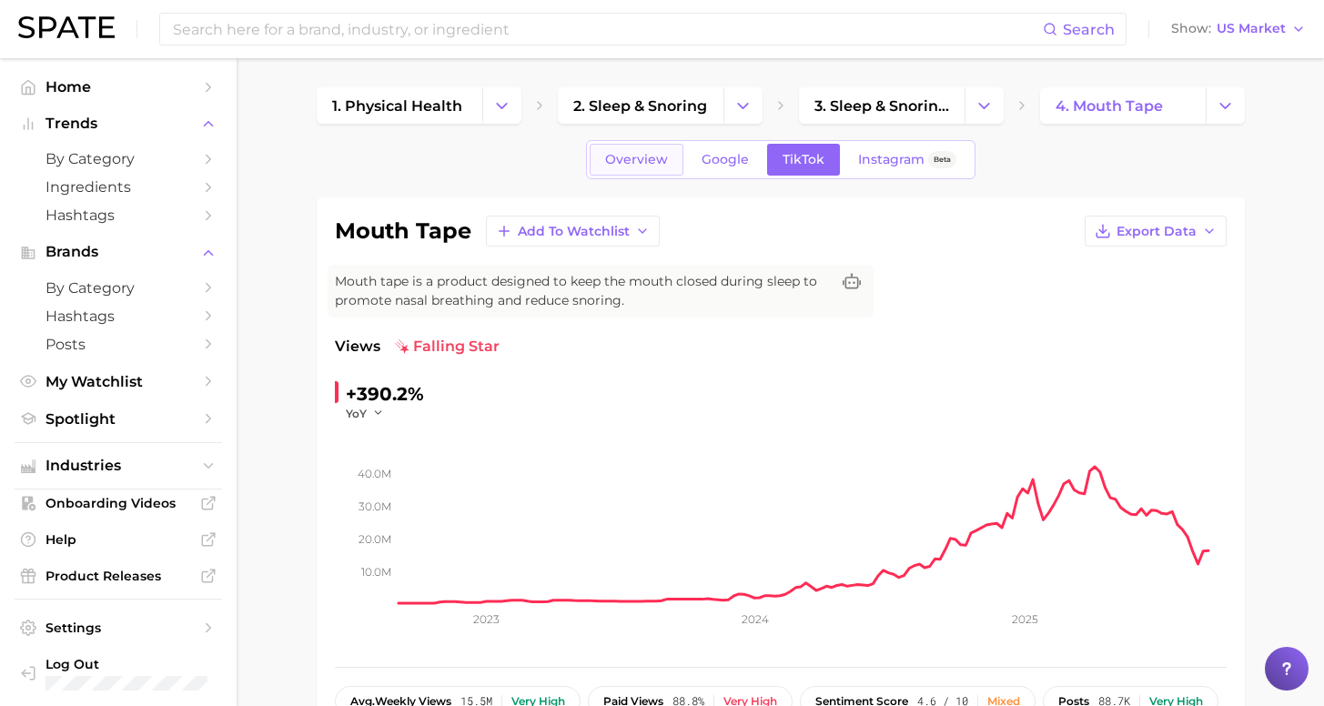
click at [655, 161] on span "Overview" at bounding box center [636, 159] width 63 height 15
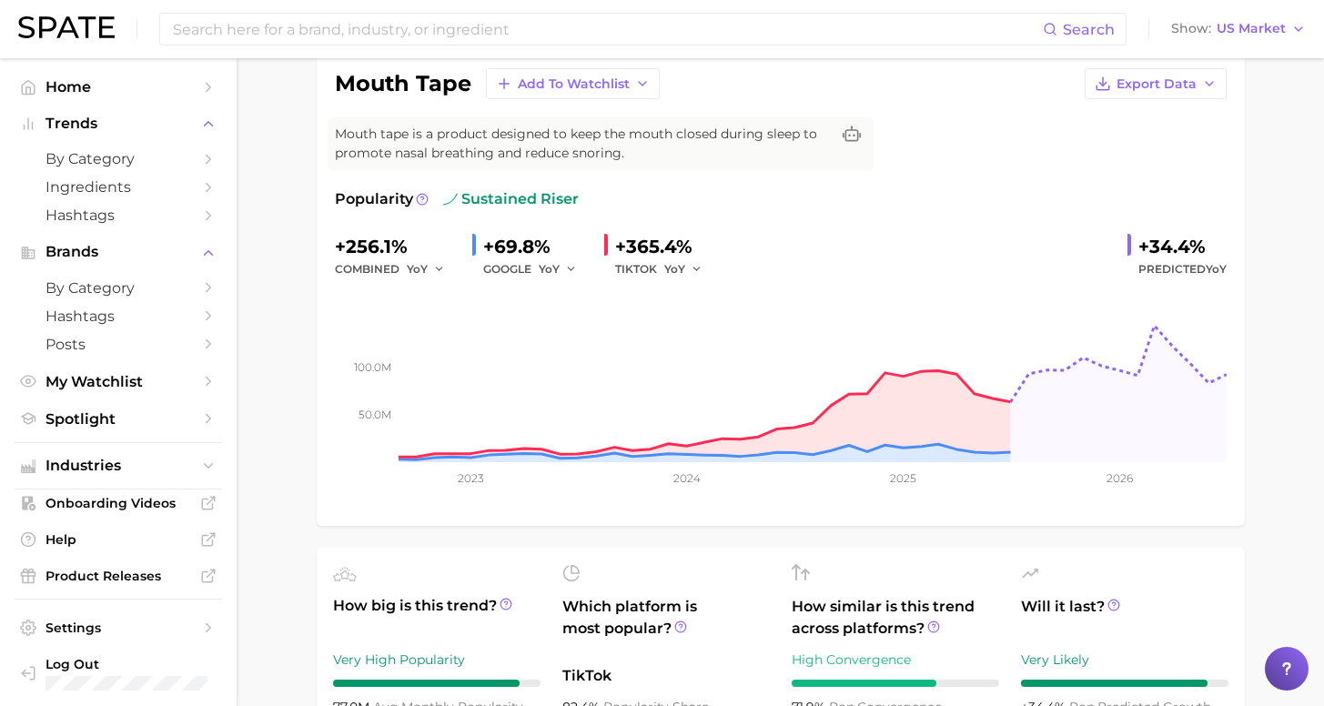
scroll to position [76, 0]
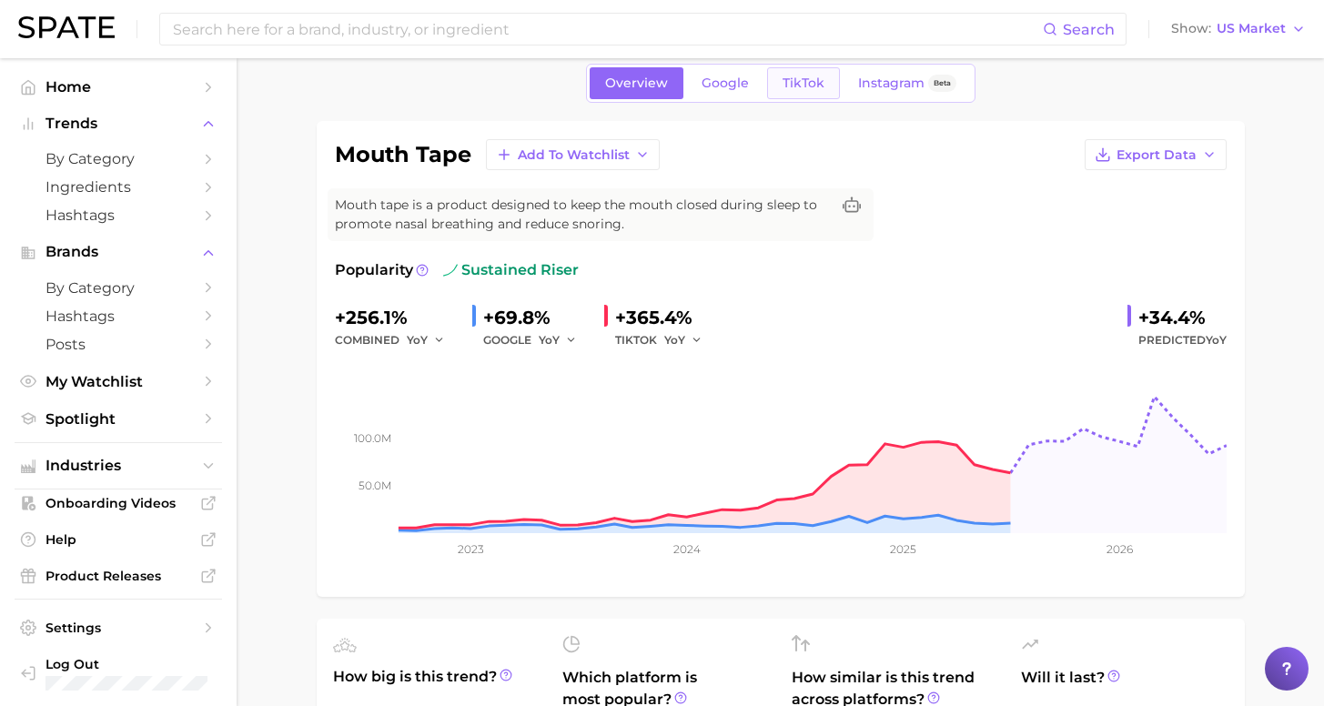
click at [807, 91] on link "TikTok" at bounding box center [803, 83] width 73 height 32
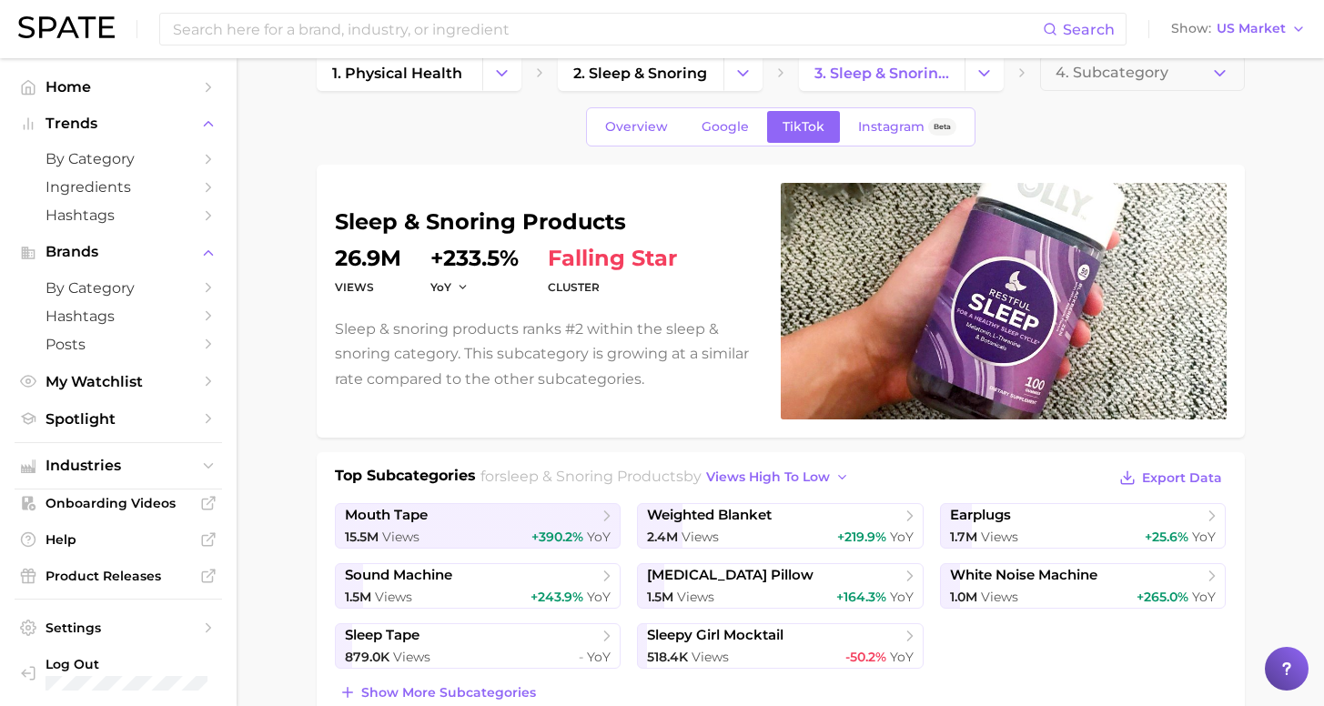
scroll to position [270, 0]
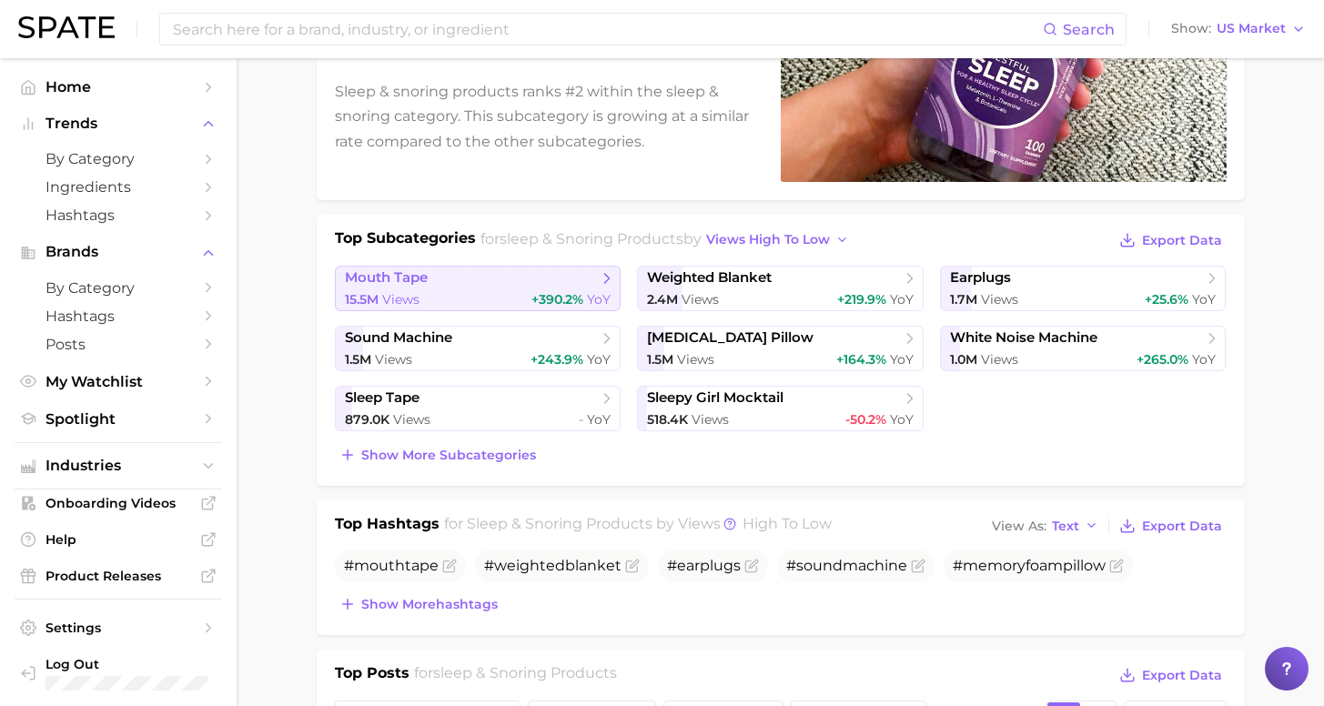
click at [402, 288] on span "mouth tape" at bounding box center [471, 278] width 253 height 18
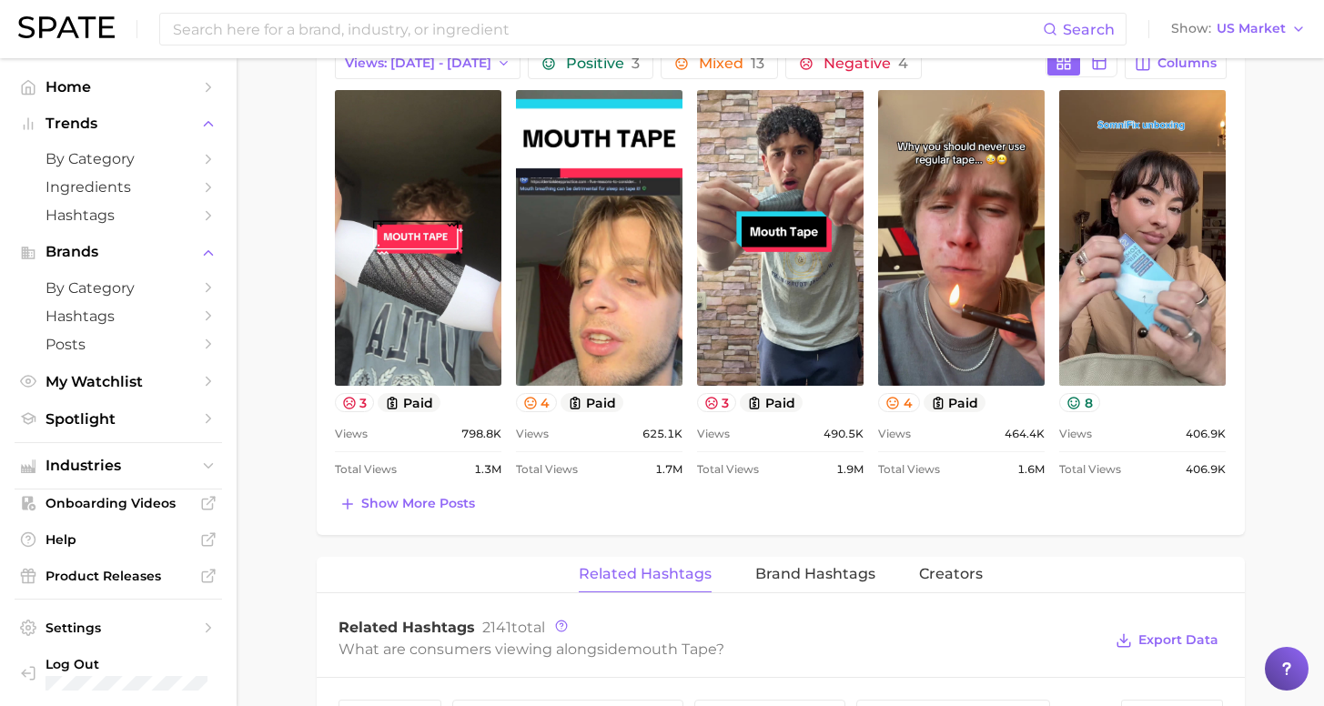
scroll to position [753, 0]
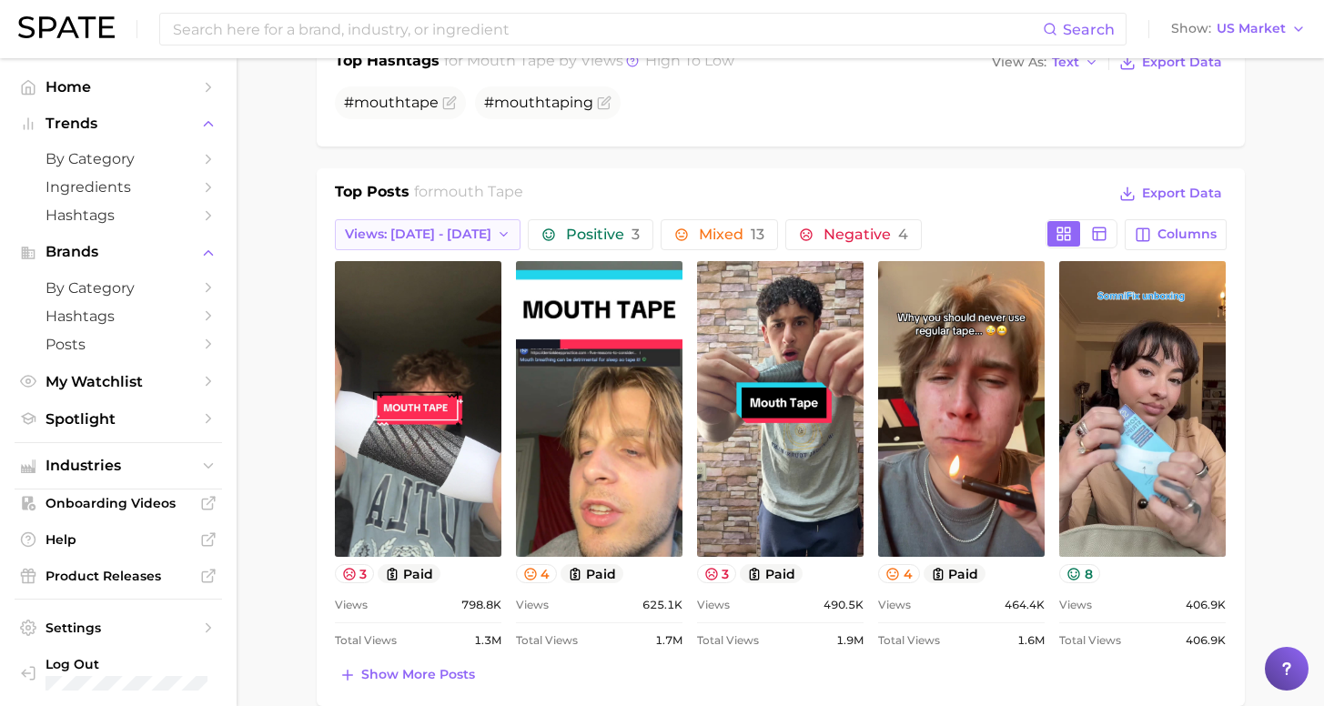
click at [443, 230] on span "Views: [DATE] - [DATE]" at bounding box center [418, 234] width 147 height 15
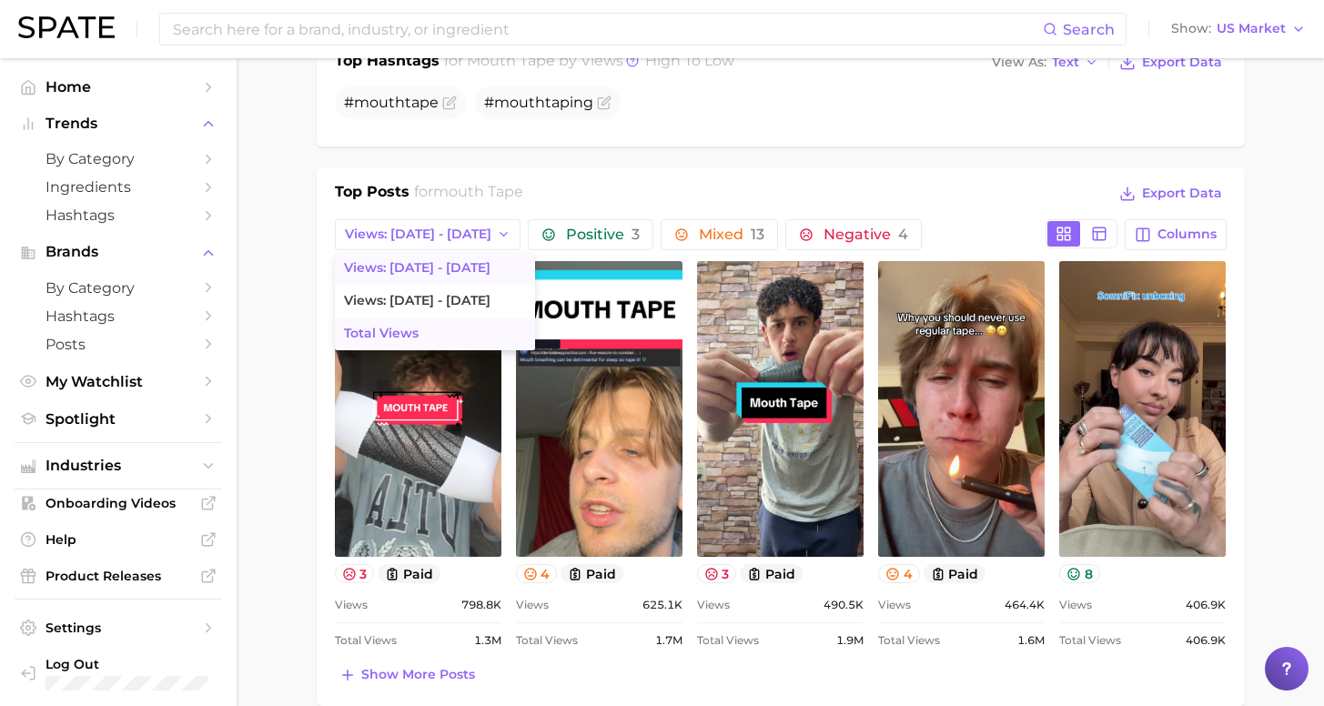
click at [383, 339] on span "Total Views" at bounding box center [381, 333] width 75 height 15
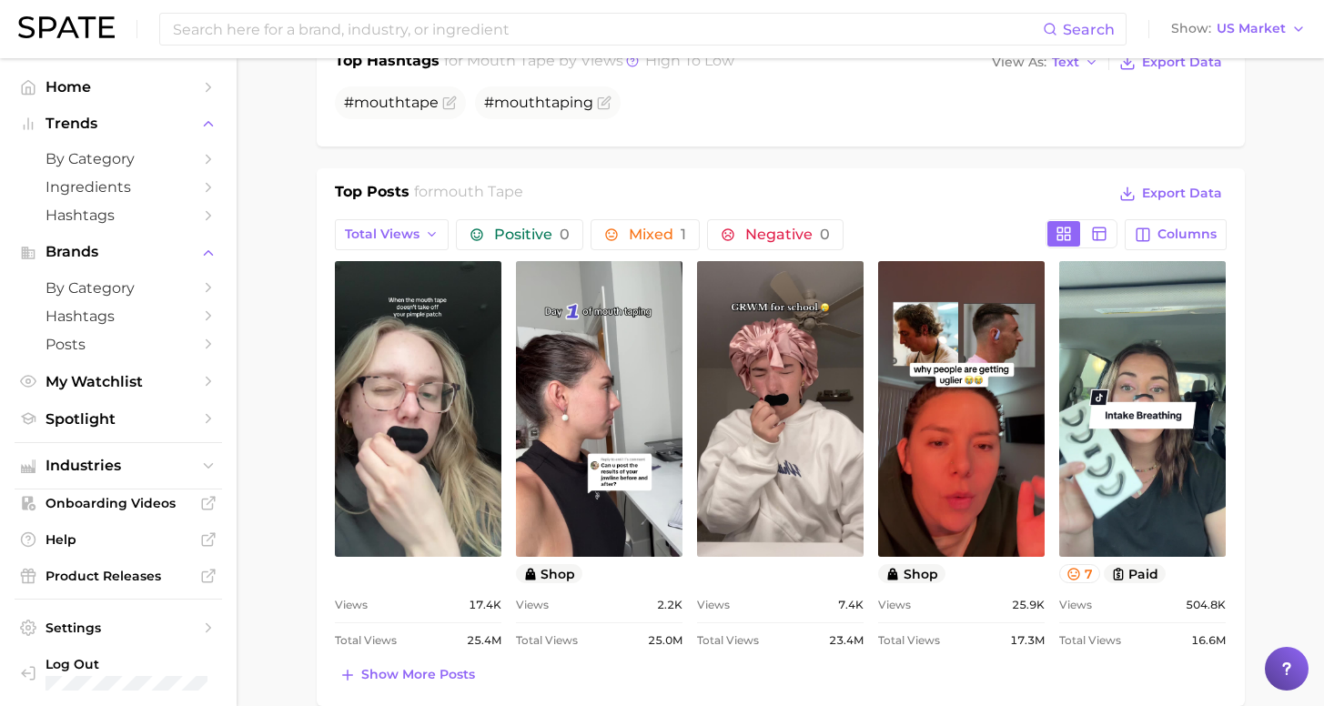
scroll to position [0, 0]
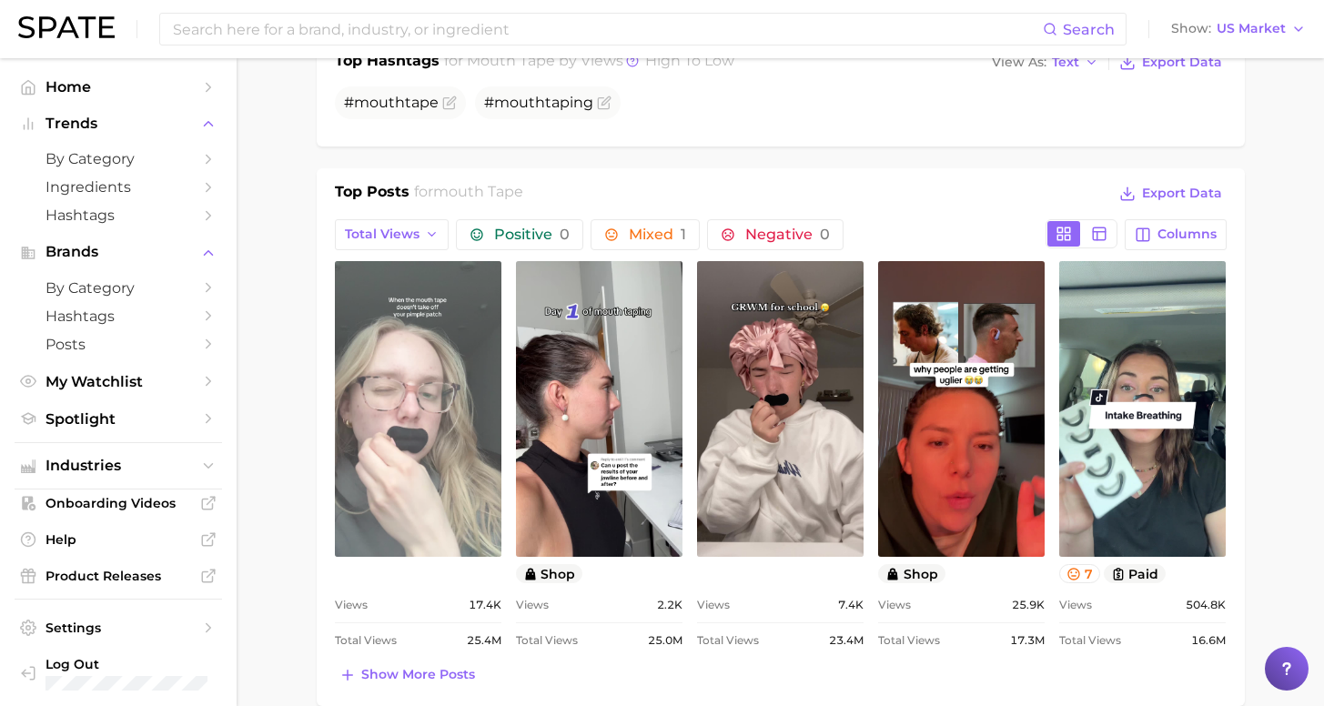
click at [428, 500] on link "view post on TikTok" at bounding box center [418, 409] width 167 height 296
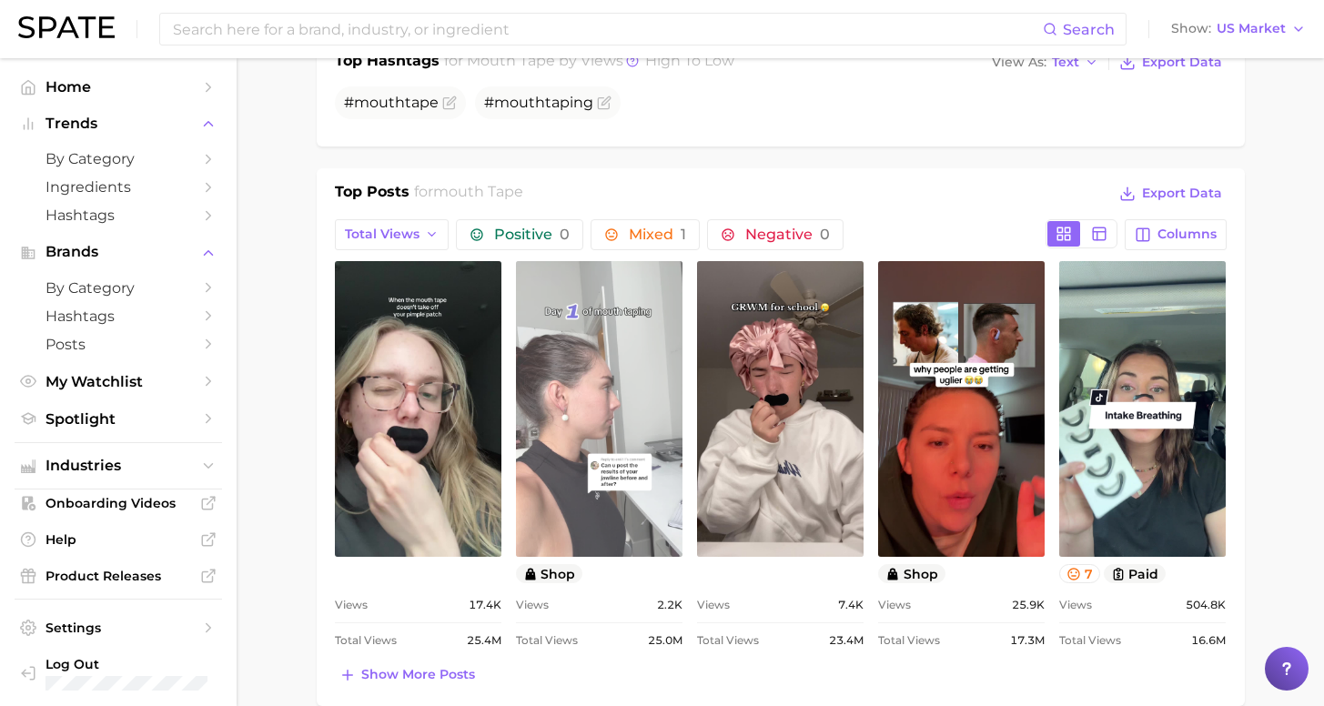
click at [589, 412] on link "view post on TikTok" at bounding box center [599, 409] width 167 height 296
click at [582, 397] on link "view post on TikTok" at bounding box center [599, 409] width 167 height 296
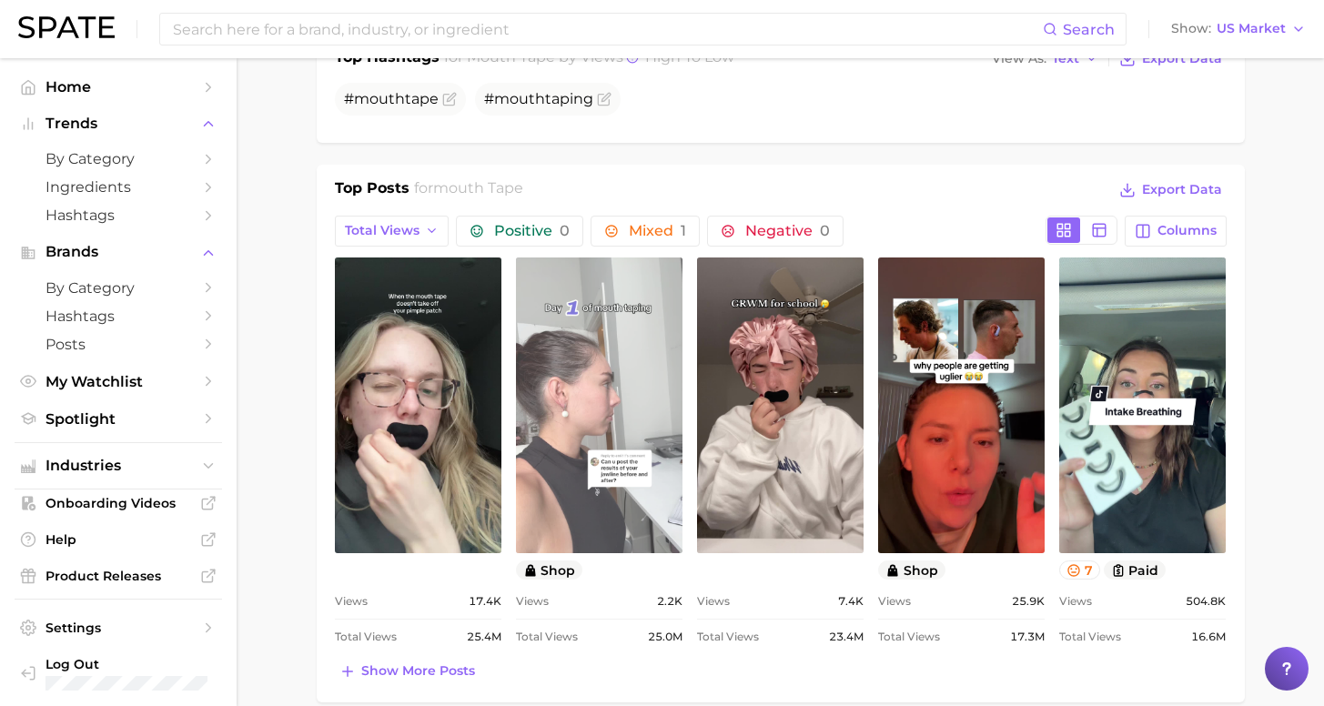
scroll to position [765, 0]
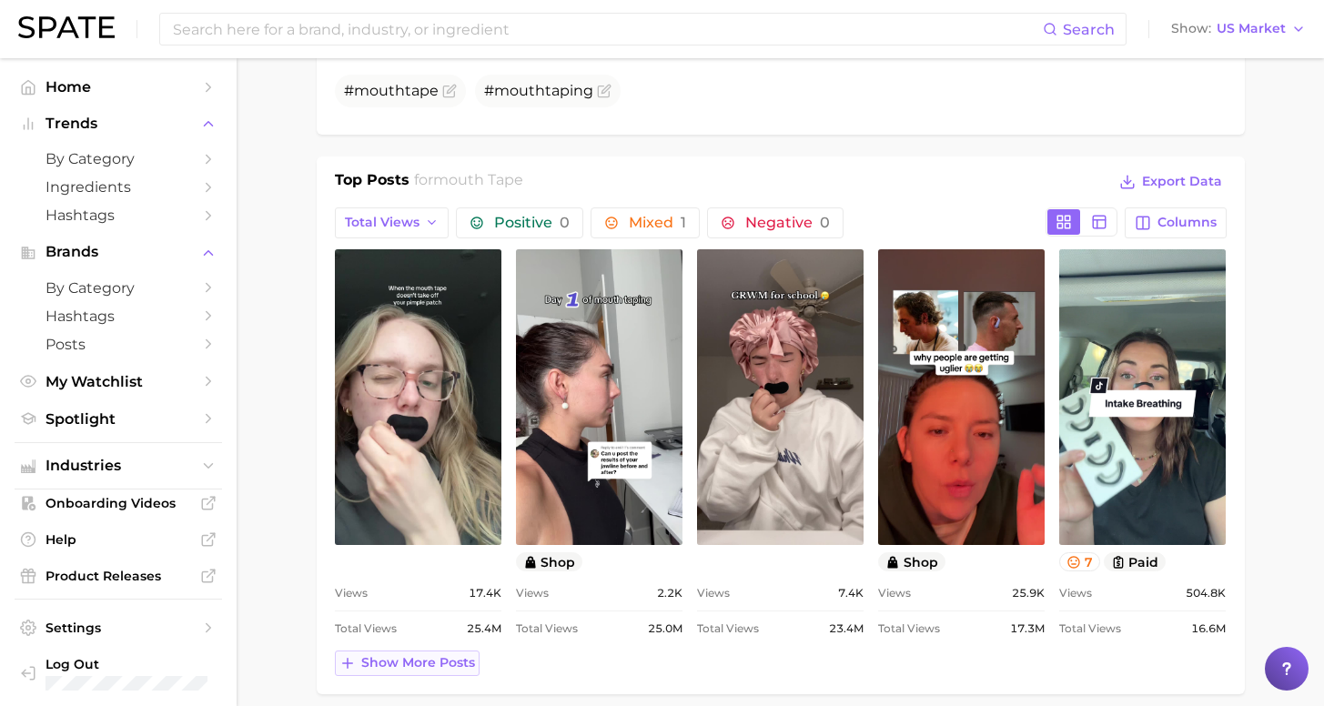
click at [414, 665] on span "Show more posts" at bounding box center [418, 662] width 114 height 15
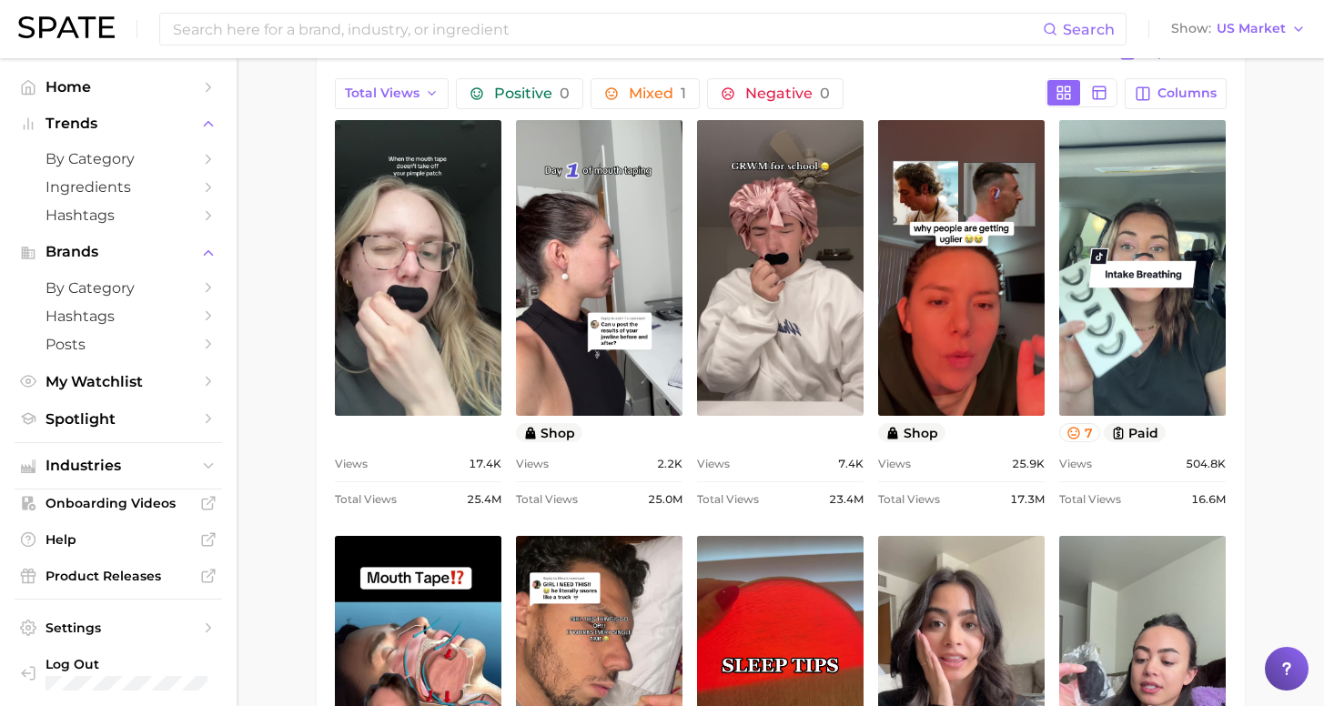
scroll to position [764, 0]
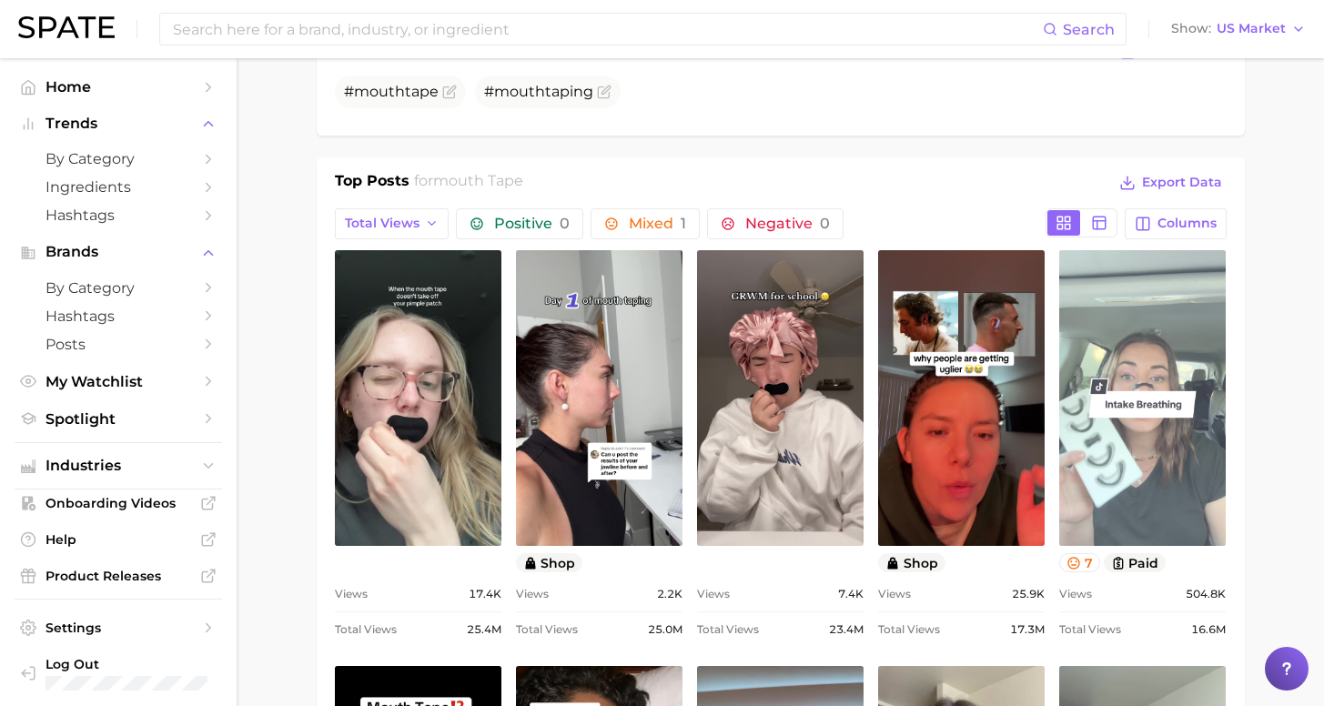
click at [1119, 450] on link "view post on TikTok" at bounding box center [1142, 398] width 167 height 296
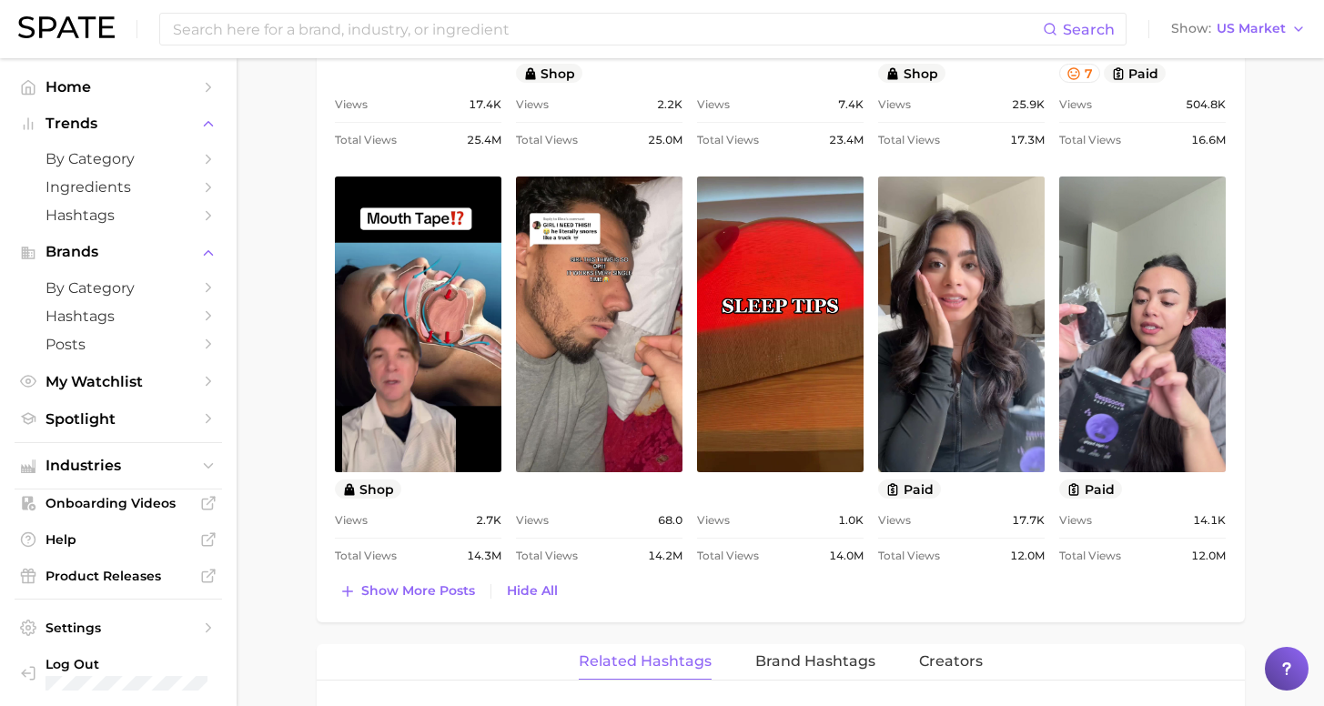
scroll to position [1424, 0]
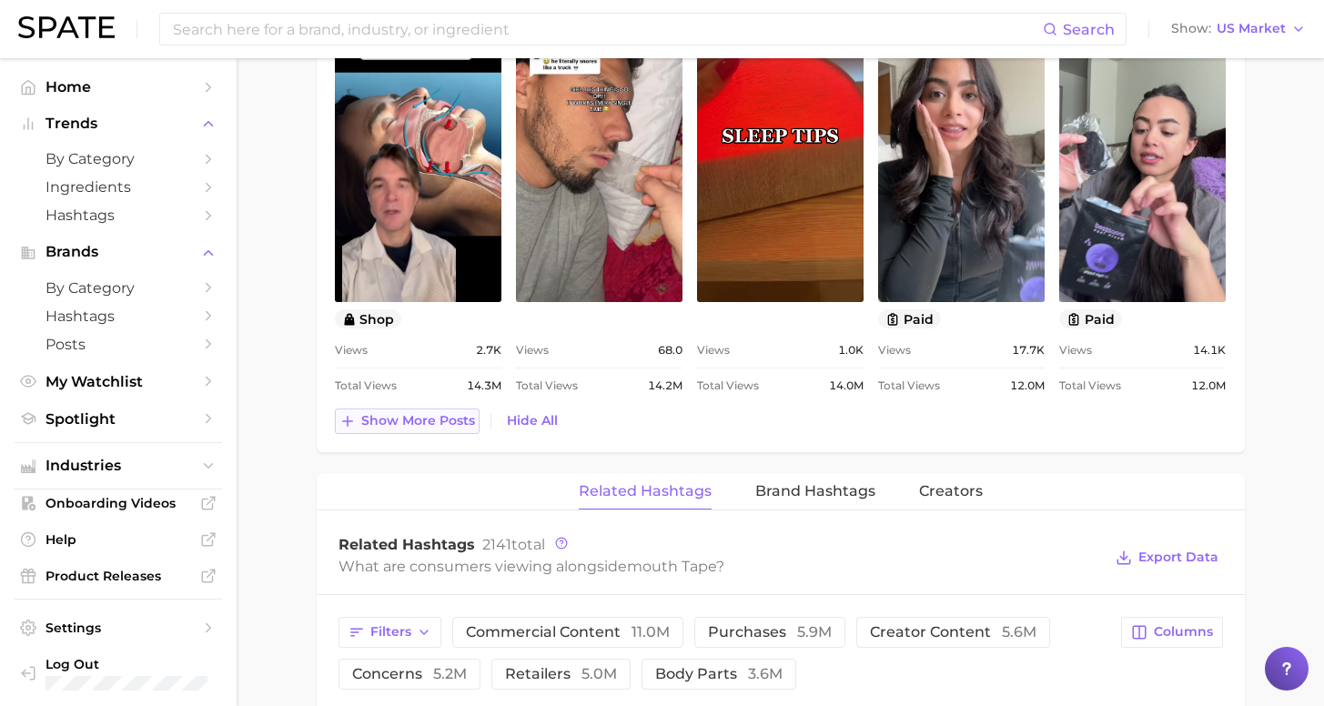
click at [440, 427] on span "Show more posts" at bounding box center [418, 420] width 114 height 15
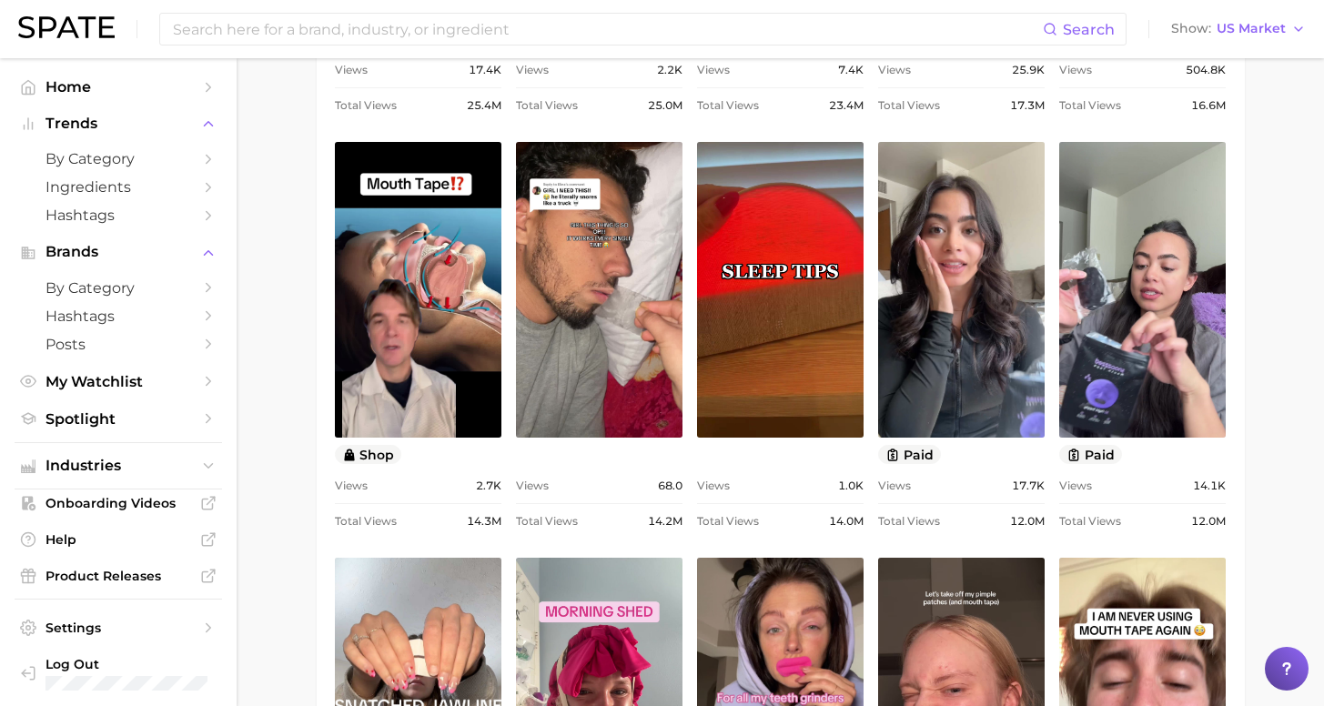
scroll to position [1196, 0]
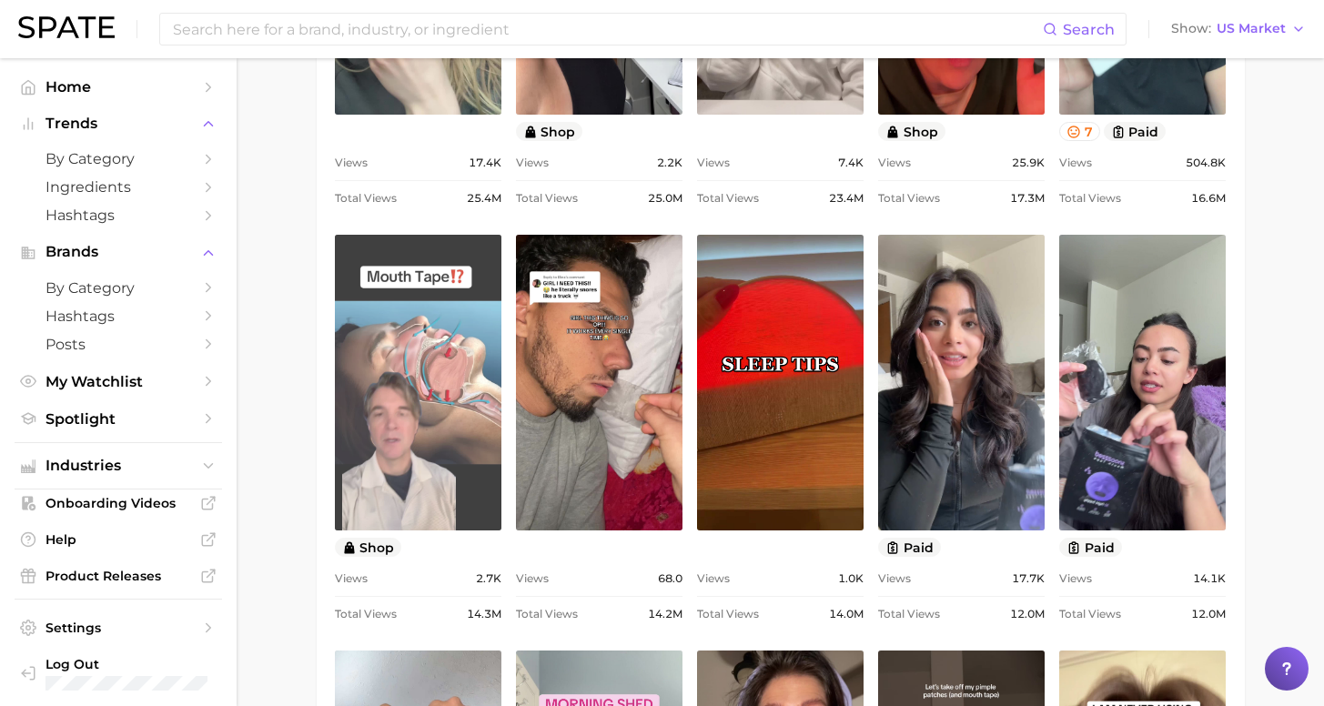
click at [408, 401] on link "view post on TikTok" at bounding box center [418, 383] width 167 height 296
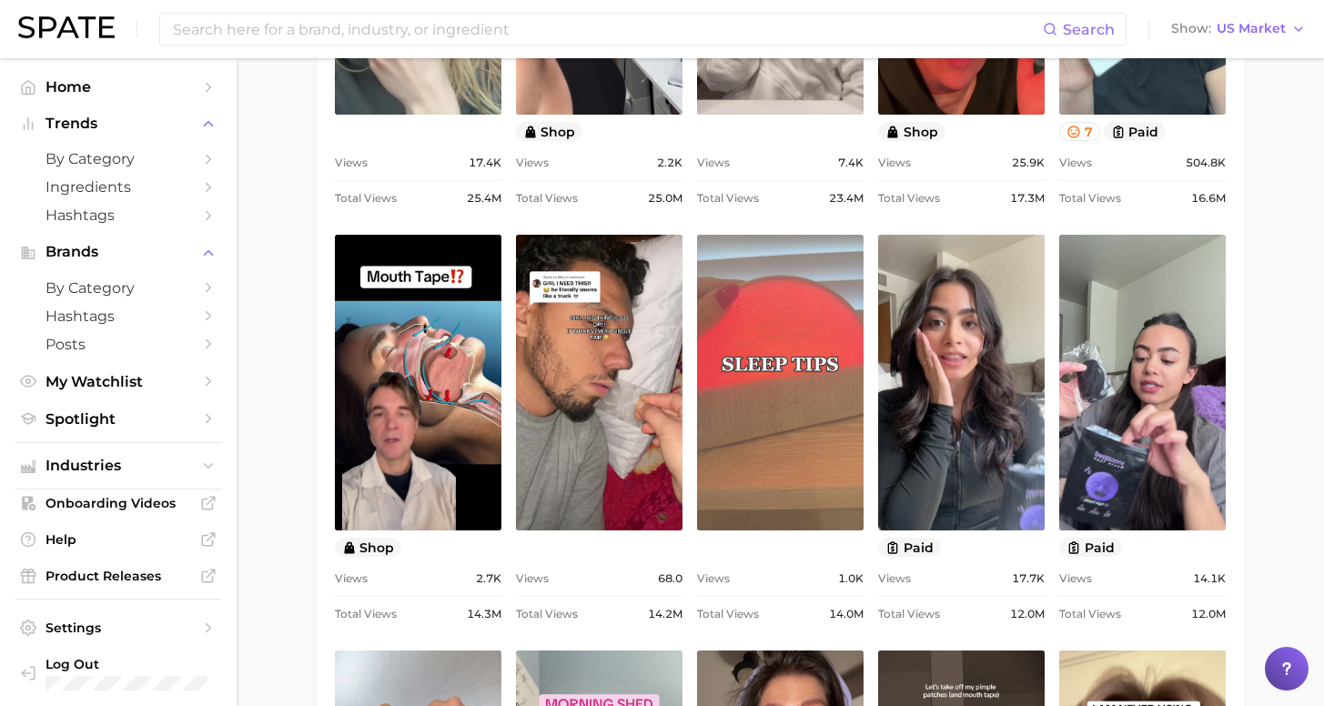
click at [775, 425] on link "view post on TikTok" at bounding box center [780, 383] width 167 height 296
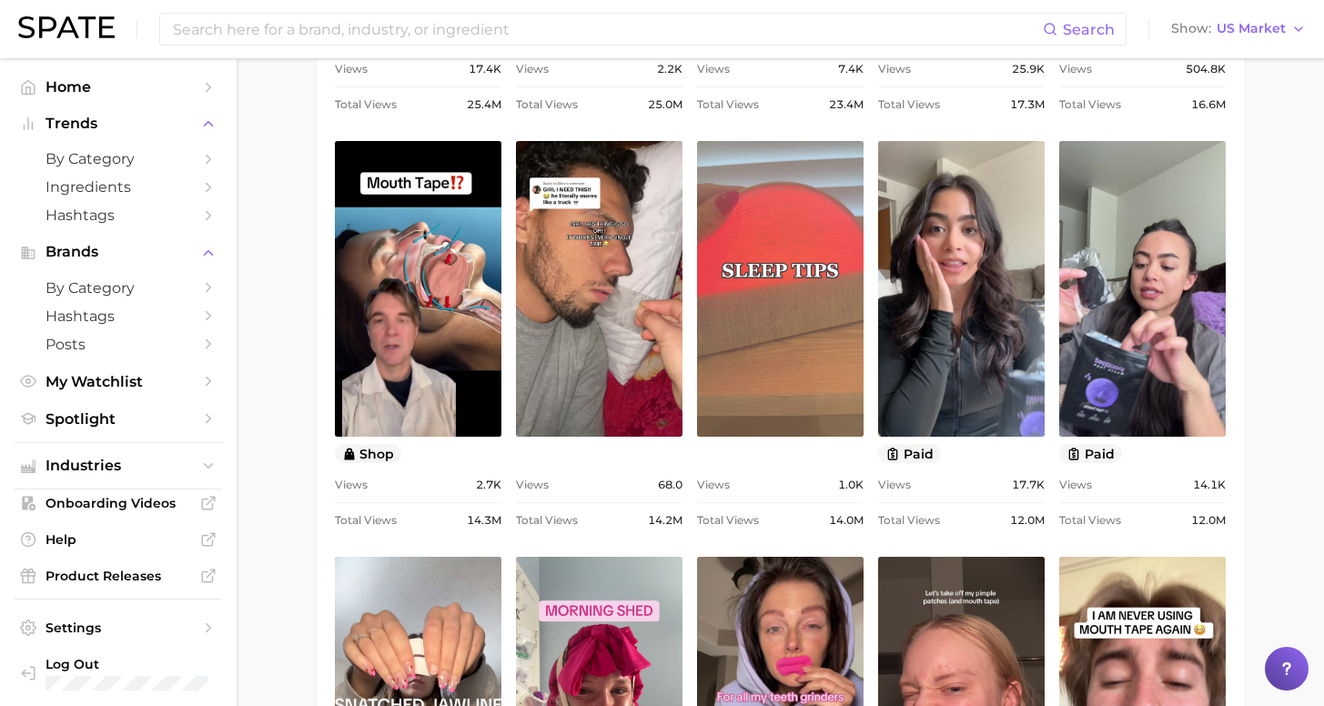
scroll to position [1324, 0]
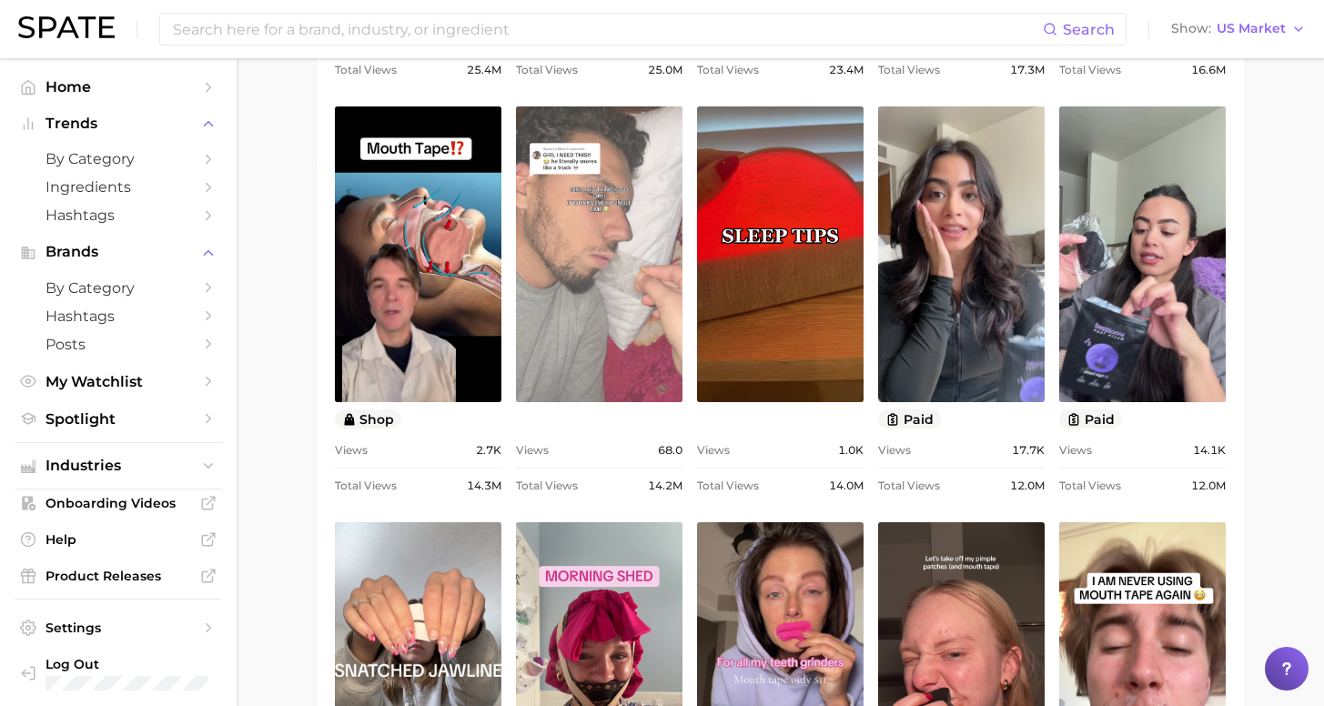
click at [561, 222] on link "view post on TikTok" at bounding box center [599, 254] width 167 height 296
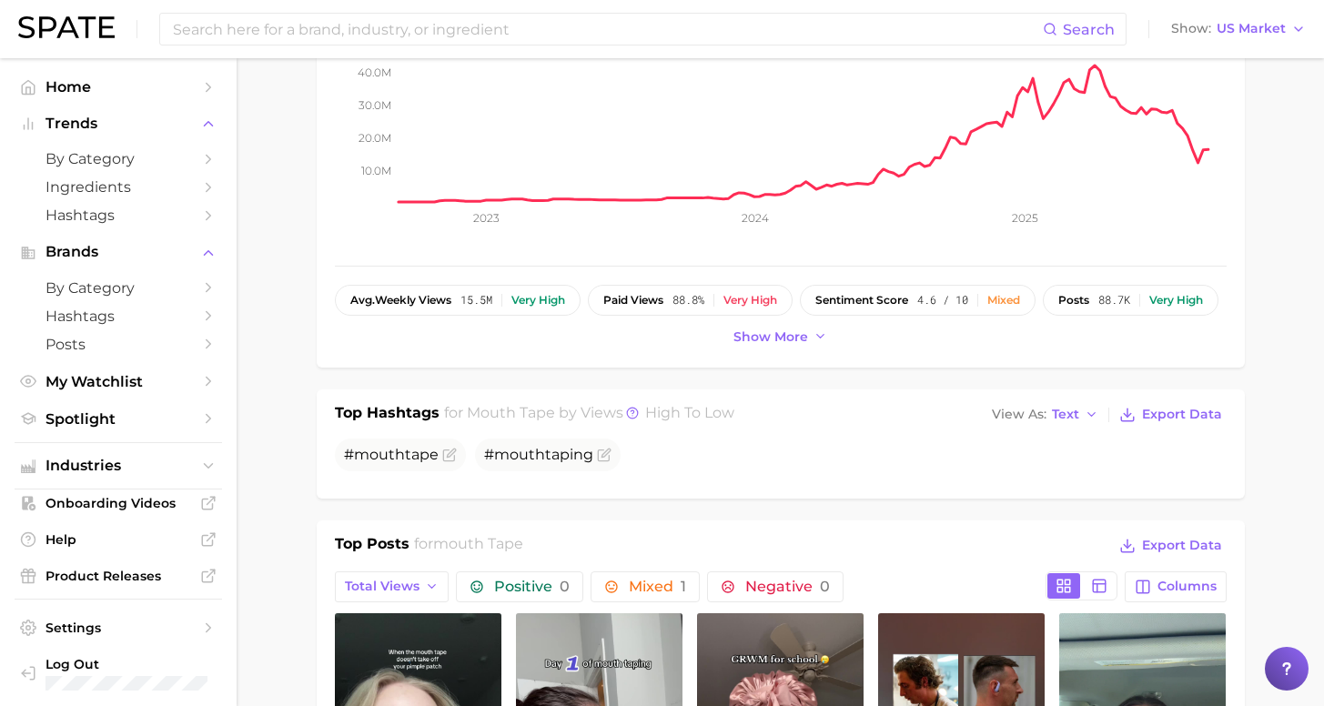
scroll to position [426, 0]
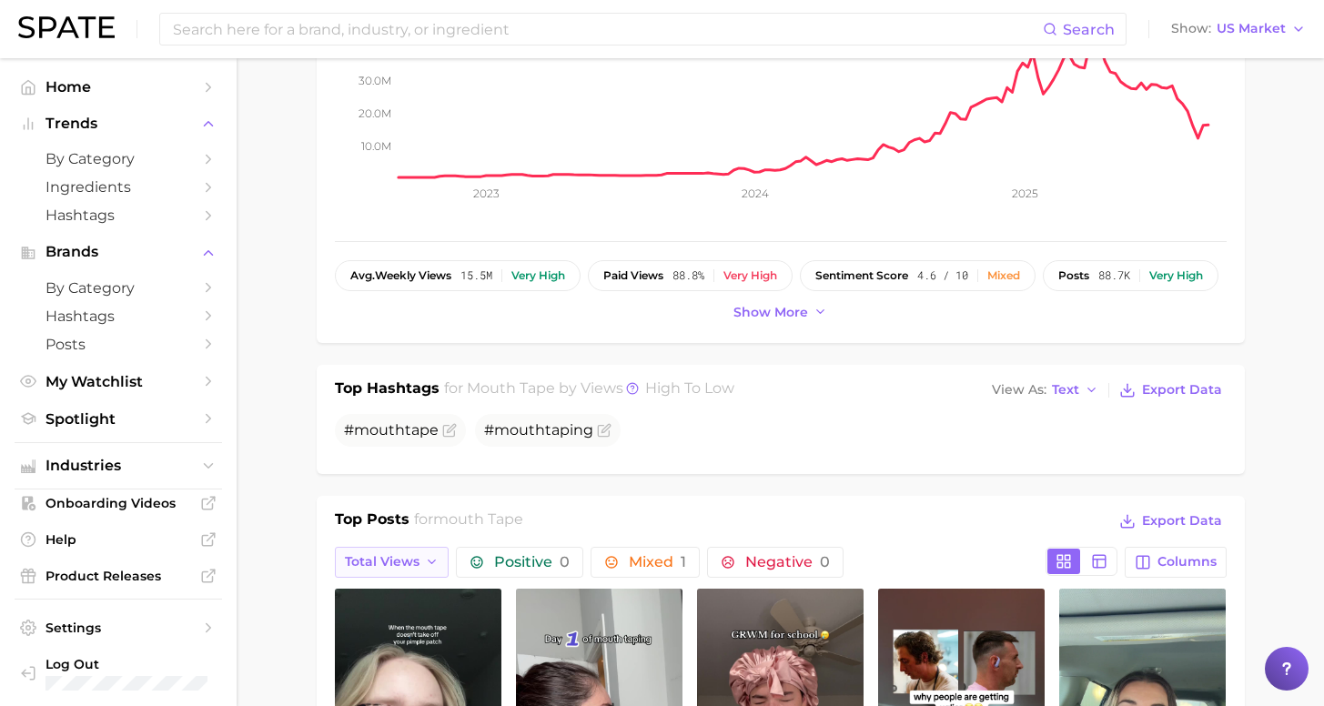
click at [407, 565] on span "Total Views" at bounding box center [382, 561] width 75 height 15
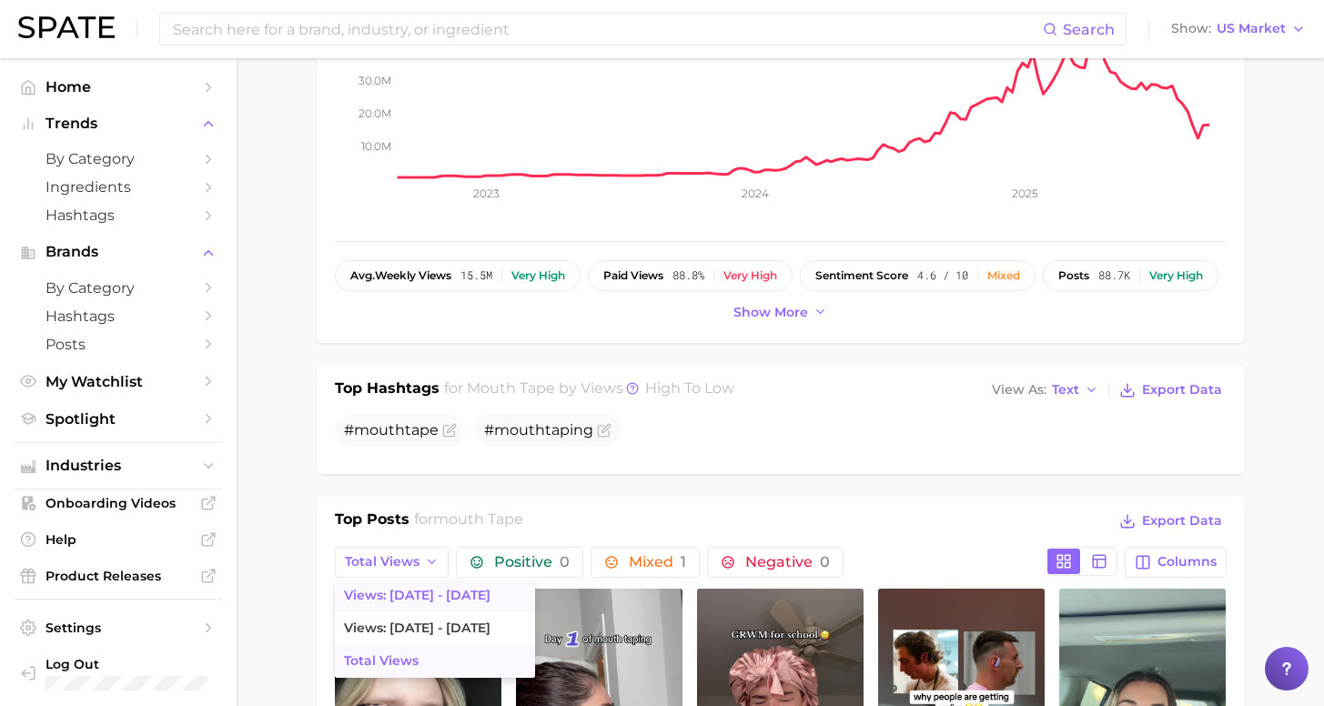
click at [406, 593] on span "Views: [DATE] - [DATE]" at bounding box center [417, 595] width 147 height 15
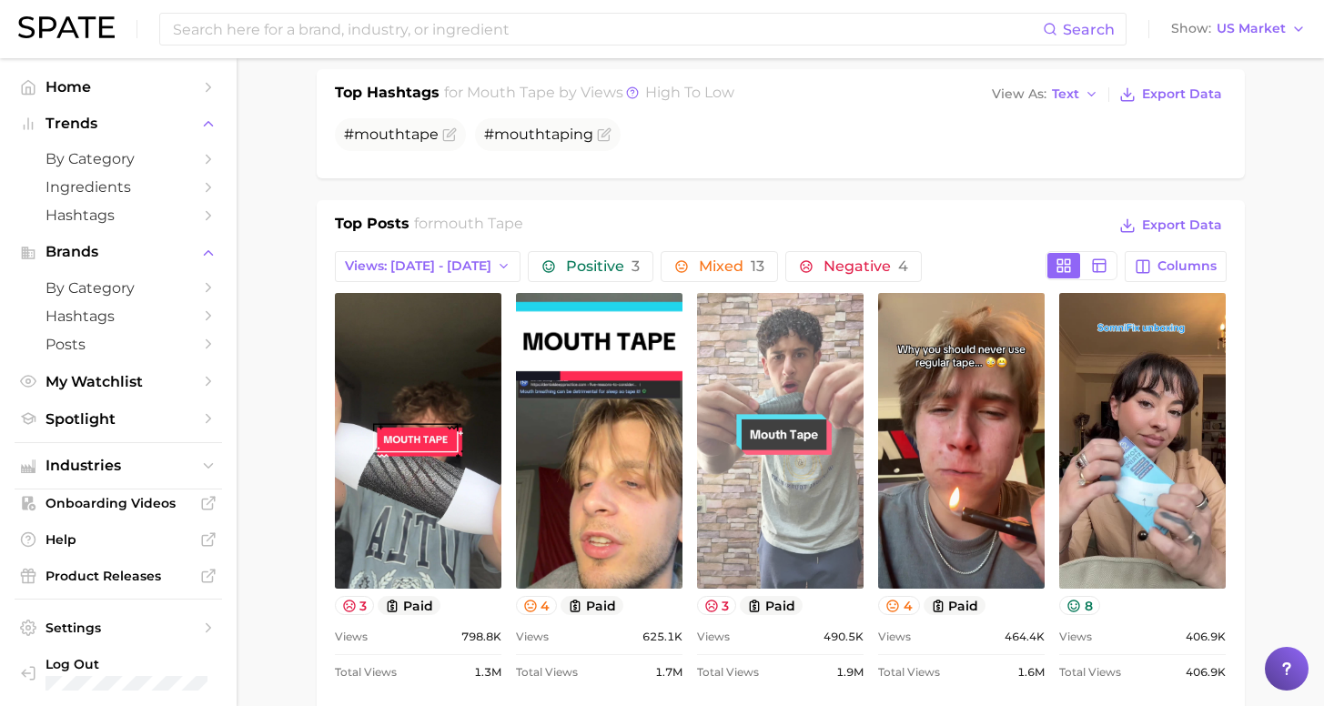
scroll to position [0, 0]
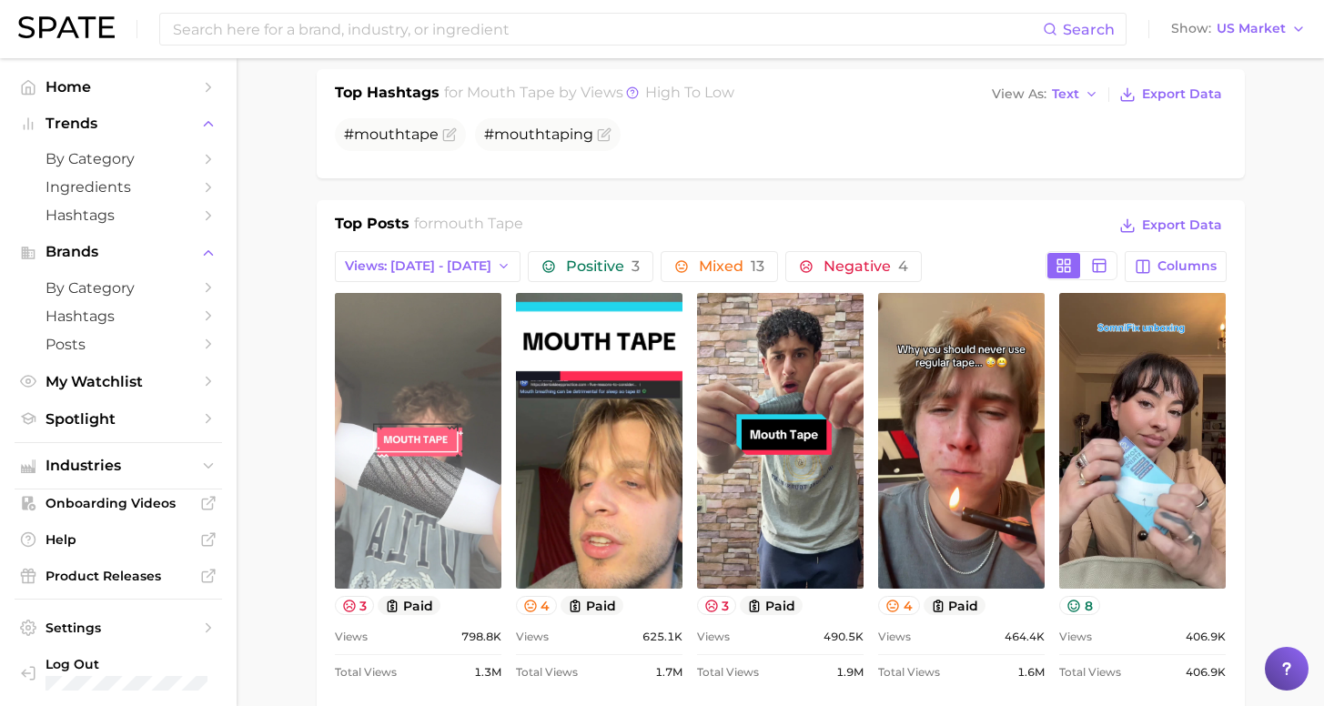
click at [471, 511] on link "view post on TikTok" at bounding box center [418, 441] width 167 height 296
